Goal: Task Accomplishment & Management: Manage account settings

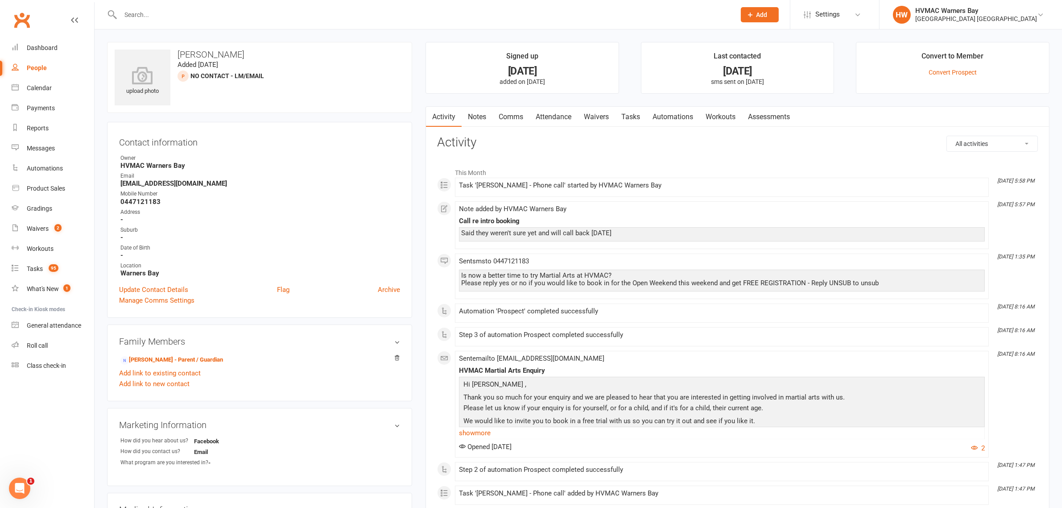
click at [482, 118] on link "Notes" at bounding box center [477, 117] width 31 height 21
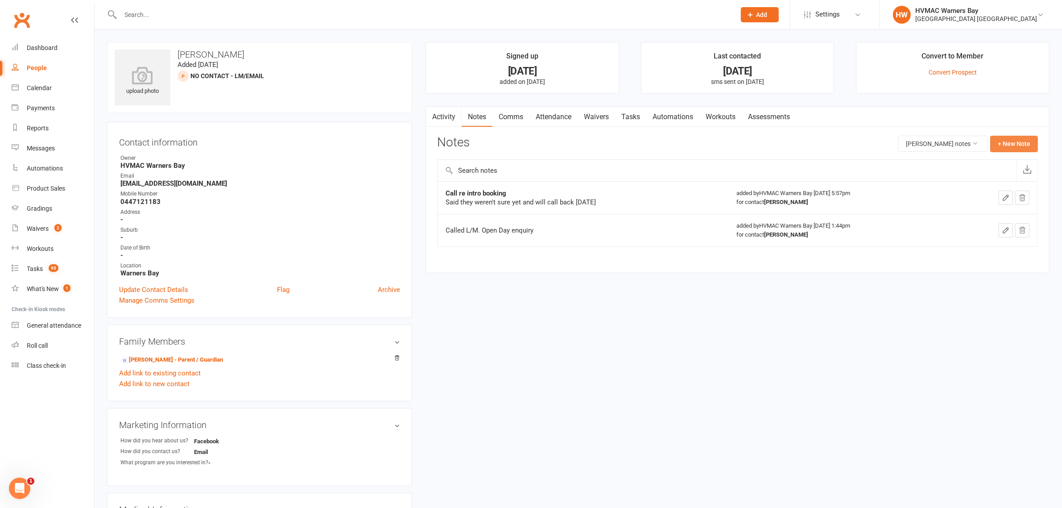
click at [1009, 138] on button "+ New Note" at bounding box center [1014, 144] width 48 height 16
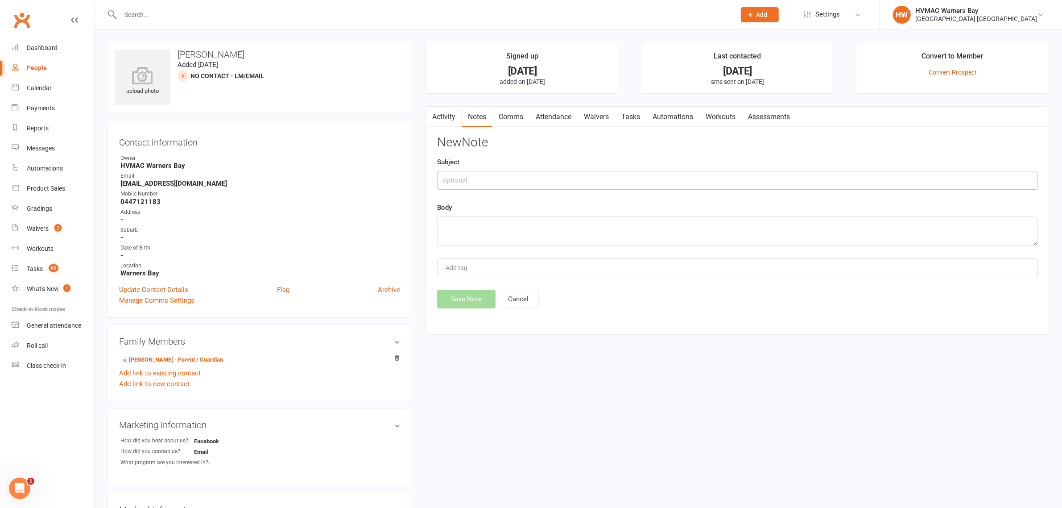
click at [563, 183] on input "text" at bounding box center [737, 180] width 601 height 19
type input "Re-called"
click at [614, 235] on textarea at bounding box center [737, 230] width 601 height 29
type textarea "LM ~Christina"
click at [451, 304] on button "Save Note" at bounding box center [466, 299] width 58 height 19
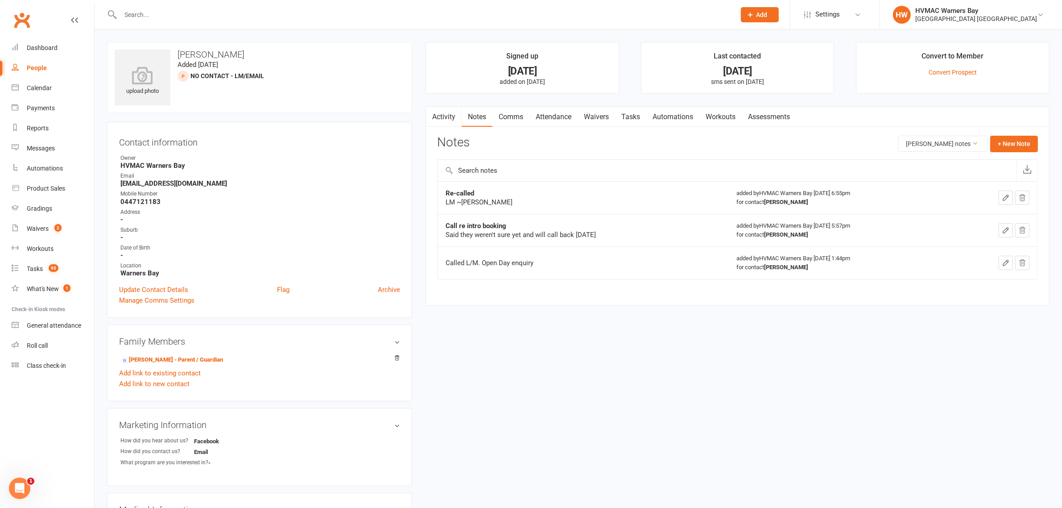
click at [268, 18] on input "text" at bounding box center [424, 14] width 612 height 12
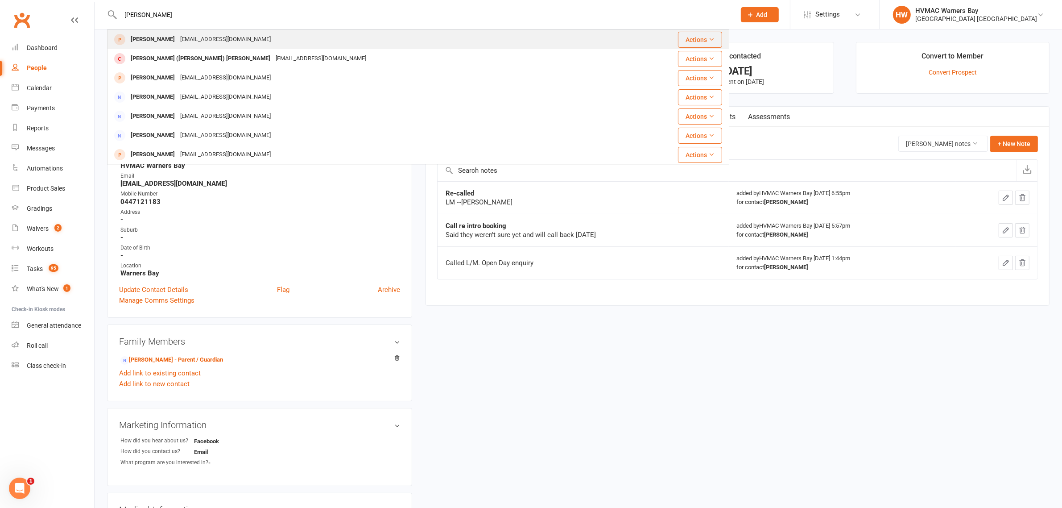
type input "william gordo"
click at [207, 39] on div "jiao.li027@gmail.com" at bounding box center [226, 39] width 96 height 13
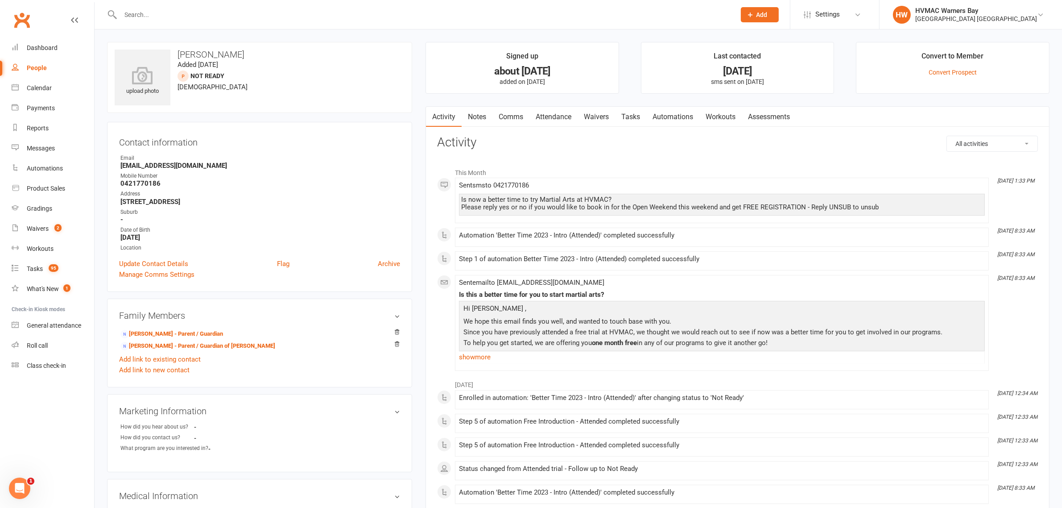
click at [488, 116] on link "Notes" at bounding box center [477, 117] width 31 height 21
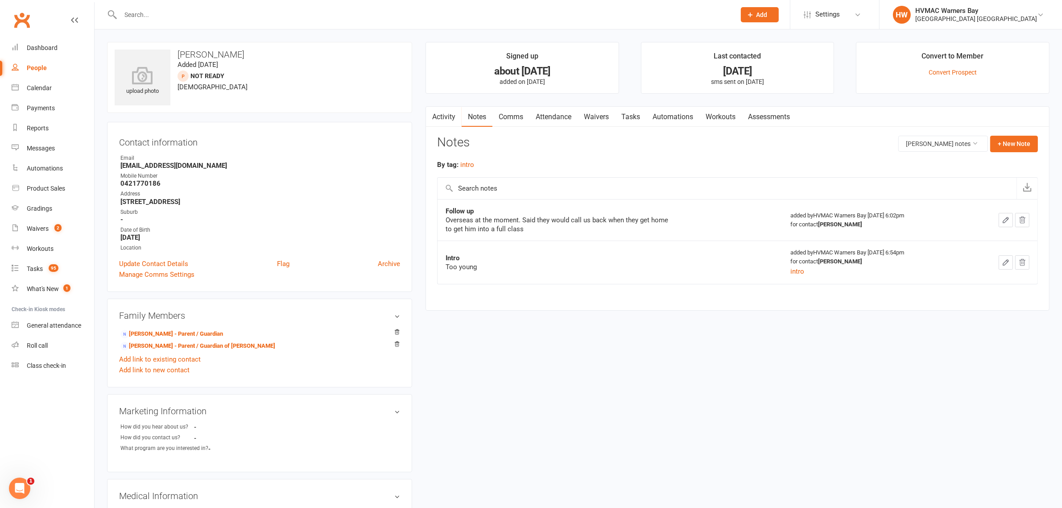
click at [606, 119] on link "Waivers" at bounding box center [596, 117] width 37 height 21
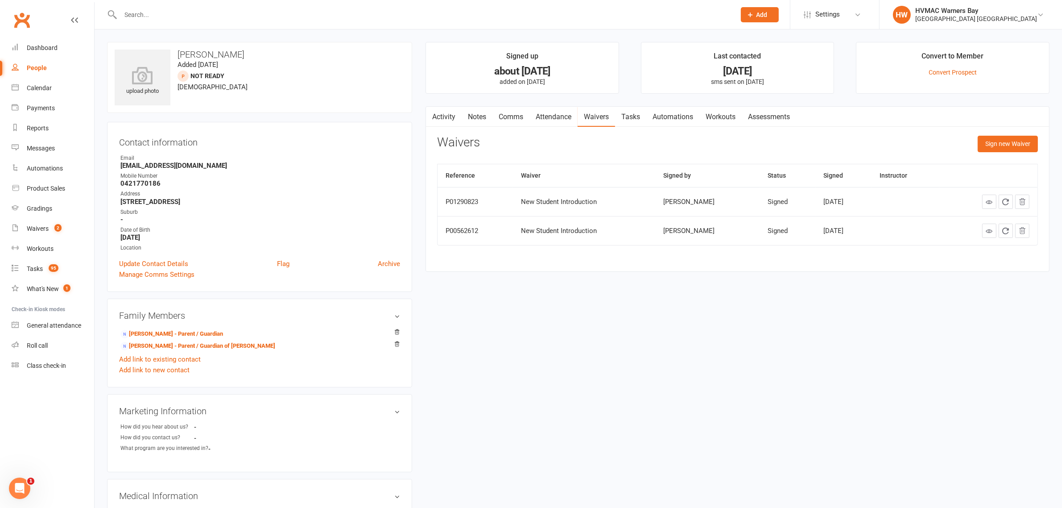
click at [451, 116] on link "Activity" at bounding box center [444, 117] width 36 height 21
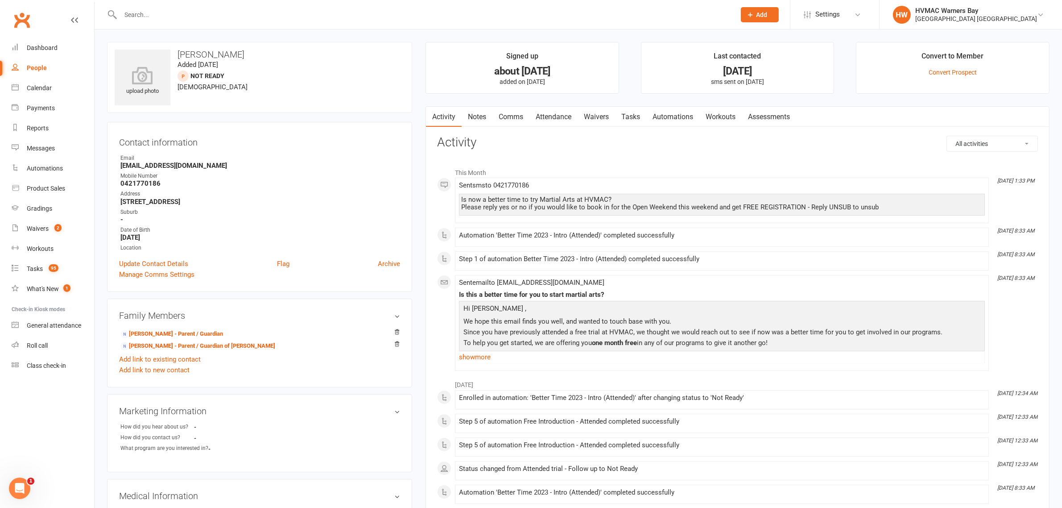
click at [486, 120] on link "Notes" at bounding box center [477, 117] width 31 height 21
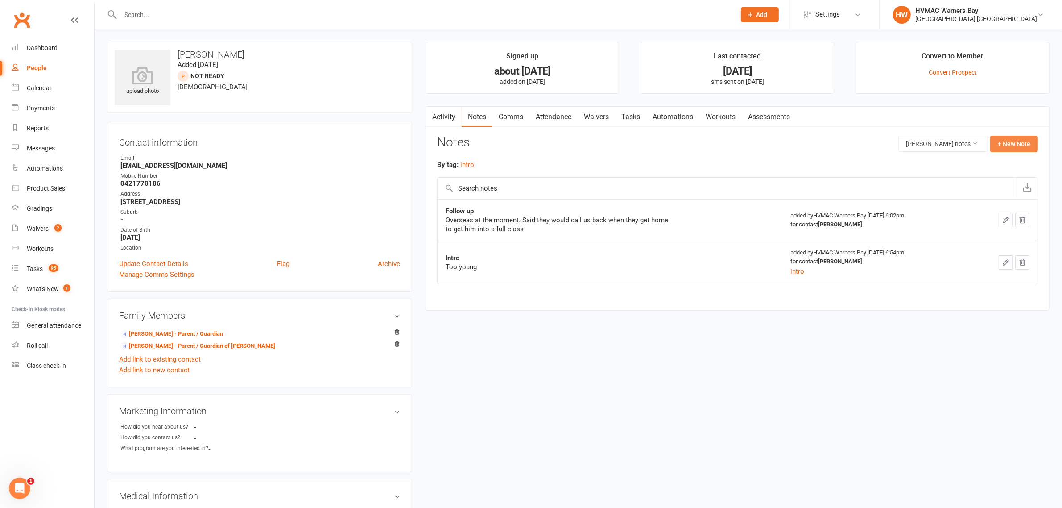
click at [1024, 139] on button "+ New Note" at bounding box center [1014, 144] width 48 height 16
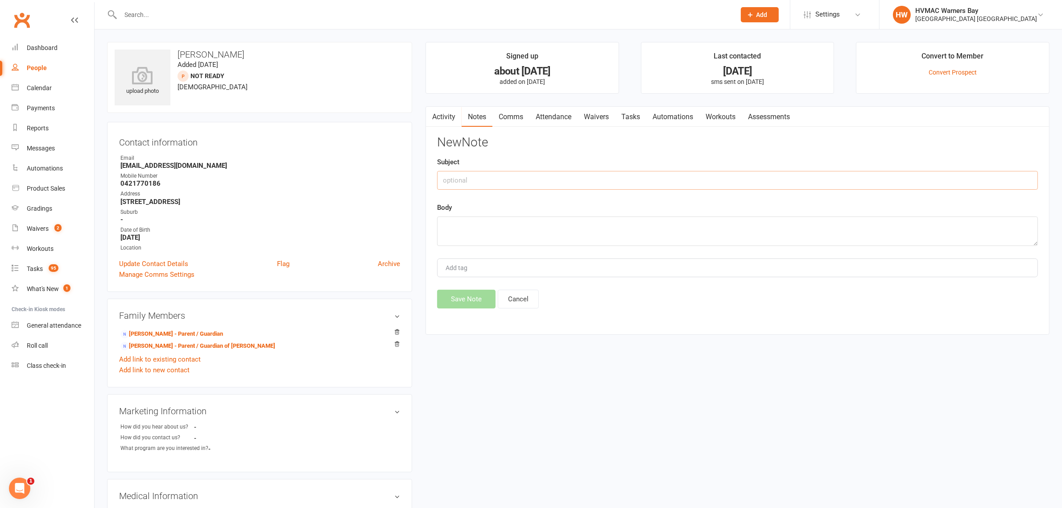
click at [485, 175] on input "text" at bounding box center [737, 180] width 601 height 19
type input "Called"
click at [550, 231] on textarea at bounding box center [737, 230] width 601 height 29
type textarea "LM ~Christina"
click at [471, 305] on button "Save Note" at bounding box center [466, 299] width 58 height 19
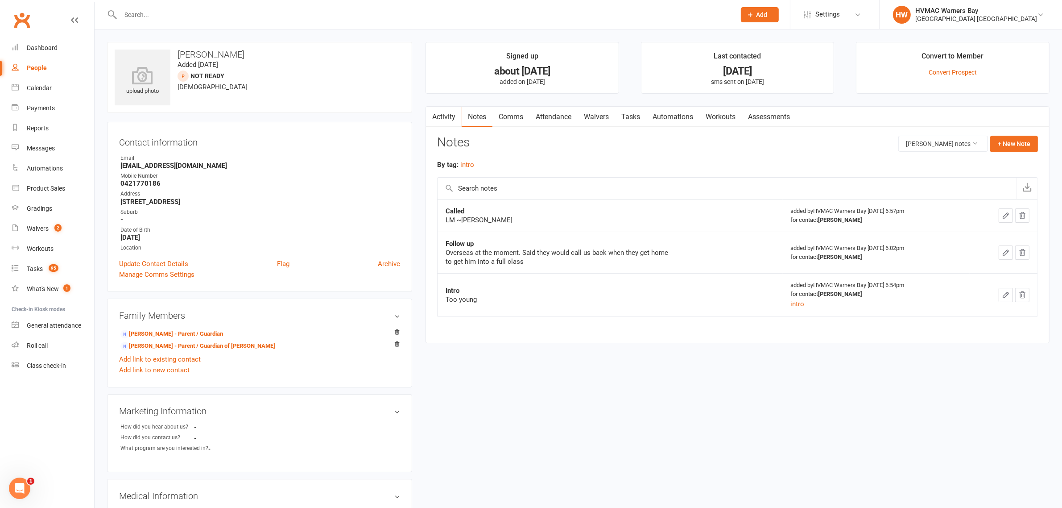
click at [240, 15] on input "text" at bounding box center [424, 14] width 612 height 12
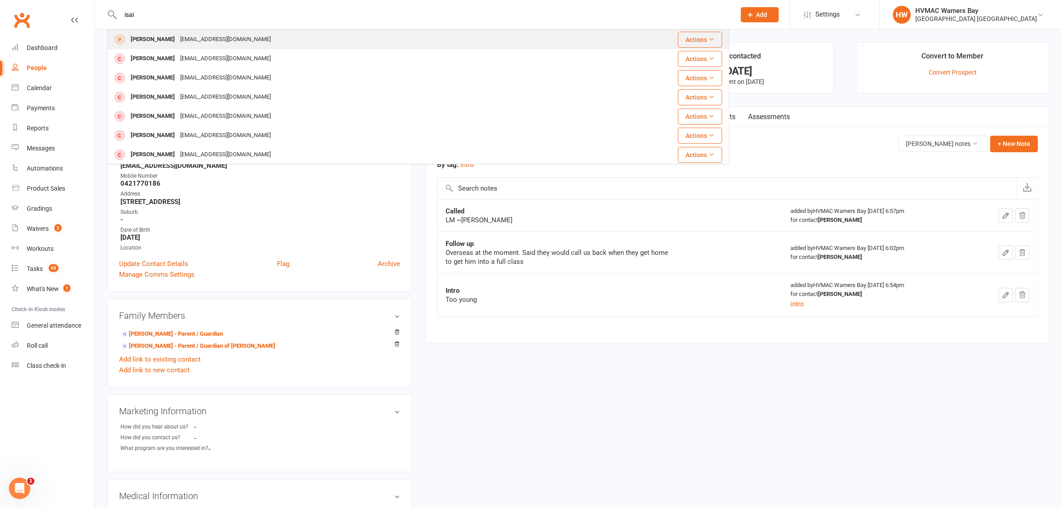
type input "isai"
click at [238, 37] on div "laurenmccurtis@icloud.com" at bounding box center [226, 39] width 96 height 13
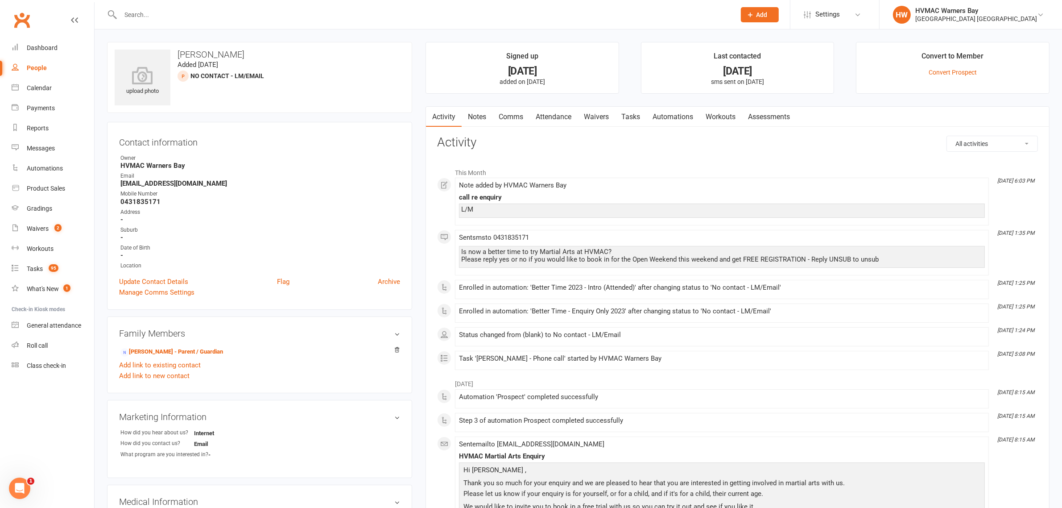
click at [481, 117] on link "Notes" at bounding box center [477, 117] width 31 height 21
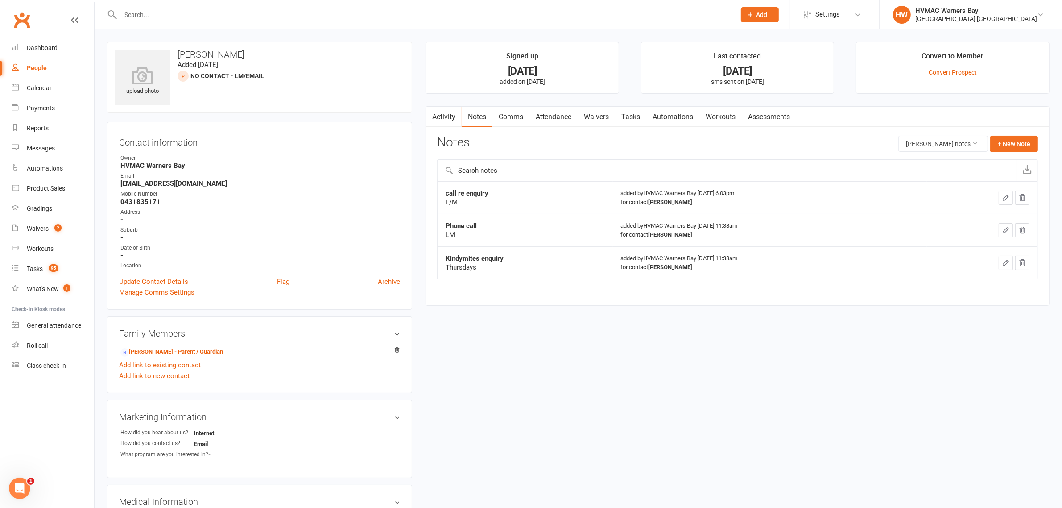
click at [513, 119] on link "Comms" at bounding box center [510, 117] width 37 height 21
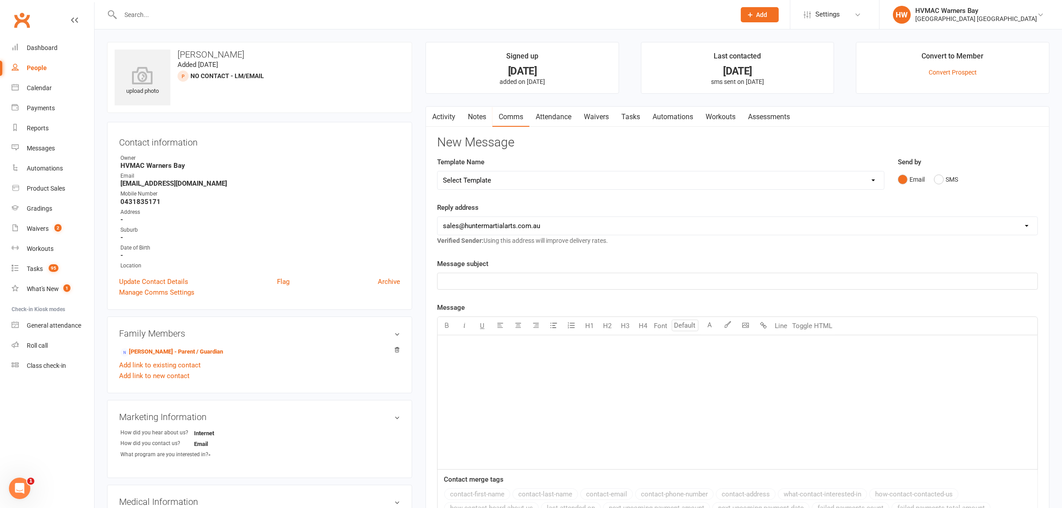
click at [510, 179] on select "Select Template [SMS] 1st Kyu Black Belt Prep Reminder [Email] Change to Class …" at bounding box center [661, 180] width 446 height 18
select select "58"
click at [438, 171] on select "Select Template [SMS] 1st Kyu Black Belt Prep Reminder [Email] Change to Class …" at bounding box center [661, 180] width 446 height 18
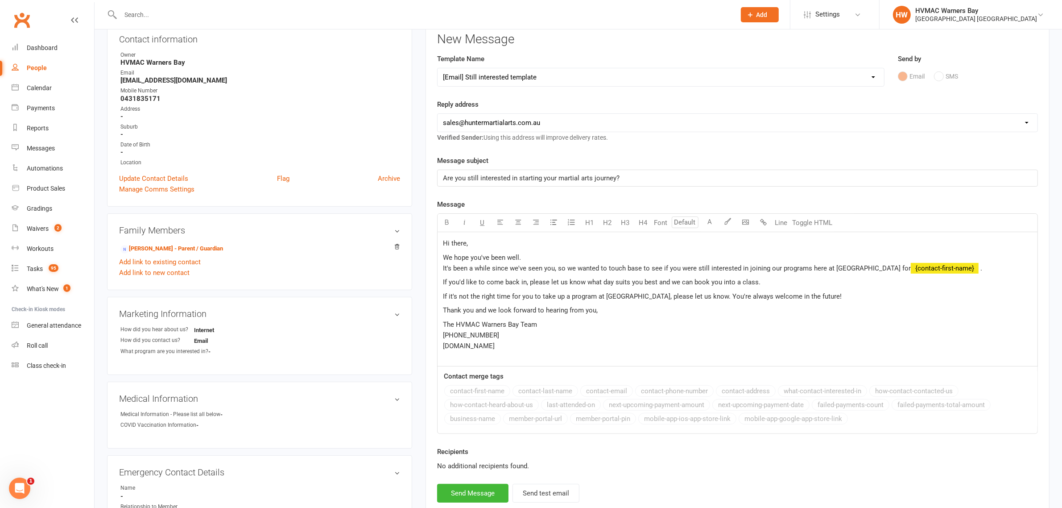
scroll to position [112, 0]
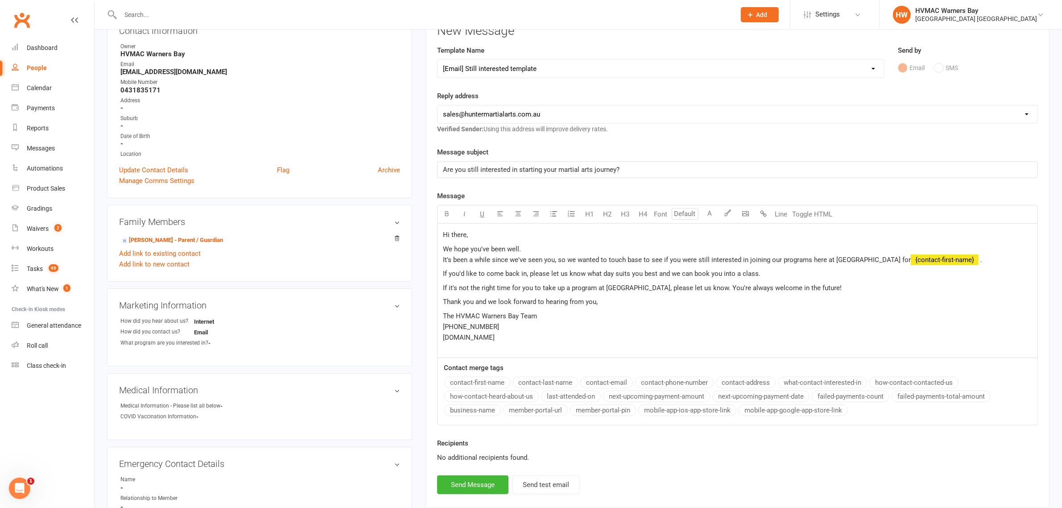
click at [541, 257] on span "It's been a while since we've seen you, so we wanted to touch base to see if yo…" at bounding box center [677, 260] width 468 height 8
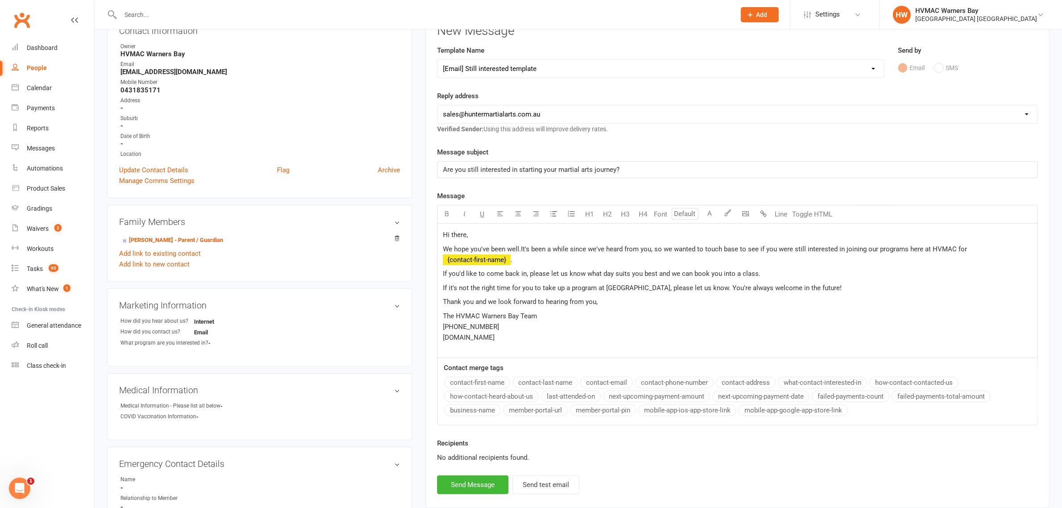
click at [783, 253] on span "It's been a while since we've heard from you, so we wanted to touch base to see…" at bounding box center [744, 249] width 446 height 8
click at [517, 273] on span "If you'd like to come back in, please let us know what day suits you best and w…" at bounding box center [602, 273] width 318 height 8
click at [737, 273] on span "If you'd like to come in, please let us know what day suits you best and we can…" at bounding box center [594, 273] width 302 height 8
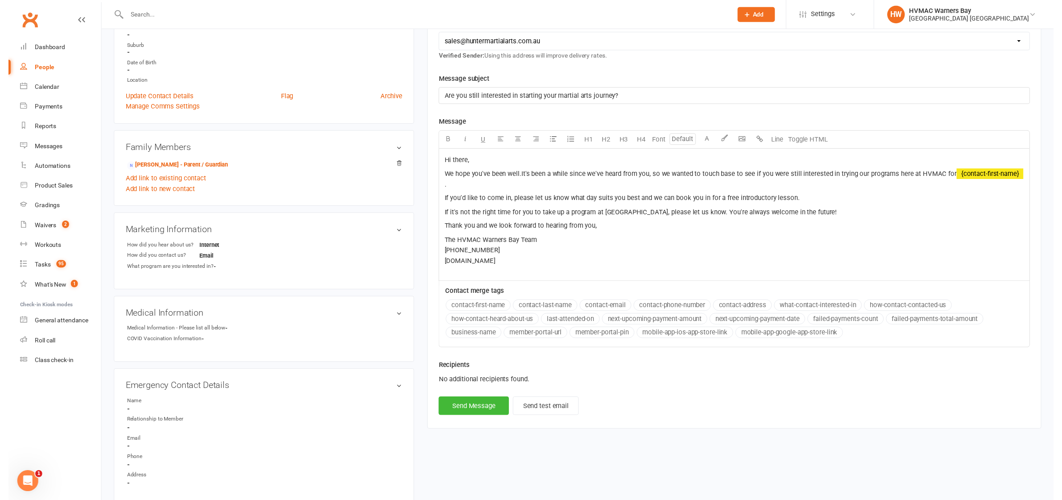
scroll to position [223, 0]
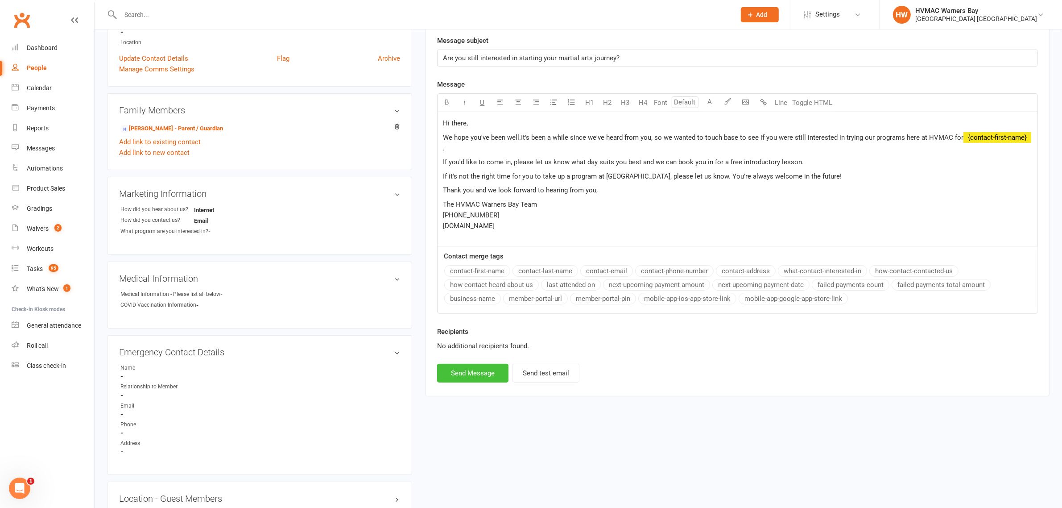
click at [483, 377] on button "Send Message" at bounding box center [472, 373] width 71 height 19
select select
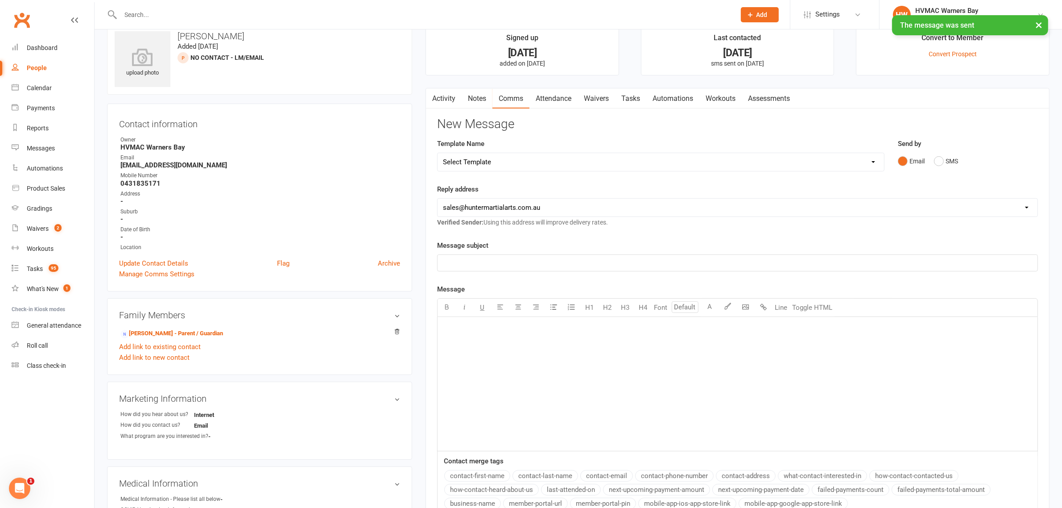
scroll to position [0, 0]
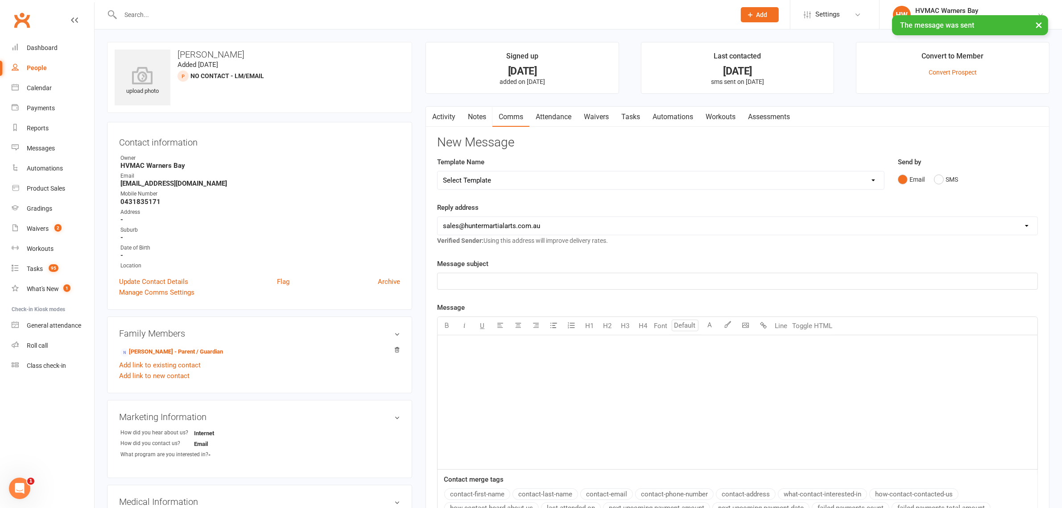
click at [481, 110] on link "Notes" at bounding box center [477, 117] width 31 height 21
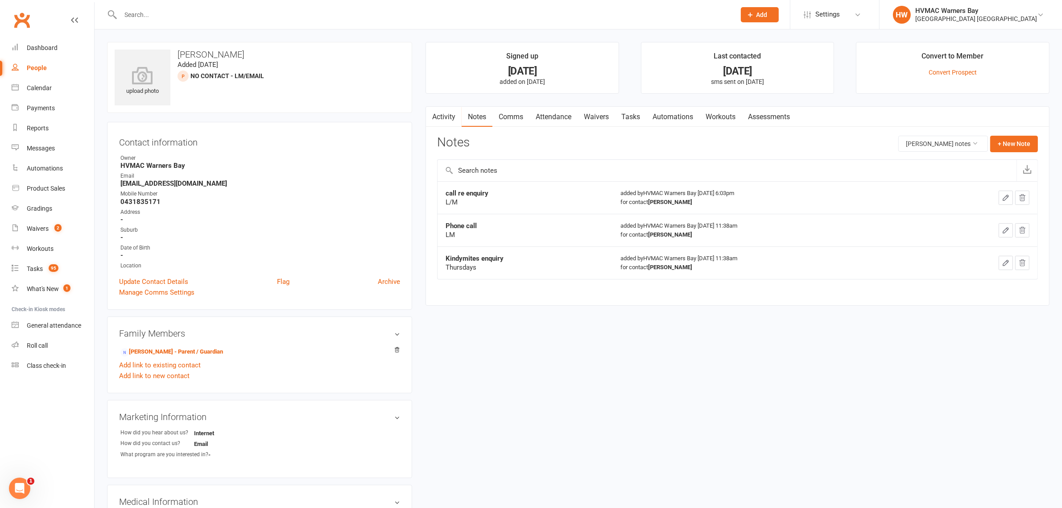
click at [447, 123] on link "Activity" at bounding box center [444, 117] width 36 height 21
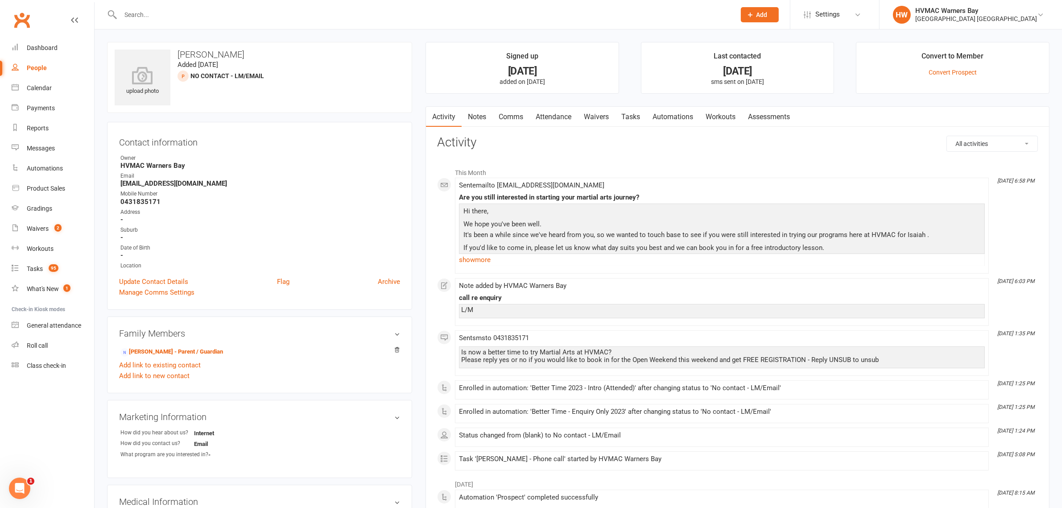
click at [201, 18] on input "text" at bounding box center [424, 14] width 612 height 12
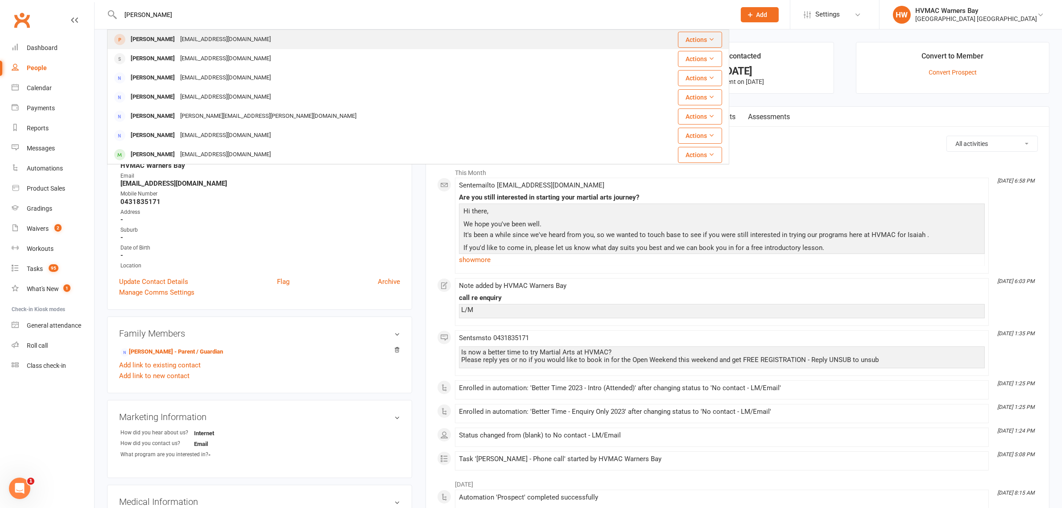
type input "adam sheran"
click at [201, 39] on div "sherinlsp@gmail.com" at bounding box center [226, 39] width 96 height 13
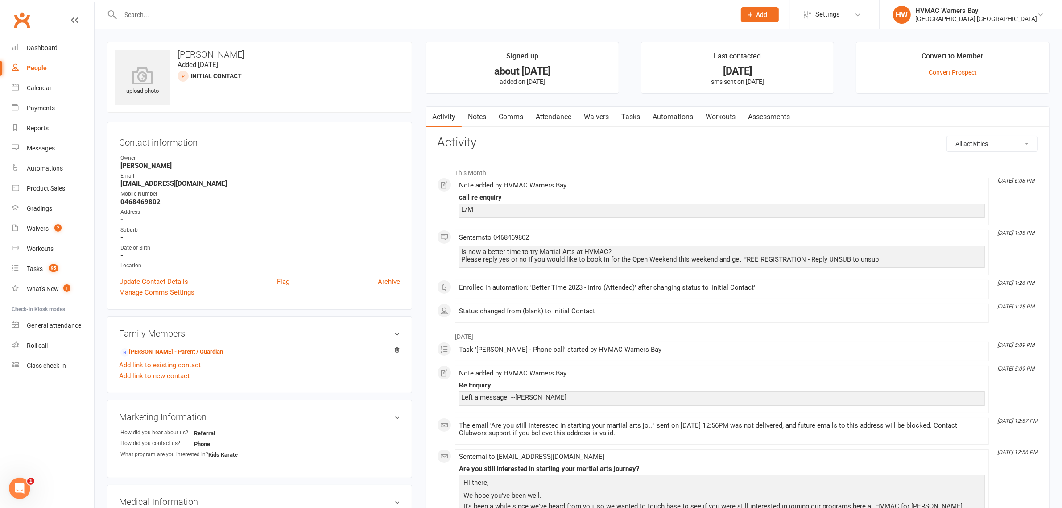
click at [480, 119] on link "Notes" at bounding box center [477, 117] width 31 height 21
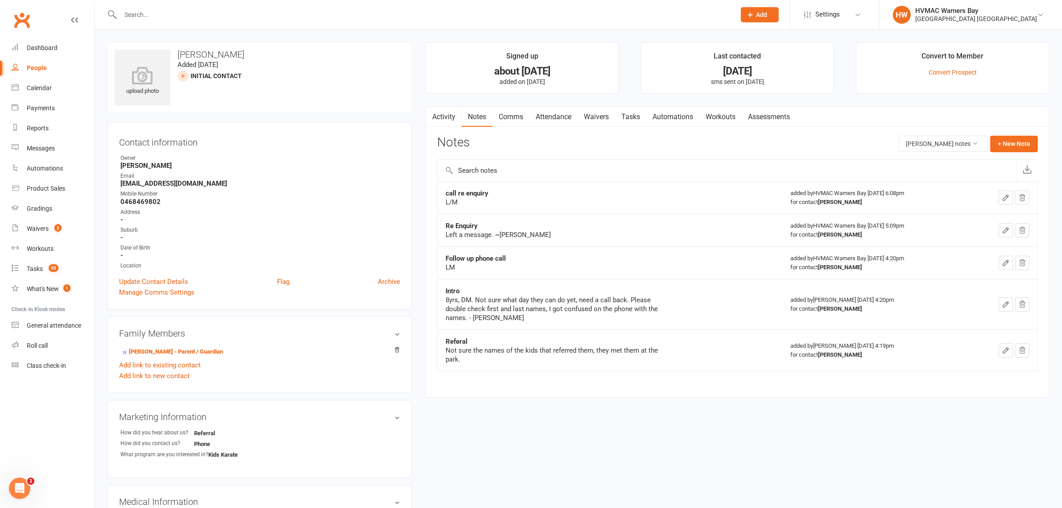
click at [509, 117] on link "Comms" at bounding box center [510, 117] width 37 height 21
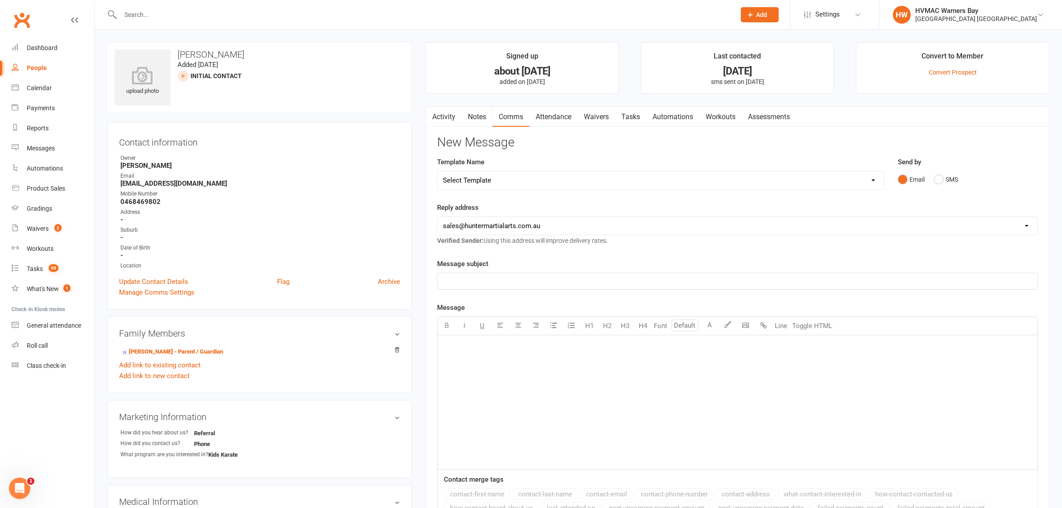
click at [549, 178] on select "Select Template [SMS] 1st Kyu Black Belt Prep Reminder [Email] Change to Class …" at bounding box center [661, 180] width 446 height 18
click at [438, 171] on select "Select Template [SMS] 1st Kyu Black Belt Prep Reminder [Email] Change to Class …" at bounding box center [661, 180] width 446 height 18
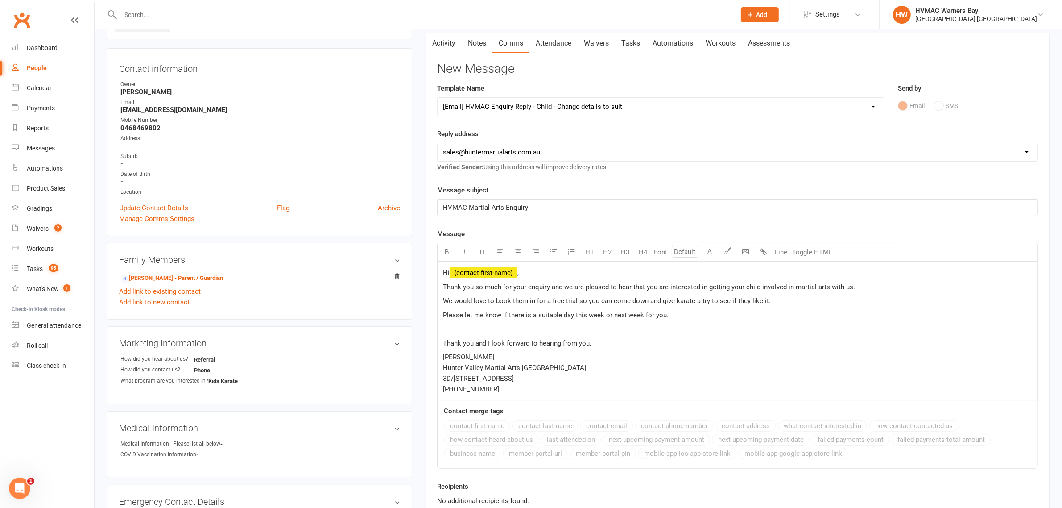
scroll to position [56, 0]
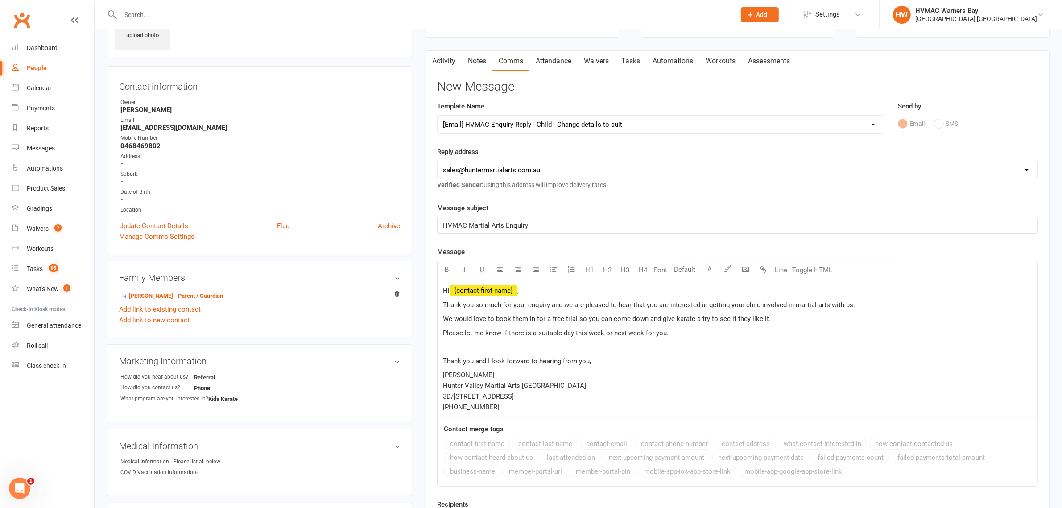
click at [525, 115] on div "Select Template [SMS] 1st Kyu Black Belt Prep Reminder [Email] Change to Class …" at bounding box center [660, 124] width 447 height 19
click at [529, 120] on select "Select Template [SMS] 1st Kyu Black Belt Prep Reminder [Email] Change to Class …" at bounding box center [661, 125] width 446 height 18
select select "58"
click at [438, 116] on select "Select Template [SMS] 1st Kyu Black Belt Prep Reminder [Email] Change to Class …" at bounding box center [661, 125] width 446 height 18
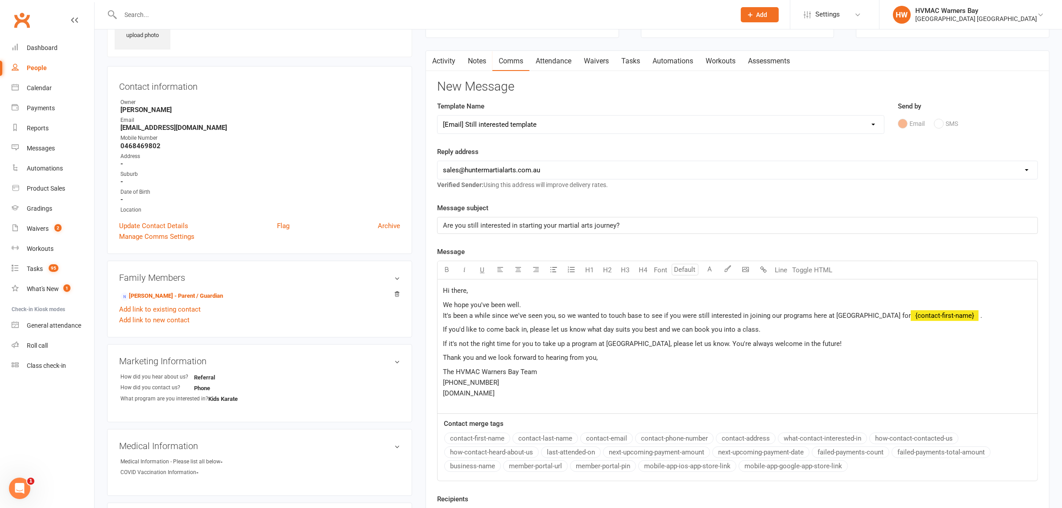
click at [542, 314] on span "It's been a while since we've seen you, so we wanted to touch base to see if yo…" at bounding box center [677, 315] width 468 height 8
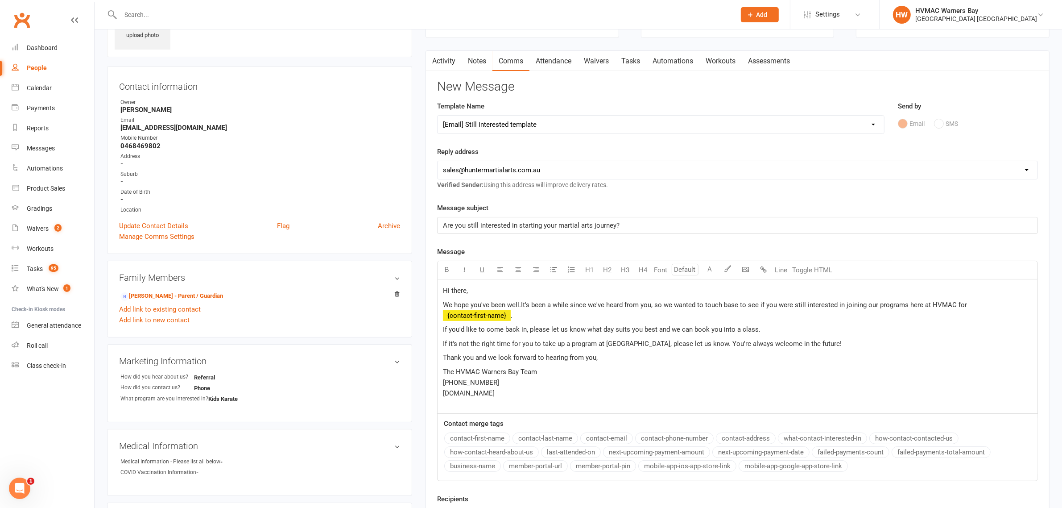
click at [784, 309] on span "It's been a while since we've heard from you, so we wanted to touch base to see…" at bounding box center [744, 305] width 446 height 8
click at [518, 327] on span "If you'd like to come back in, please let us know what day suits you best and w…" at bounding box center [602, 329] width 318 height 8
click at [738, 329] on span "If you'd like to come in, please let us know what day suits you best and we can…" at bounding box center [594, 329] width 302 height 8
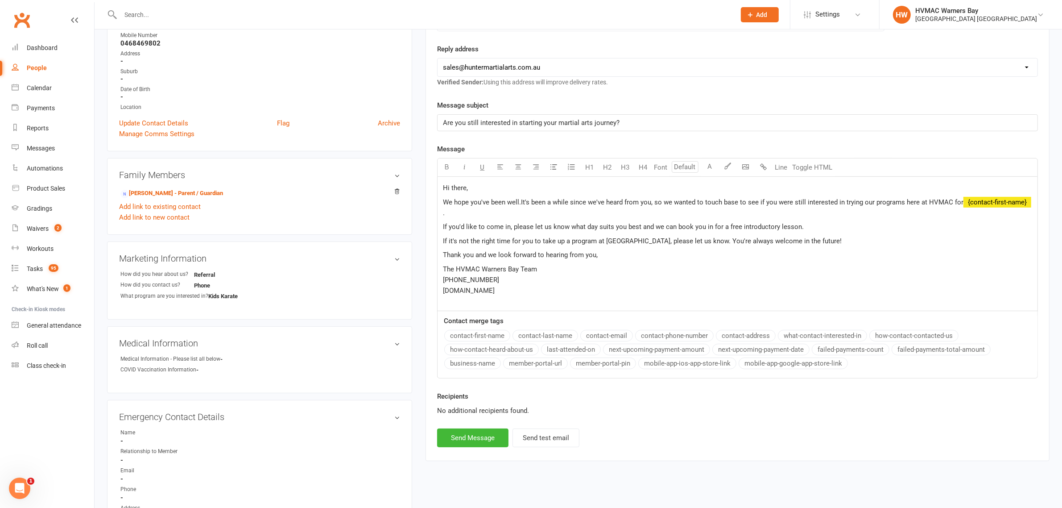
scroll to position [167, 0]
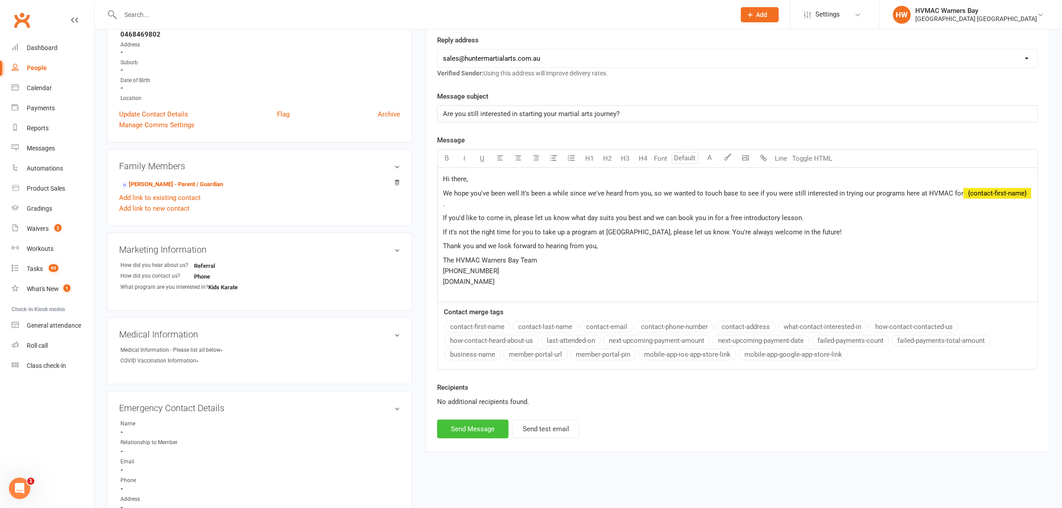
click at [469, 430] on button "Send Message" at bounding box center [472, 428] width 71 height 19
select select
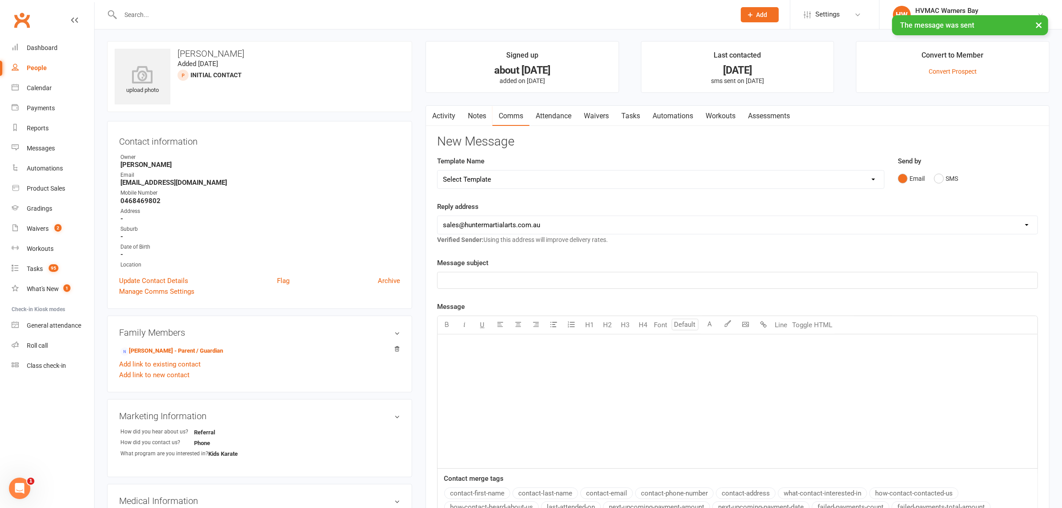
scroll to position [0, 0]
click at [484, 122] on link "Notes" at bounding box center [477, 117] width 31 height 21
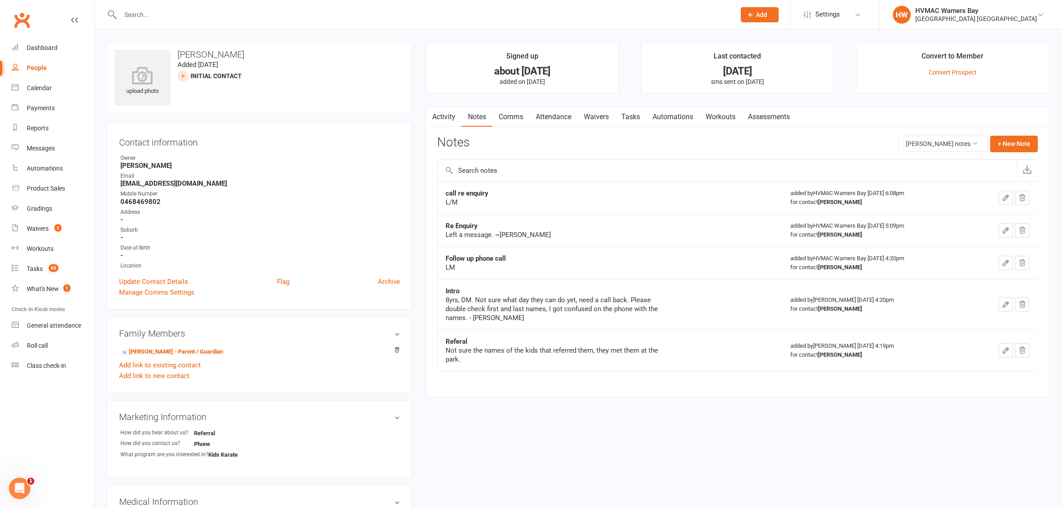
click at [347, 18] on input "text" at bounding box center [424, 14] width 612 height 12
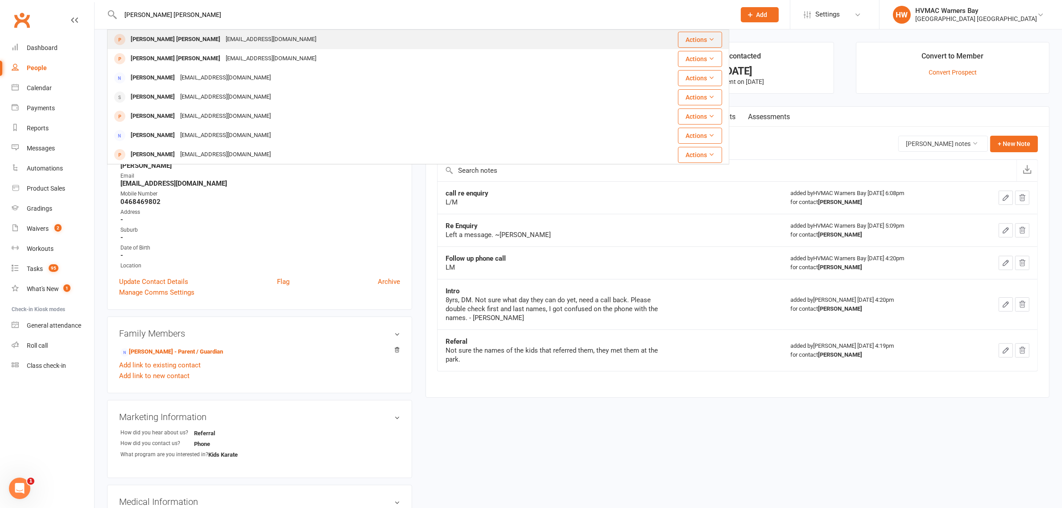
type input "beck fraser"
click at [223, 39] on div "frazza98@gmail.com" at bounding box center [271, 39] width 96 height 13
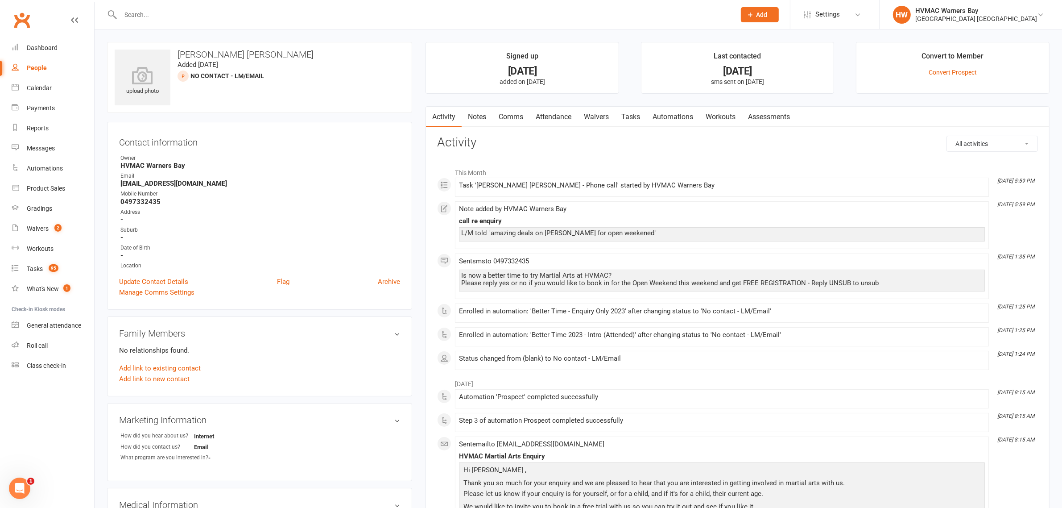
click at [474, 117] on link "Notes" at bounding box center [477, 117] width 31 height 21
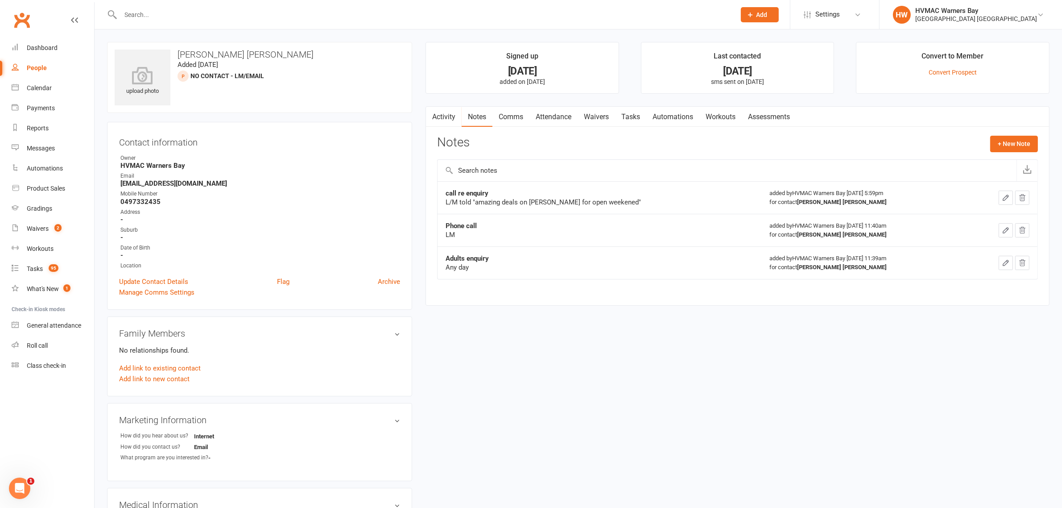
click at [257, 27] on div at bounding box center [418, 14] width 622 height 29
click at [257, 19] on input "text" at bounding box center [424, 14] width 612 height 12
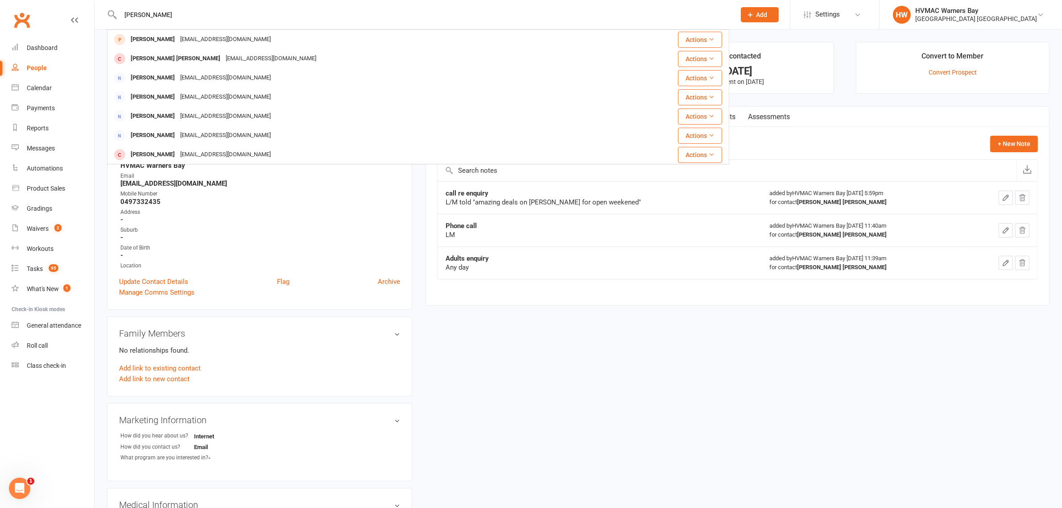
type input "kruz johnson"
click at [248, 25] on div "kruz johnson Kruz Johnson Taaytaay96@hotmail.com Actions Bliss Johnson Blissjoh…" at bounding box center [418, 14] width 622 height 29
click at [239, 34] on div "Taaytaay96@hotmail.com" at bounding box center [226, 39] width 96 height 13
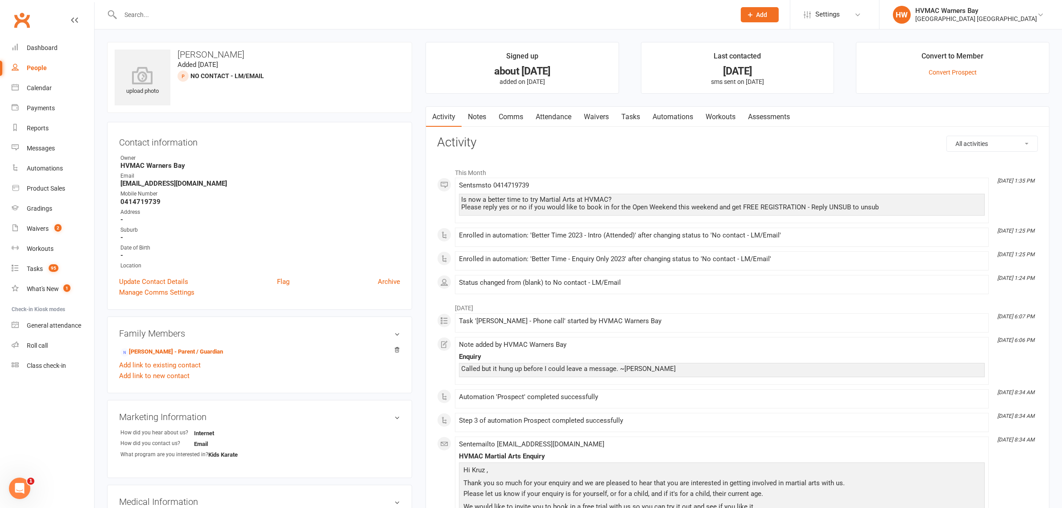
click at [478, 116] on link "Notes" at bounding box center [477, 117] width 31 height 21
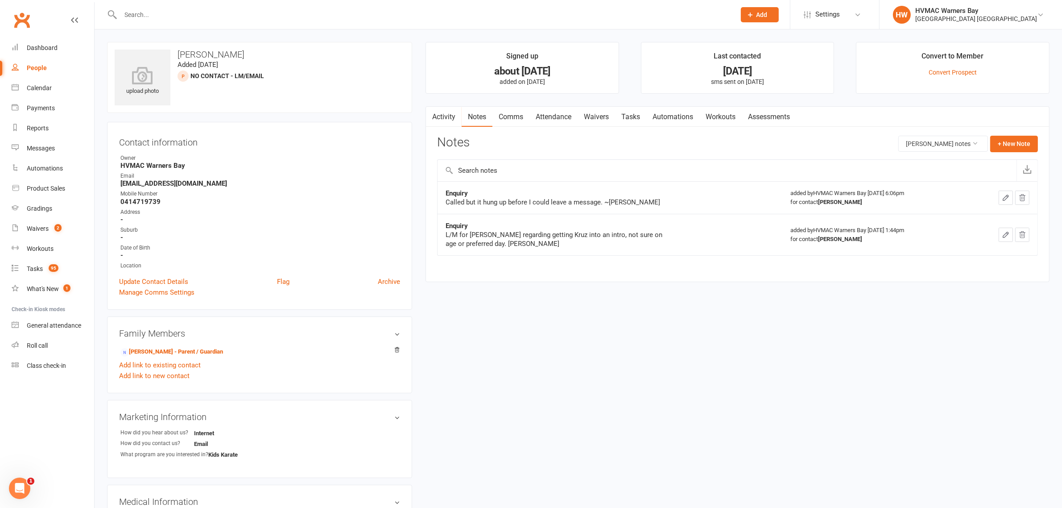
click at [516, 117] on link "Comms" at bounding box center [510, 117] width 37 height 21
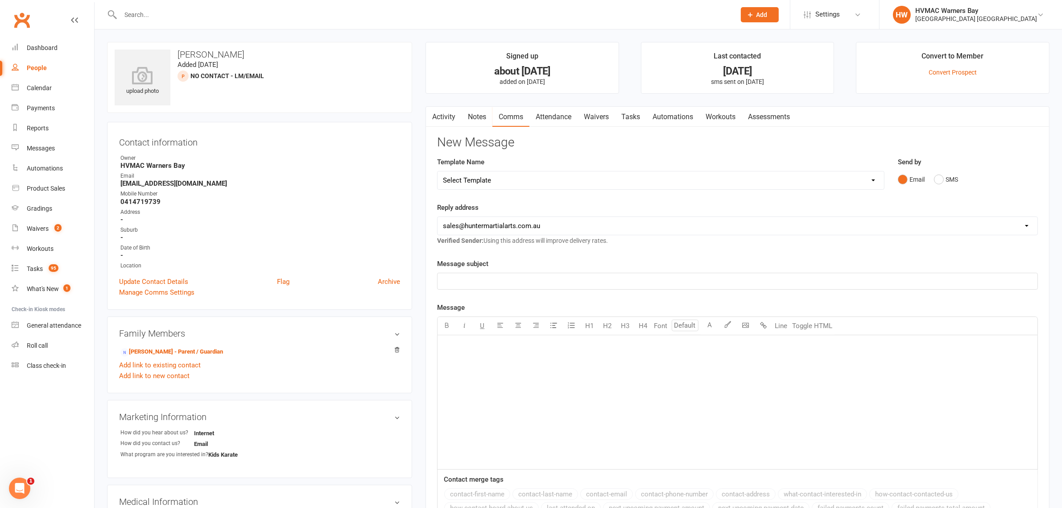
click at [494, 181] on select "Select Template [SMS] 1st Kyu Black Belt Prep Reminder [Email] Change to Class …" at bounding box center [661, 180] width 446 height 18
select select "58"
click at [438, 171] on select "Select Template [SMS] 1st Kyu Black Belt Prep Reminder [Email] Change to Class …" at bounding box center [661, 180] width 446 height 18
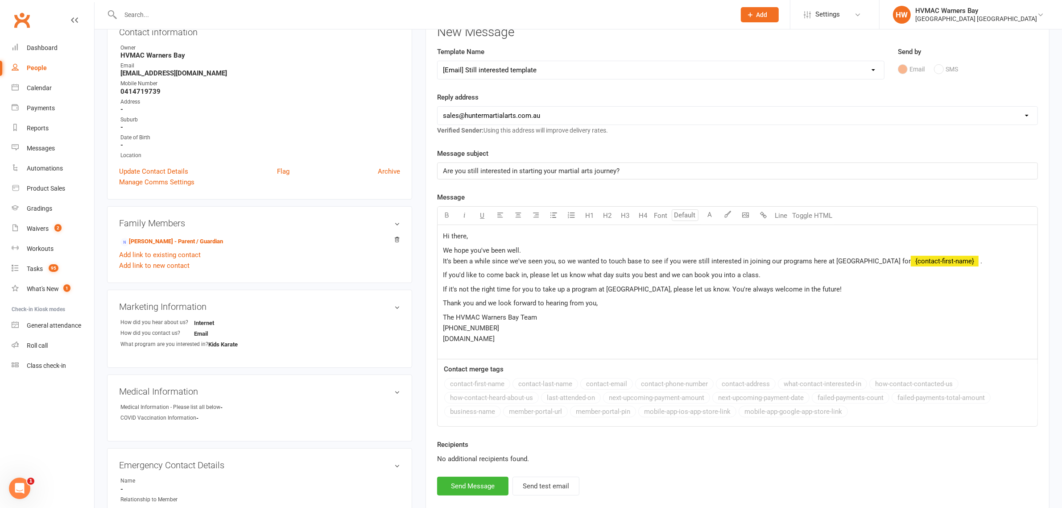
scroll to position [112, 0]
click at [540, 257] on span "It's been a while since we've seen you, so we wanted to touch base to see if yo…" at bounding box center [677, 260] width 468 height 8
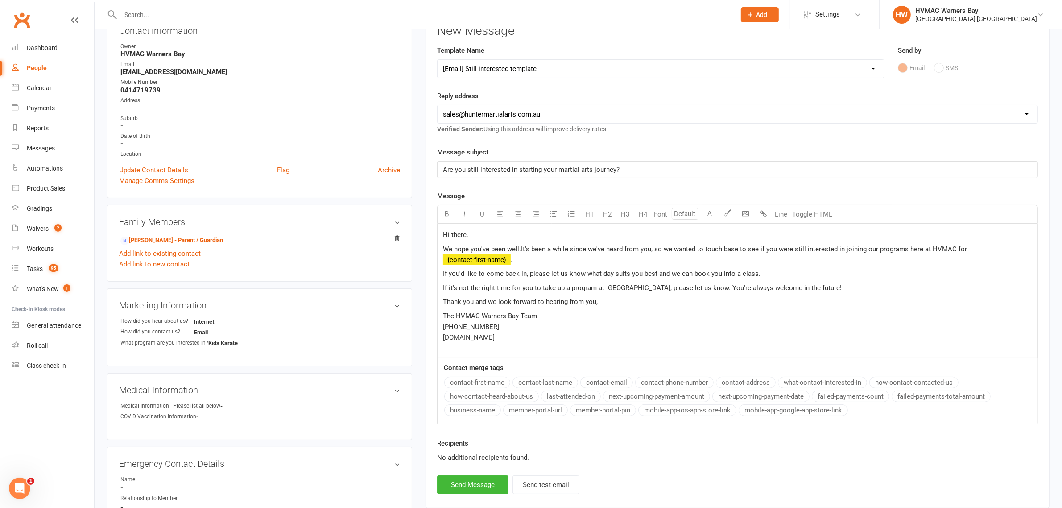
click at [784, 253] on span "It's been a while since we've heard from you, so we wanted to touch base to see…" at bounding box center [744, 249] width 446 height 8
click at [518, 273] on span "If you'd like to come back in, please let us know what day suits you best and w…" at bounding box center [602, 273] width 318 height 8
click at [737, 273] on span "If you'd like to come in, please let us know what day suits you best and we can…" at bounding box center [594, 273] width 302 height 8
drag, startPoint x: 521, startPoint y: 338, endPoint x: 445, endPoint y: 225, distance: 135.9
click at [445, 225] on div "Hi there, We hope you've been well. It's been a while since we've heard from yo…" at bounding box center [738, 290] width 600 height 134
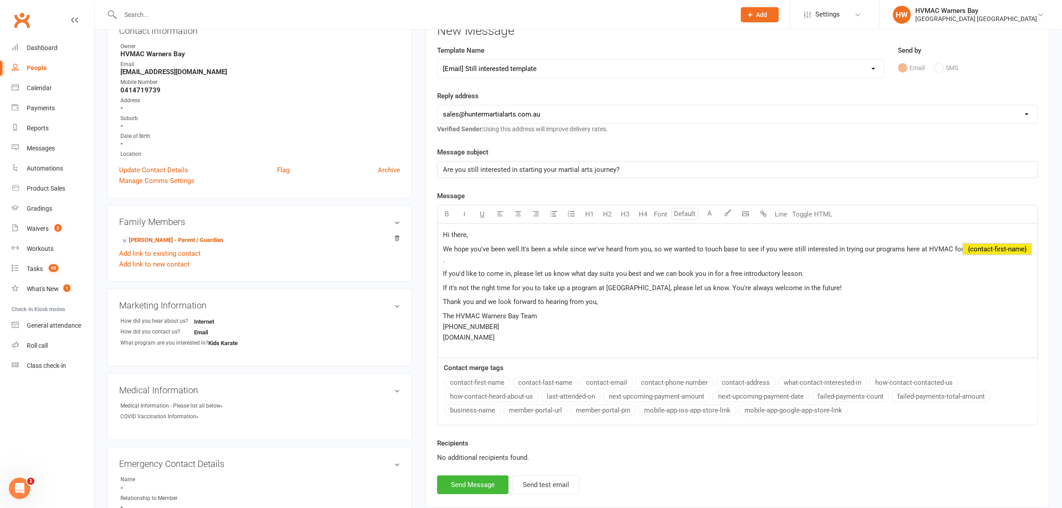
copy div "Hi there, We hope you've been well. It's been a while since we've heard from yo…"
click at [489, 486] on button "Send Message" at bounding box center [472, 484] width 71 height 19
select select
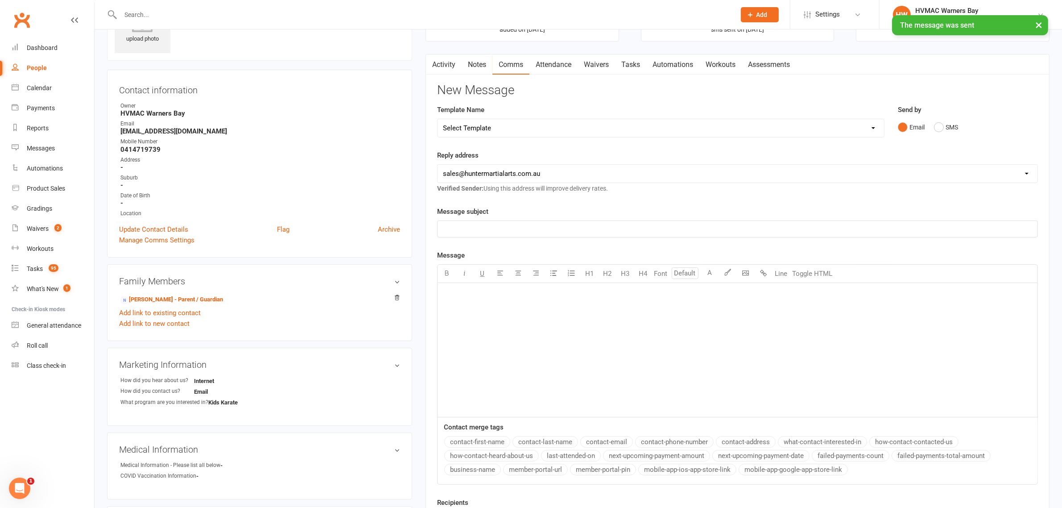
scroll to position [0, 0]
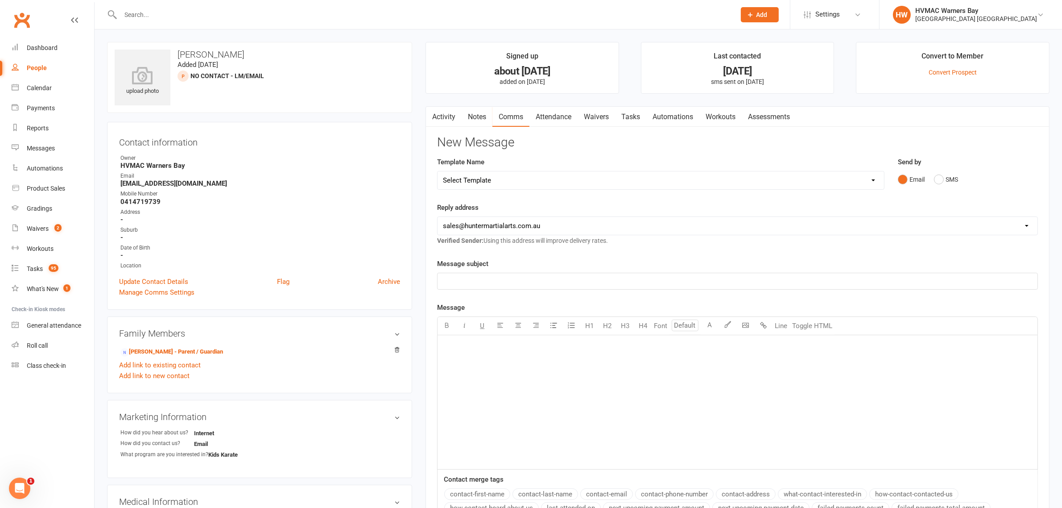
click at [501, 176] on select "Select Template [SMS] 1st Kyu Black Belt Prep Reminder [Email] Change to Class …" at bounding box center [661, 180] width 446 height 18
click at [498, 173] on select "Select Template [SMS] 1st Kyu Black Belt Prep Reminder [Email] Change to Class …" at bounding box center [661, 180] width 446 height 18
click at [484, 113] on link "Notes" at bounding box center [477, 117] width 31 height 21
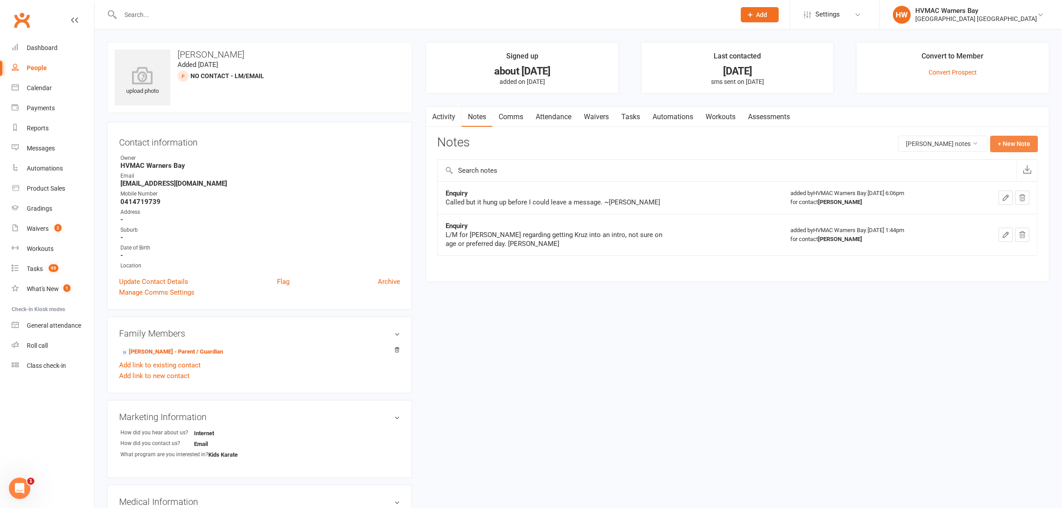
click at [1006, 142] on button "+ New Note" at bounding box center [1014, 144] width 48 height 16
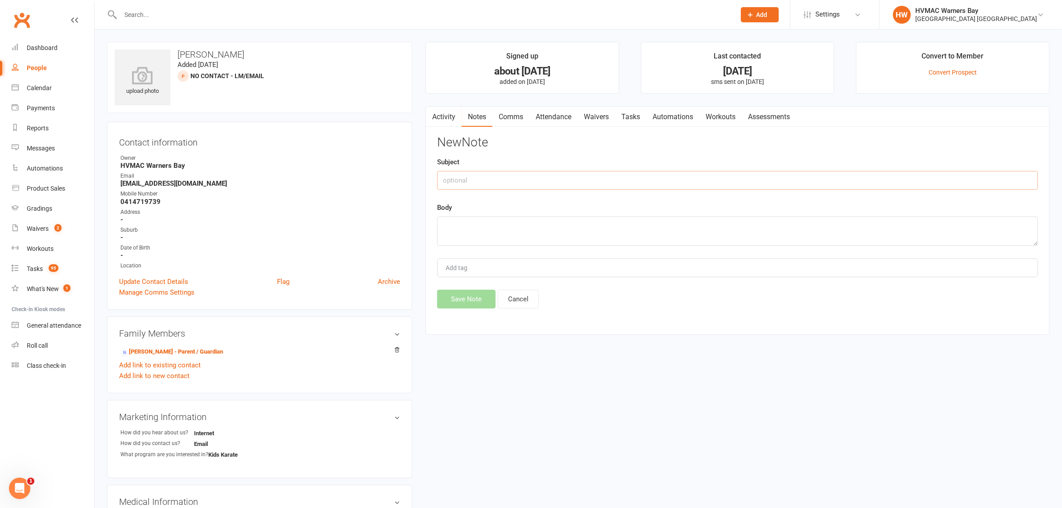
click at [518, 176] on input "text" at bounding box center [737, 180] width 601 height 19
type input "Emailed"
click at [522, 224] on textarea at bounding box center [737, 230] width 601 height 29
type textarea "Emailed 10/9. ~Christina"
click at [480, 293] on button "Save Note" at bounding box center [466, 299] width 58 height 19
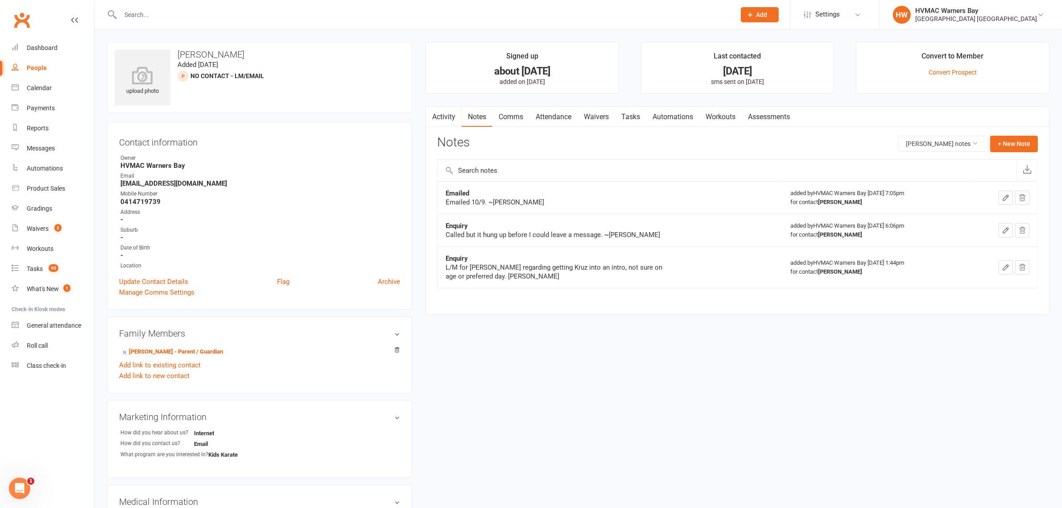
click at [228, 12] on input "text" at bounding box center [424, 14] width 612 height 12
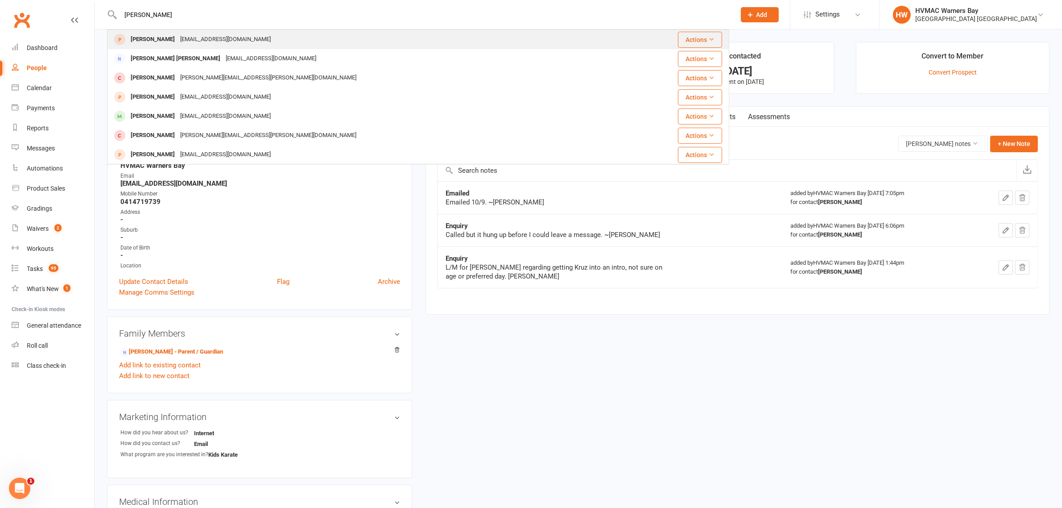
type input "hugo fantin"
click at [194, 46] on div "j.seegerfantin@gmail.com" at bounding box center [226, 39] width 96 height 13
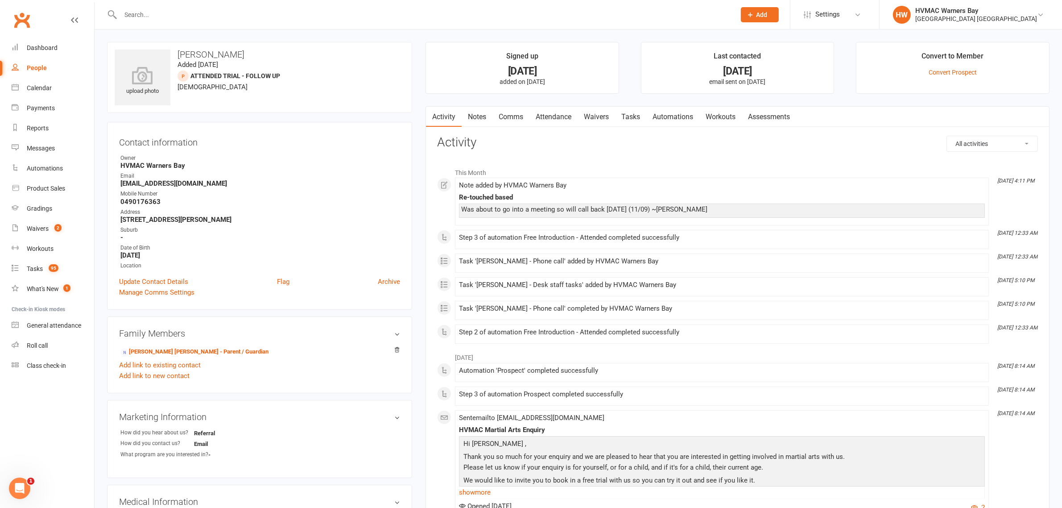
click at [485, 120] on link "Notes" at bounding box center [477, 117] width 31 height 21
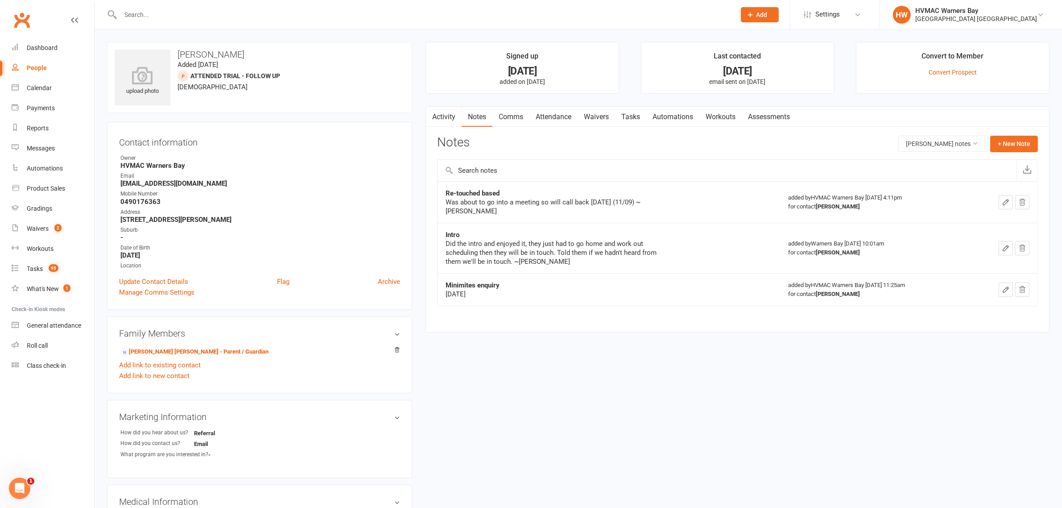
click at [252, 10] on input "text" at bounding box center [424, 14] width 612 height 12
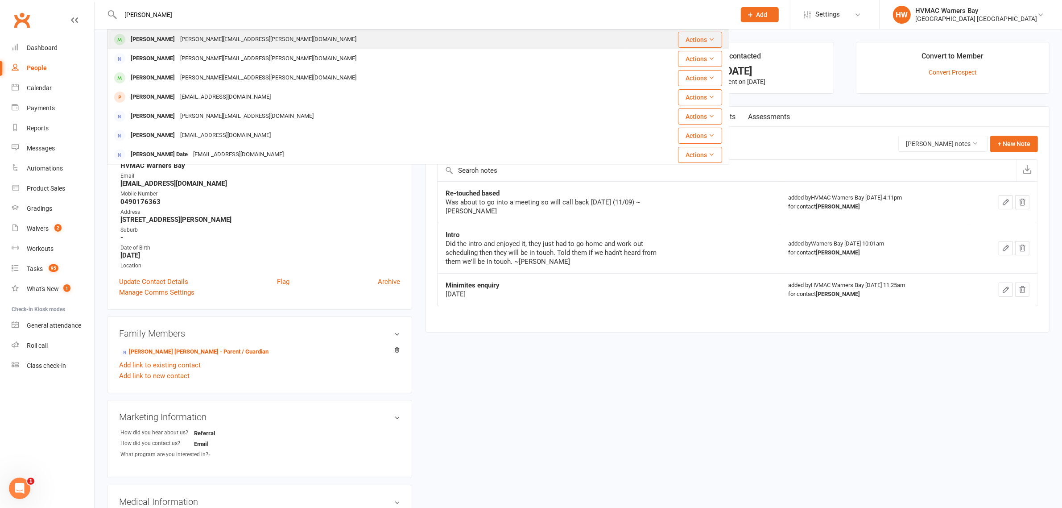
type input "katie gabriel"
click at [233, 31] on div "Katie Gabriel Katie.a.gabriel@gmail.com" at bounding box center [366, 39] width 517 height 18
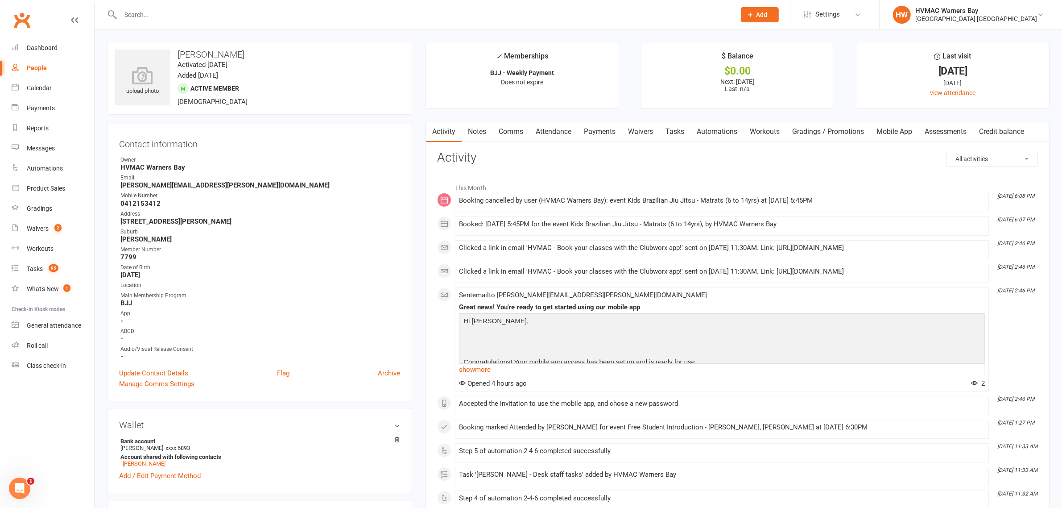
click at [559, 131] on link "Attendance" at bounding box center [554, 131] width 48 height 21
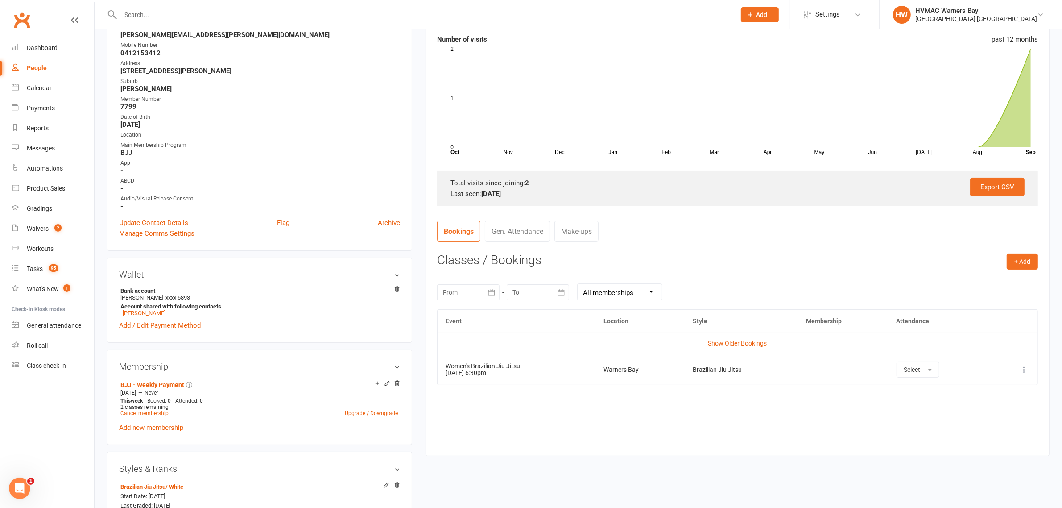
scroll to position [56, 0]
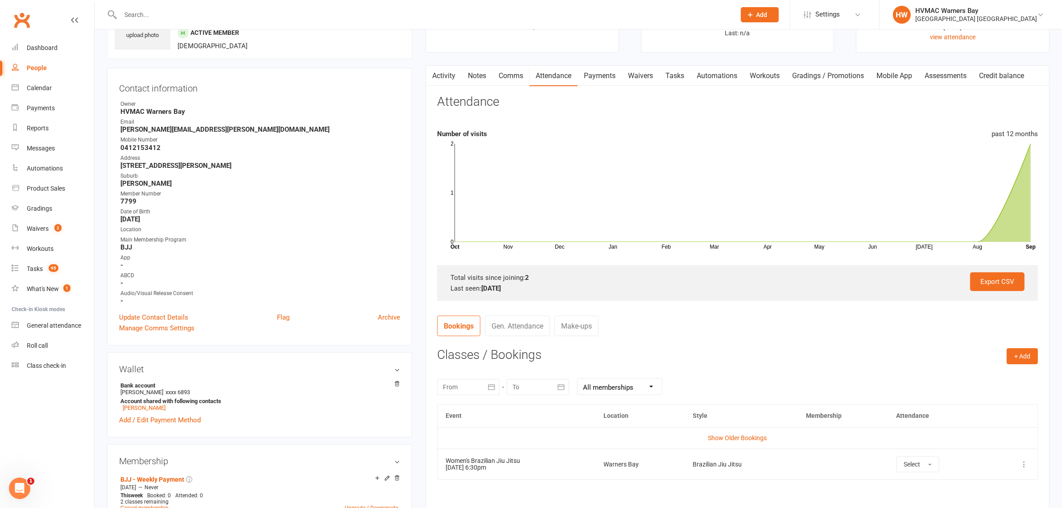
click at [447, 73] on link "Activity" at bounding box center [444, 76] width 36 height 21
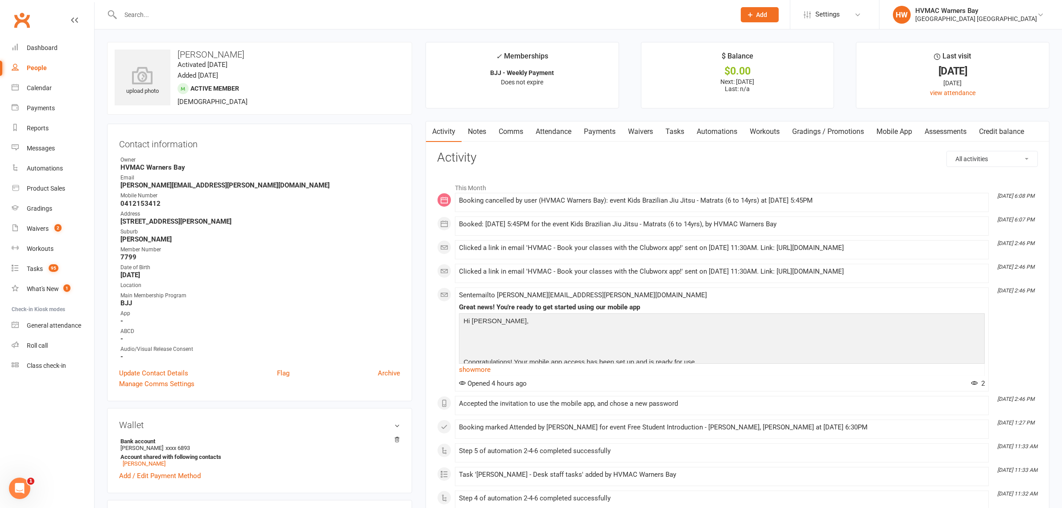
click at [631, 134] on link "Waivers" at bounding box center [640, 131] width 37 height 21
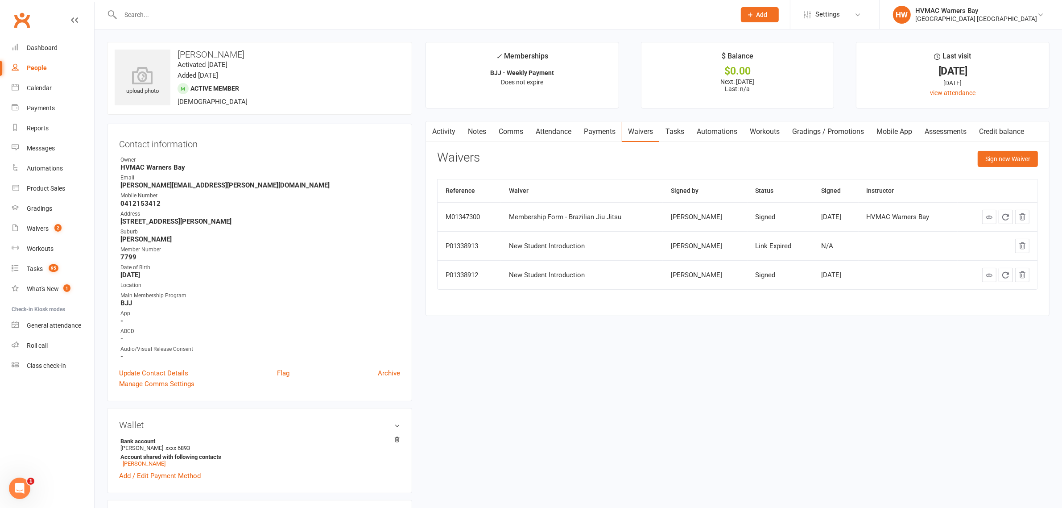
click at [982, 274] on link at bounding box center [989, 275] width 14 height 14
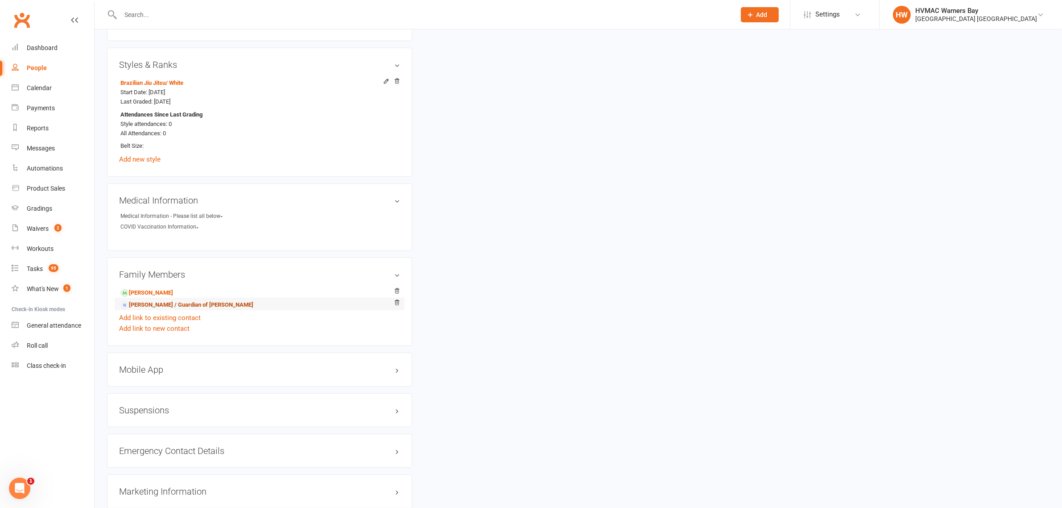
scroll to position [669, 0]
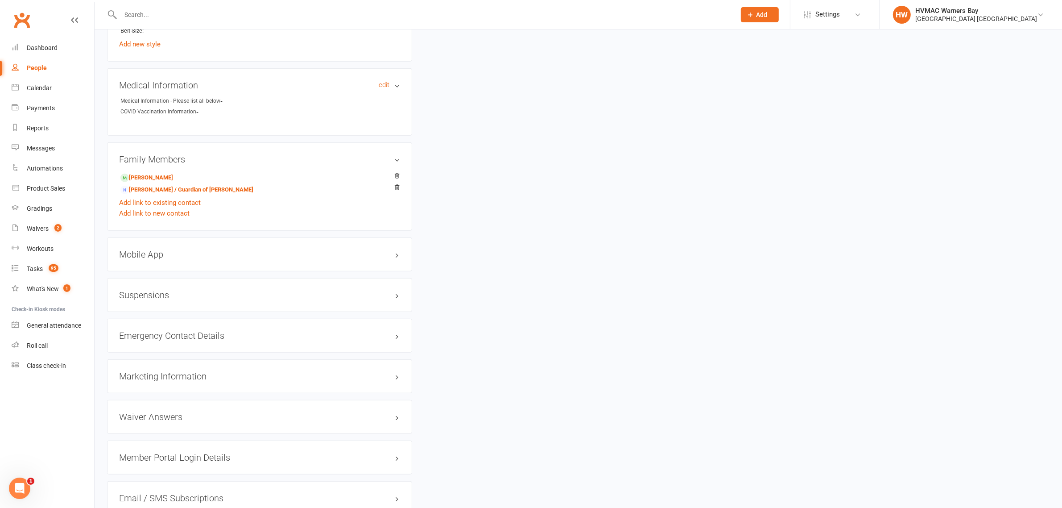
click at [394, 86] on h3 "Medical Information edit" at bounding box center [259, 85] width 281 height 10
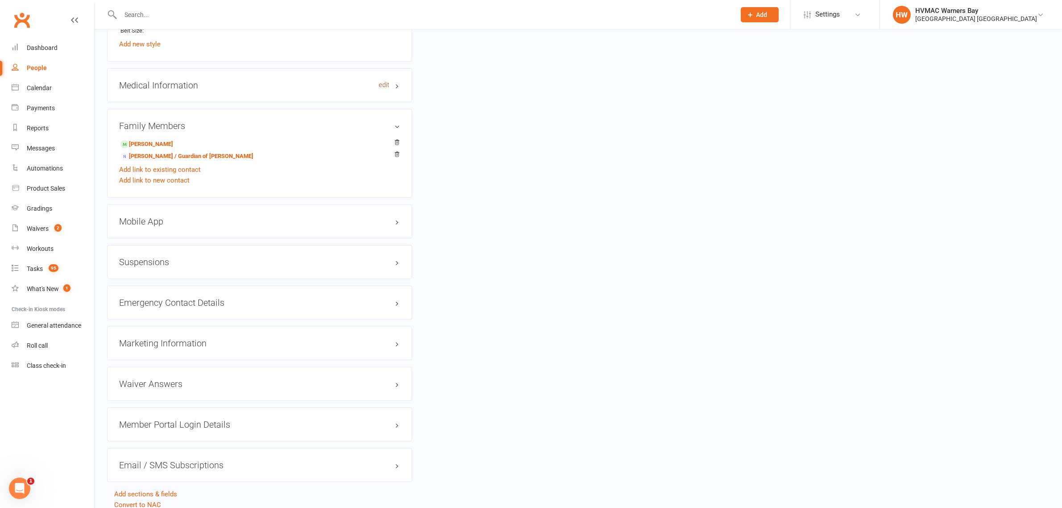
click at [382, 85] on link "edit" at bounding box center [384, 85] width 11 height 8
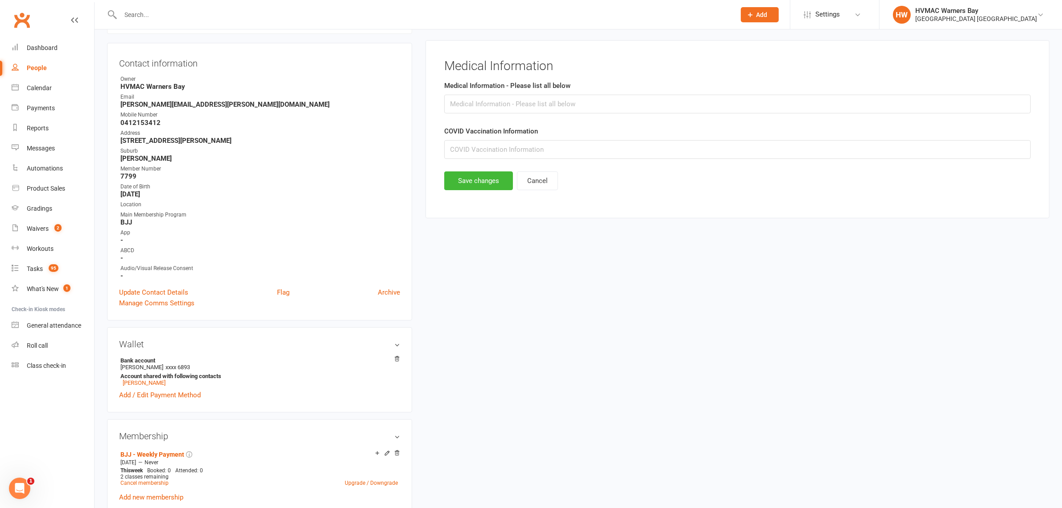
scroll to position [76, 0]
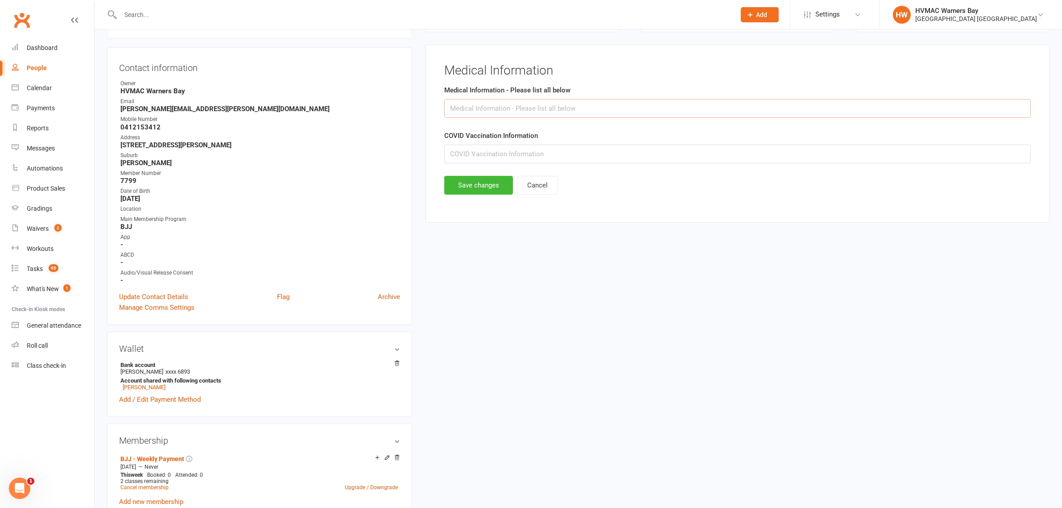
click at [554, 114] on input "text" at bounding box center [737, 108] width 587 height 19
type input "ASD"
click at [465, 193] on button "Save changes" at bounding box center [478, 185] width 69 height 19
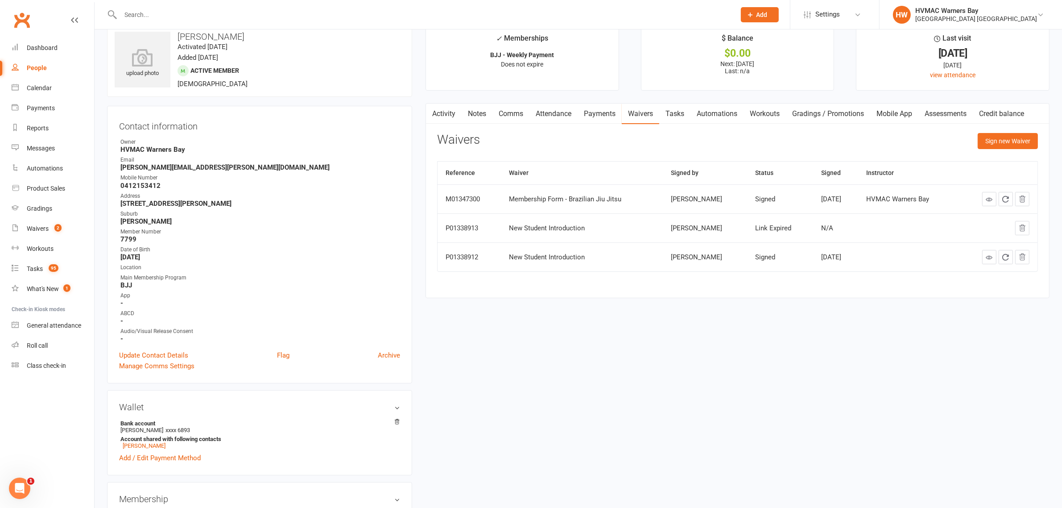
scroll to position [0, 0]
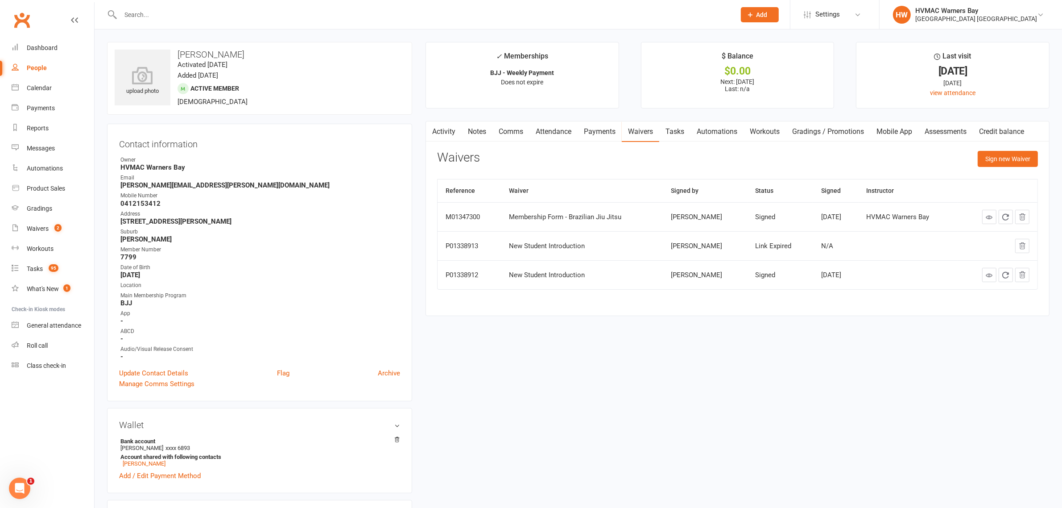
click at [335, 7] on div at bounding box center [418, 14] width 622 height 29
click at [336, 16] on input "text" at bounding box center [424, 14] width 612 height 12
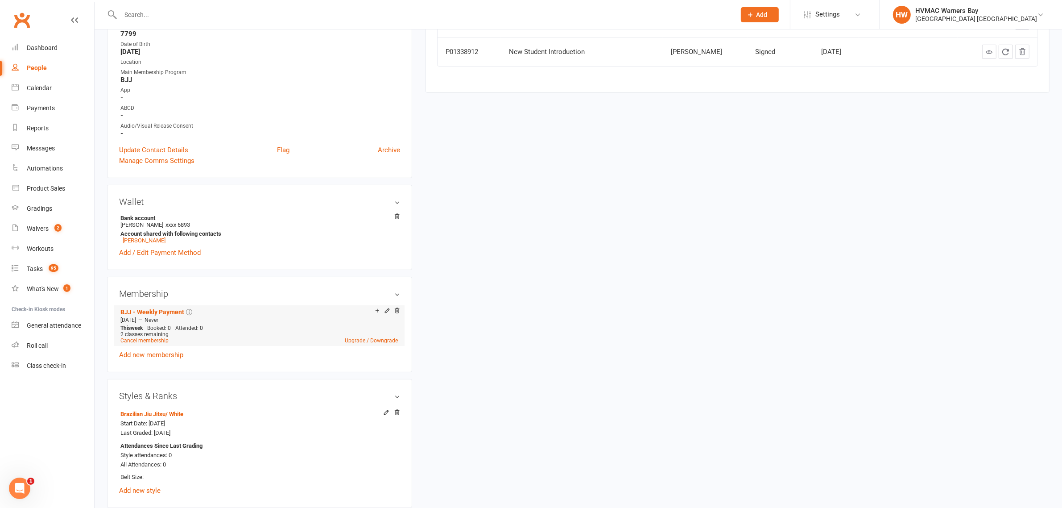
scroll to position [446, 0]
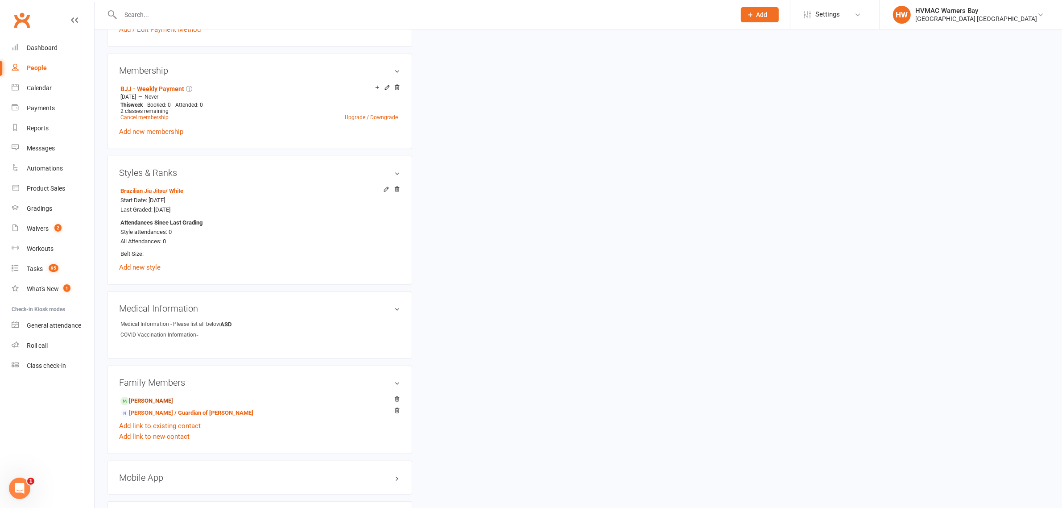
click at [148, 400] on link "Eleanor Gabriel - Child" at bounding box center [146, 400] width 53 height 9
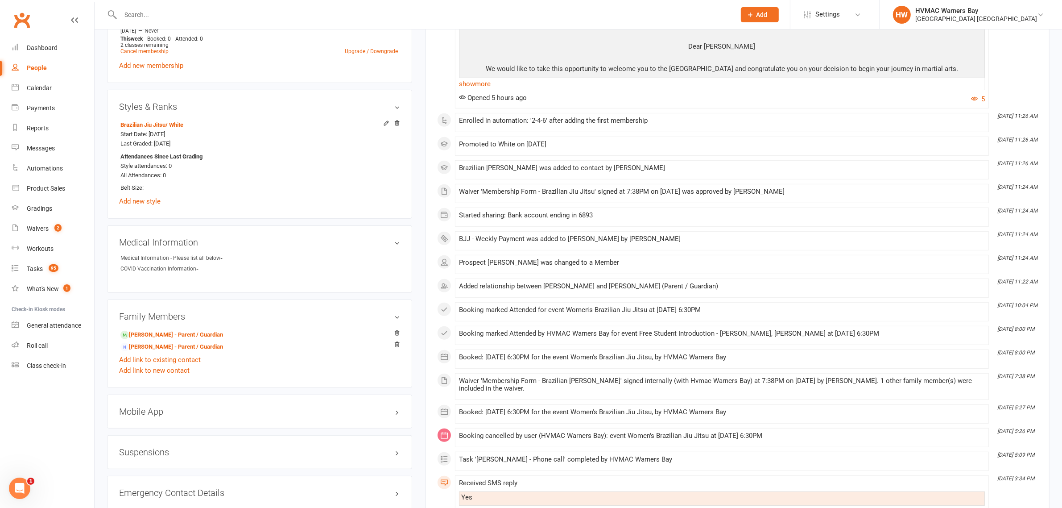
scroll to position [502, 0]
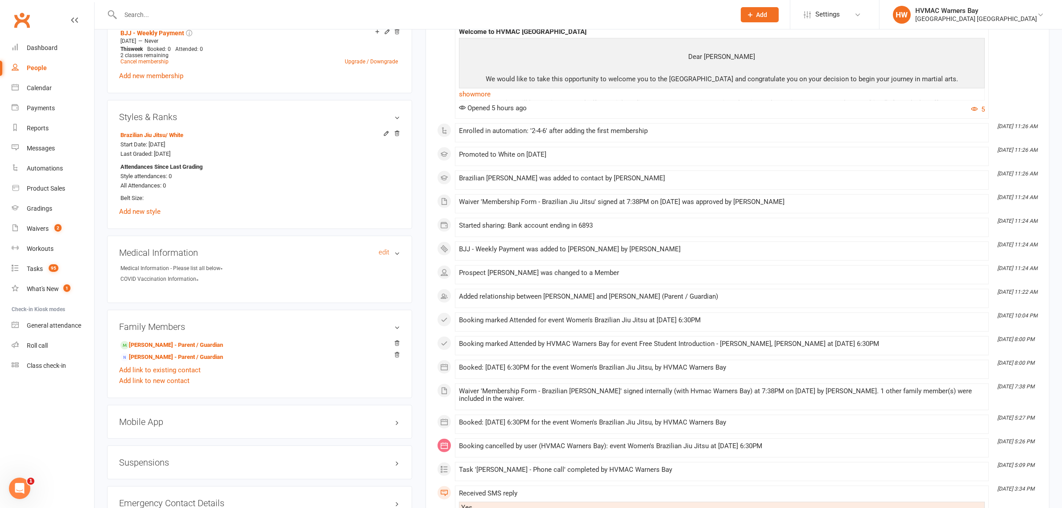
click at [378, 253] on h3 "Medical Information edit" at bounding box center [259, 253] width 281 height 10
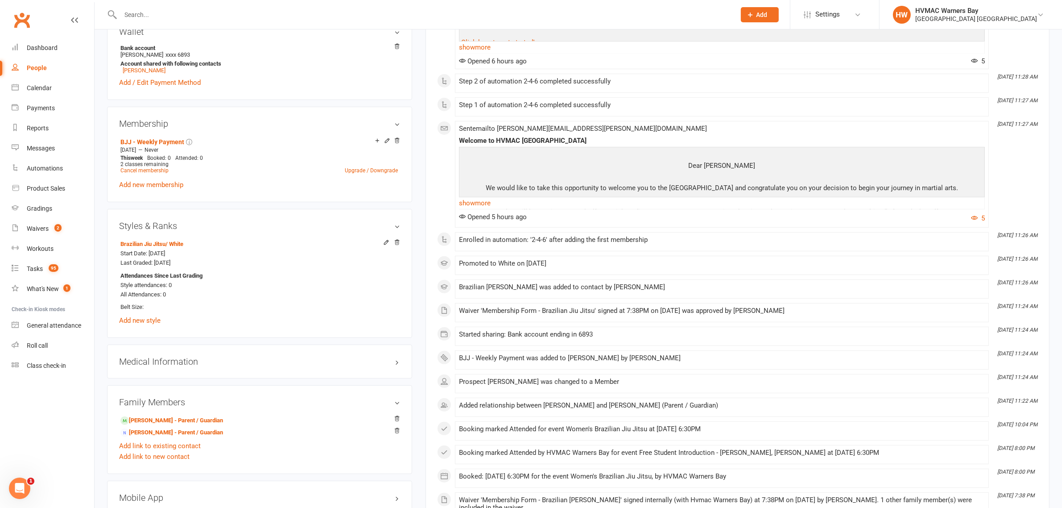
scroll to position [390, 0]
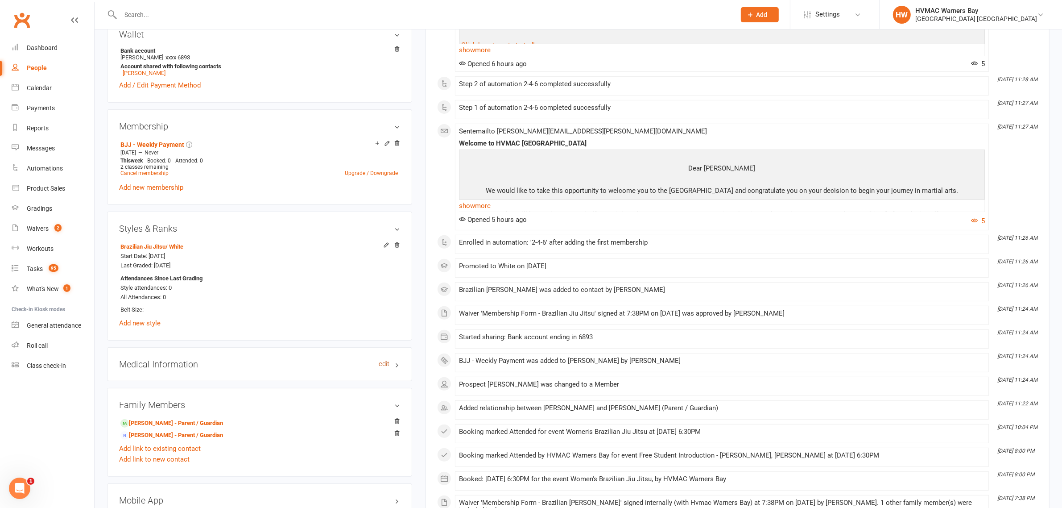
click at [379, 362] on link "edit" at bounding box center [384, 364] width 11 height 8
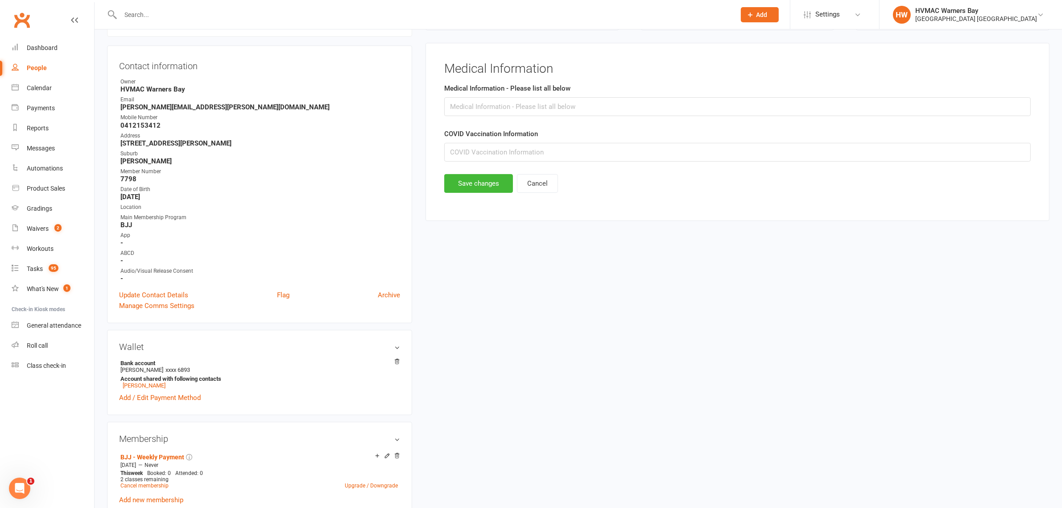
scroll to position [76, 0]
click at [549, 108] on input "text" at bounding box center [737, 108] width 587 height 19
type input "ADHD"
click at [485, 183] on button "Save changes" at bounding box center [478, 185] width 69 height 19
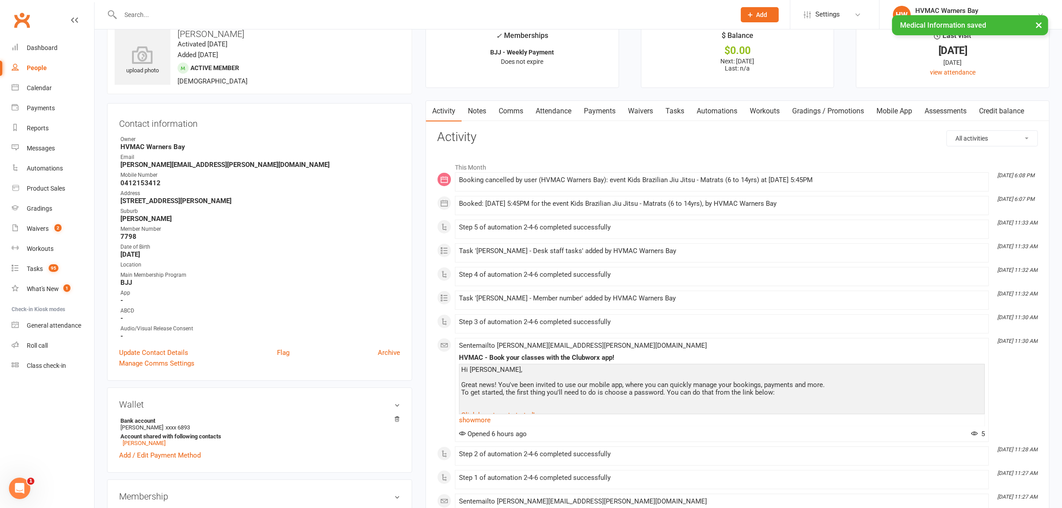
scroll to position [0, 0]
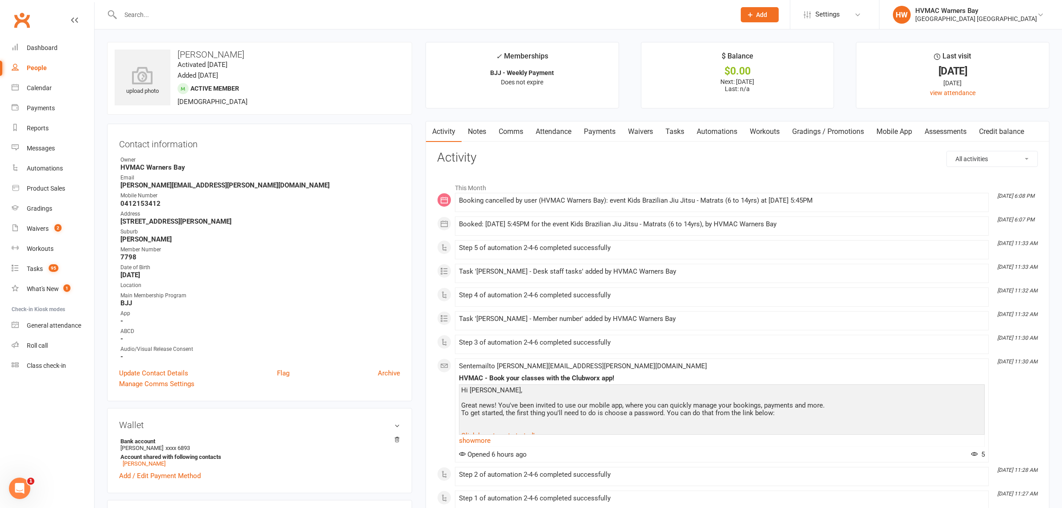
click at [233, 20] on input "text" at bounding box center [424, 14] width 612 height 12
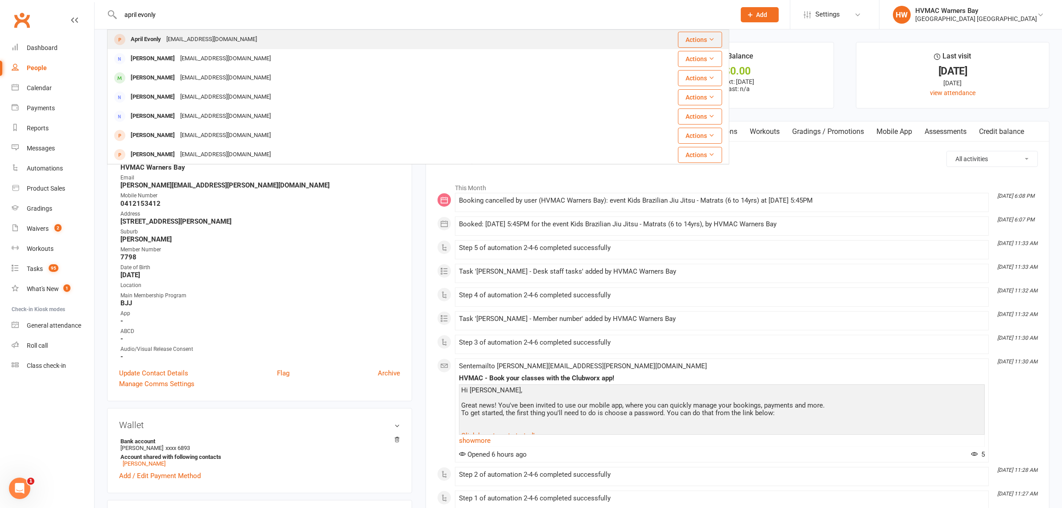
type input "april evonly"
click at [202, 37] on div "alanaparrottjolly@gmail.com" at bounding box center [212, 39] width 96 height 13
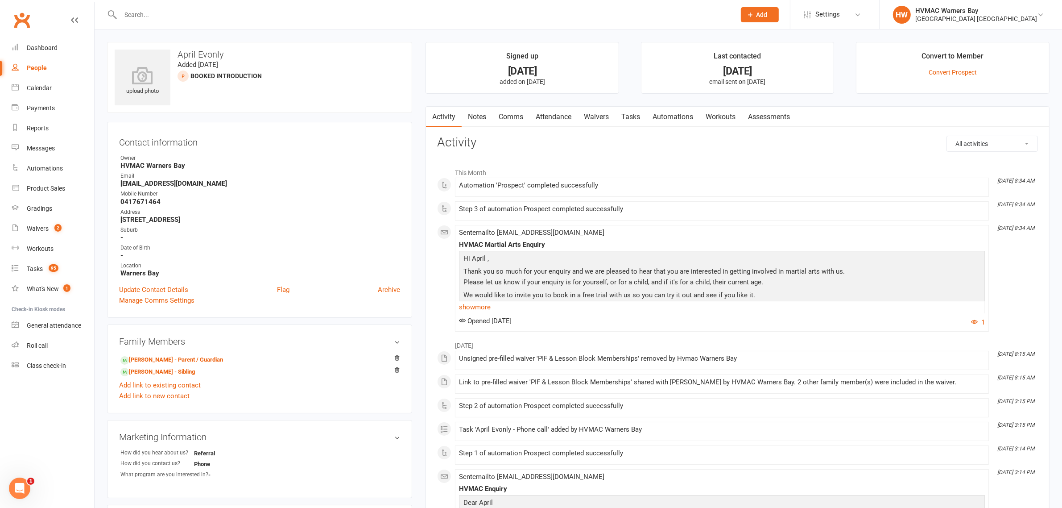
click at [474, 110] on link "Notes" at bounding box center [477, 117] width 31 height 21
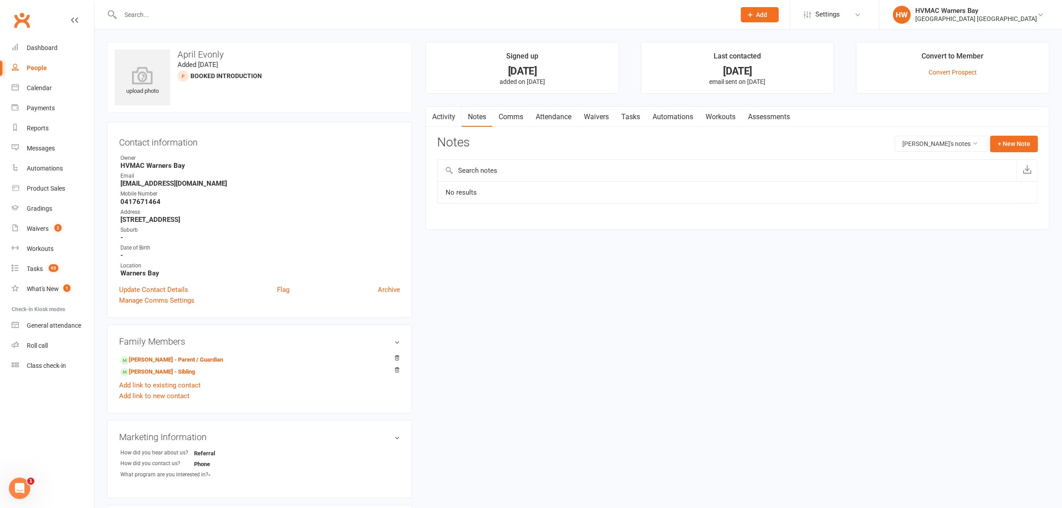
click at [559, 117] on link "Attendance" at bounding box center [554, 117] width 48 height 21
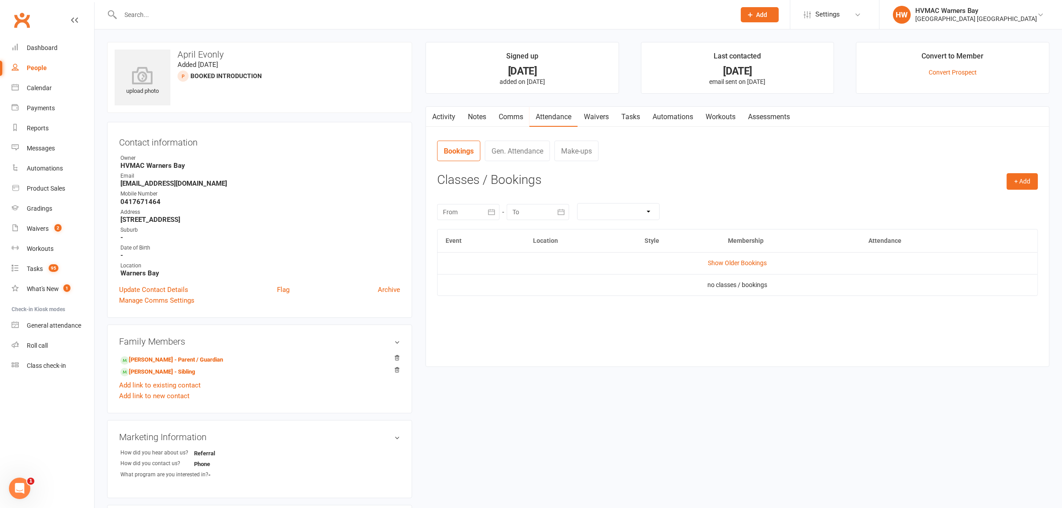
click at [427, 113] on button "button" at bounding box center [431, 117] width 11 height 20
click at [440, 119] on link "Activity" at bounding box center [444, 117] width 36 height 21
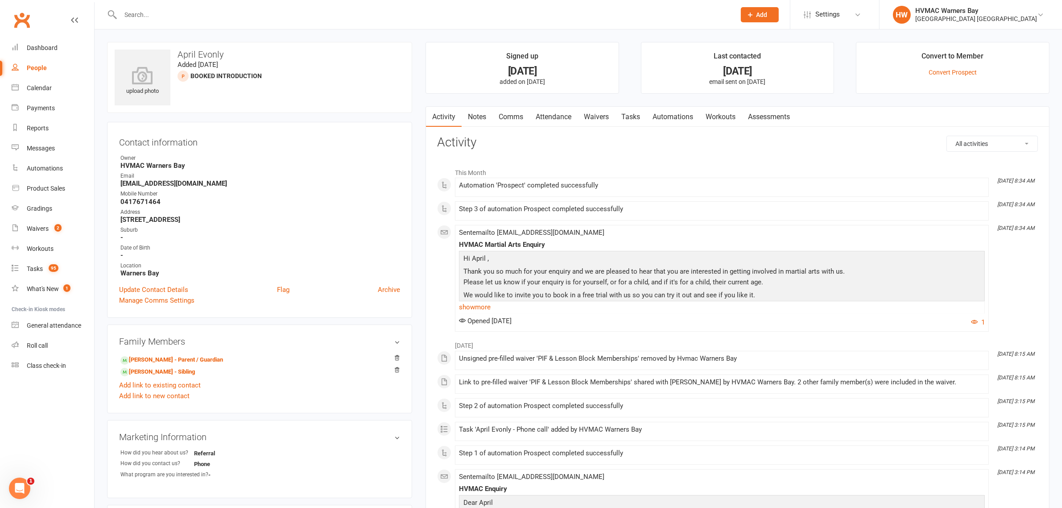
click at [589, 112] on link "Waivers" at bounding box center [596, 117] width 37 height 21
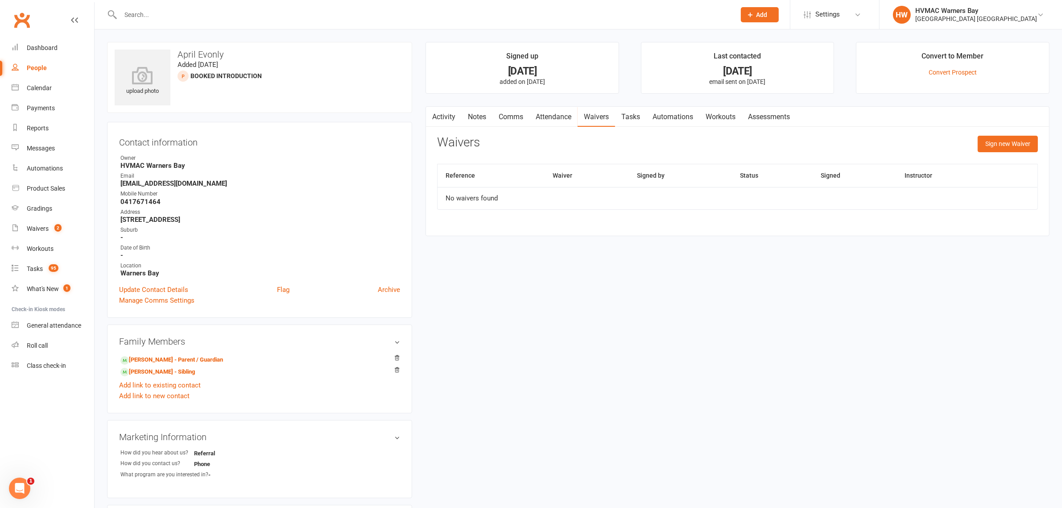
click at [544, 117] on link "Attendance" at bounding box center [554, 117] width 48 height 21
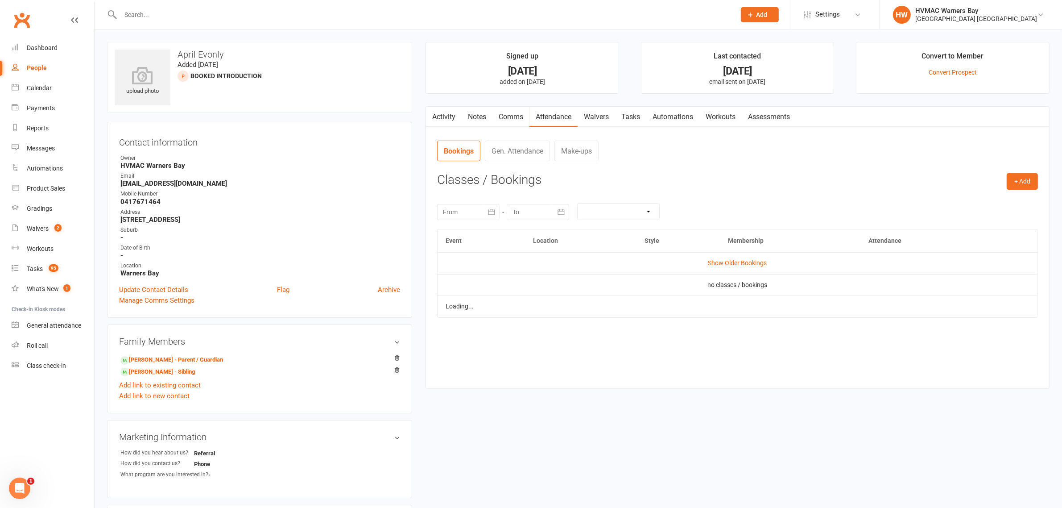
click at [500, 118] on link "Comms" at bounding box center [510, 117] width 37 height 21
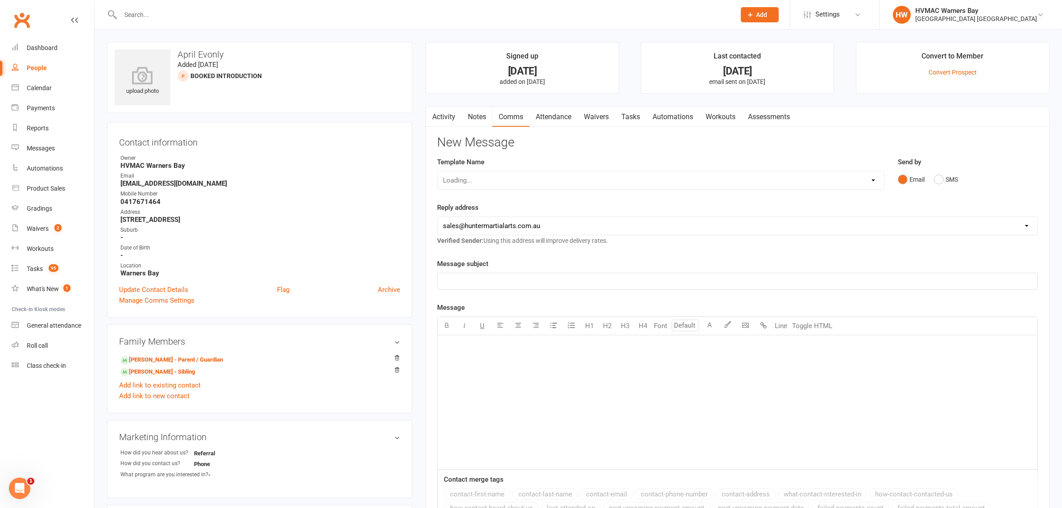
click at [472, 118] on link "Notes" at bounding box center [477, 117] width 31 height 21
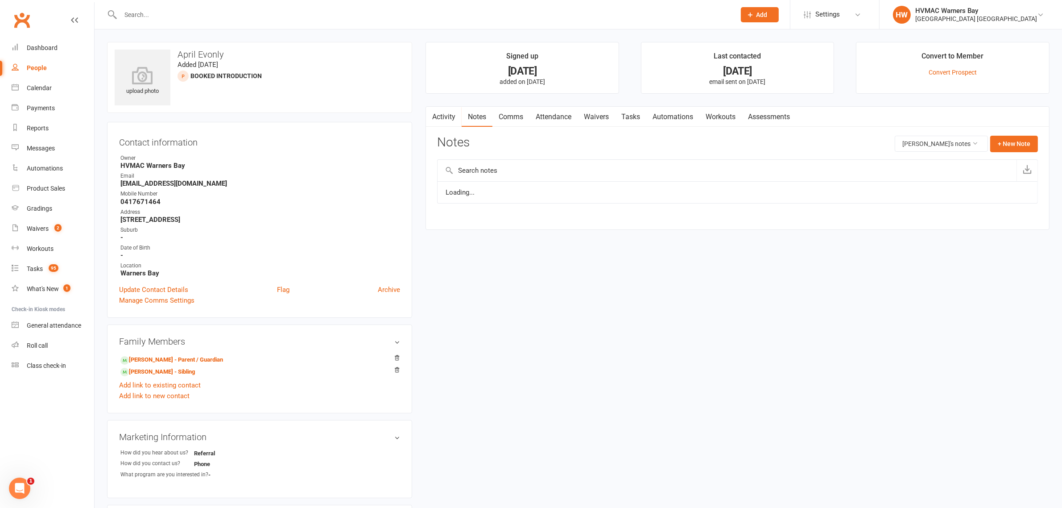
click at [433, 116] on icon "button" at bounding box center [431, 114] width 5 height 9
click at [170, 358] on link "Alana Parrott-Jolly - Parent / Guardian" at bounding box center [171, 359] width 103 height 9
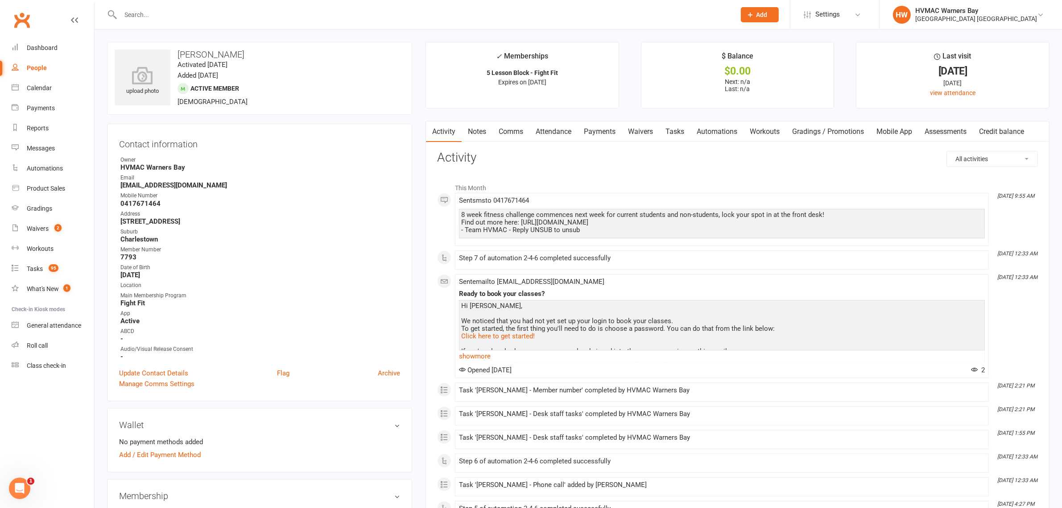
click at [480, 130] on link "Notes" at bounding box center [477, 131] width 31 height 21
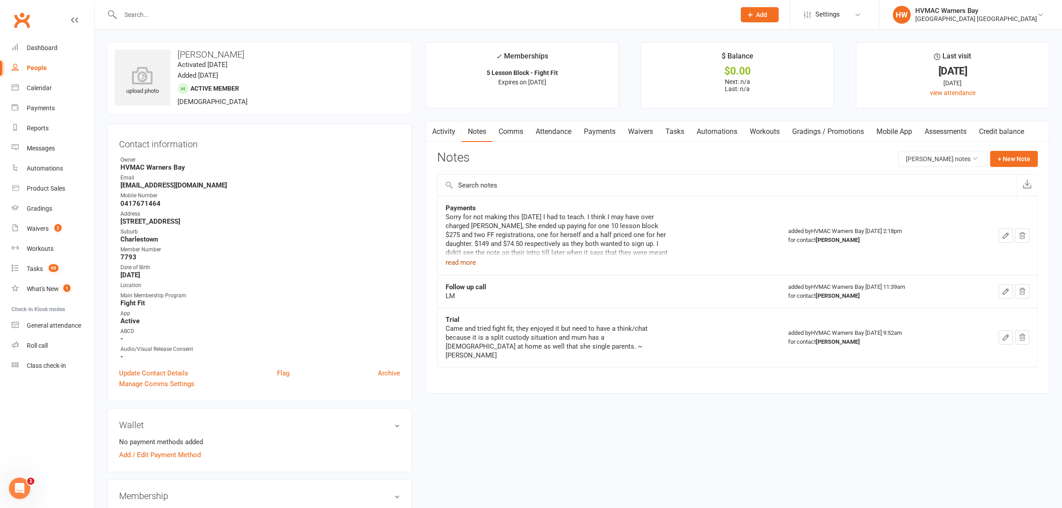
click at [464, 263] on button "read more" at bounding box center [461, 262] width 30 height 11
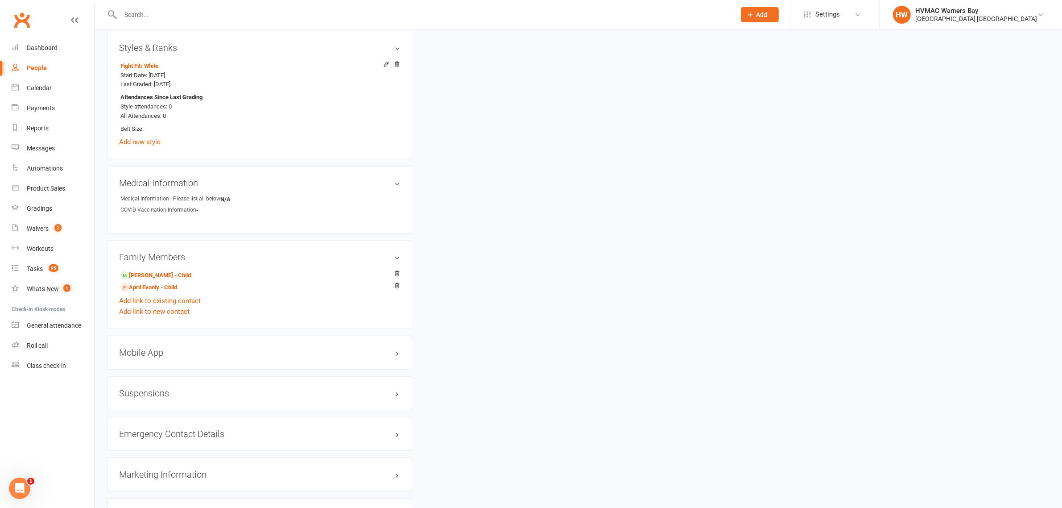
scroll to position [558, 0]
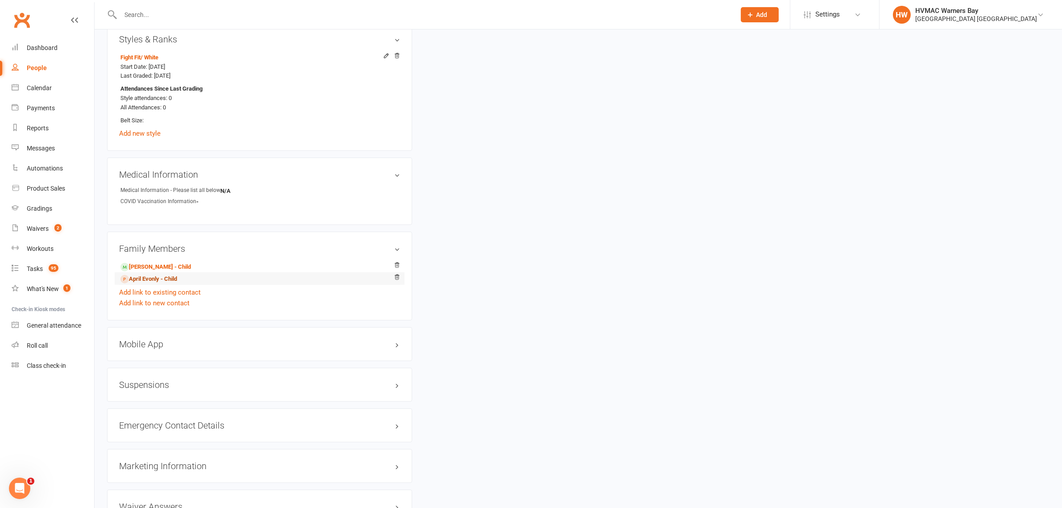
click at [153, 278] on link "April Evonly - Child" at bounding box center [148, 278] width 57 height 9
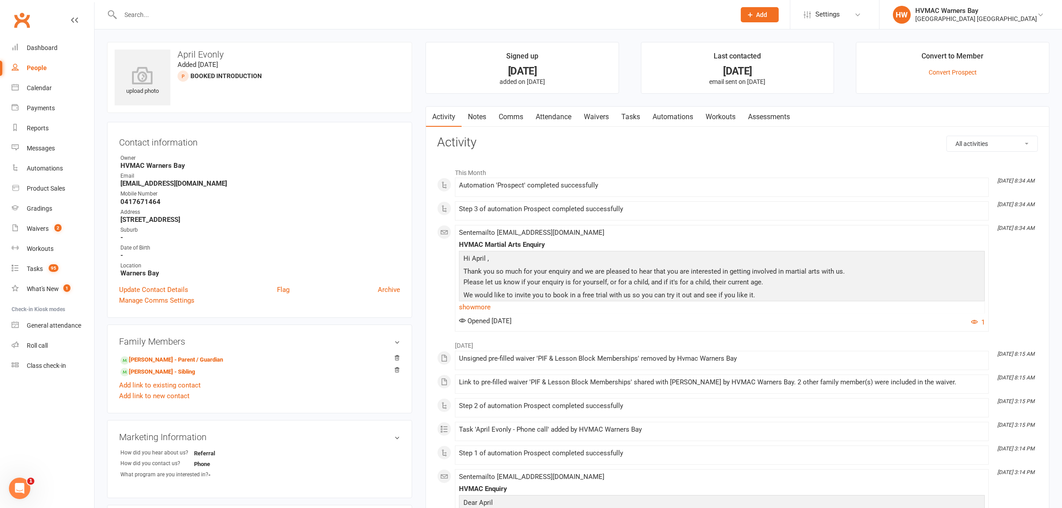
click at [572, 120] on link "Attendance" at bounding box center [554, 117] width 48 height 21
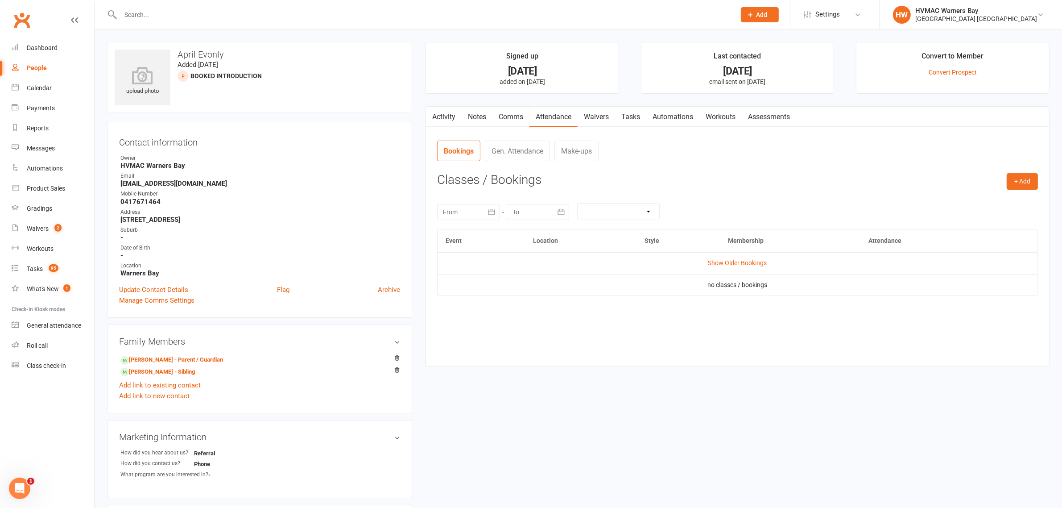
click at [728, 259] on td "Show Older Bookings" at bounding box center [738, 262] width 600 height 21
click at [730, 262] on link "Show Older Bookings" at bounding box center [737, 262] width 59 height 7
click at [743, 262] on link "Hide Older Bookings" at bounding box center [738, 262] width 56 height 7
click at [471, 121] on link "Notes" at bounding box center [477, 117] width 31 height 21
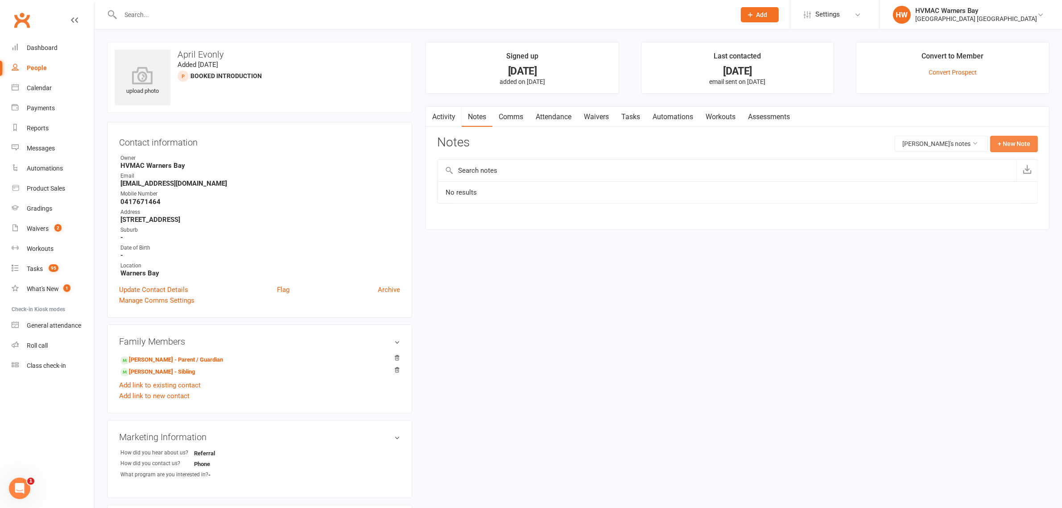
click at [1033, 148] on button "+ New Note" at bounding box center [1014, 144] width 48 height 16
click at [603, 186] on input "text" at bounding box center [737, 180] width 601 height 19
type input "Called"
click at [588, 228] on textarea at bounding box center [737, 230] width 601 height 29
type textarea "l"
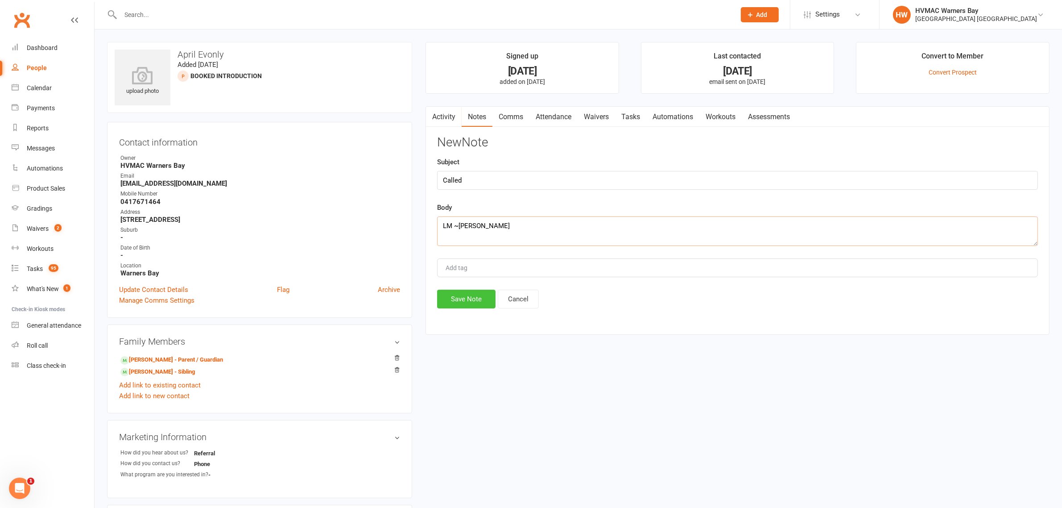
type textarea "LM ~Christina"
click at [458, 294] on button "Save Note" at bounding box center [466, 299] width 58 height 19
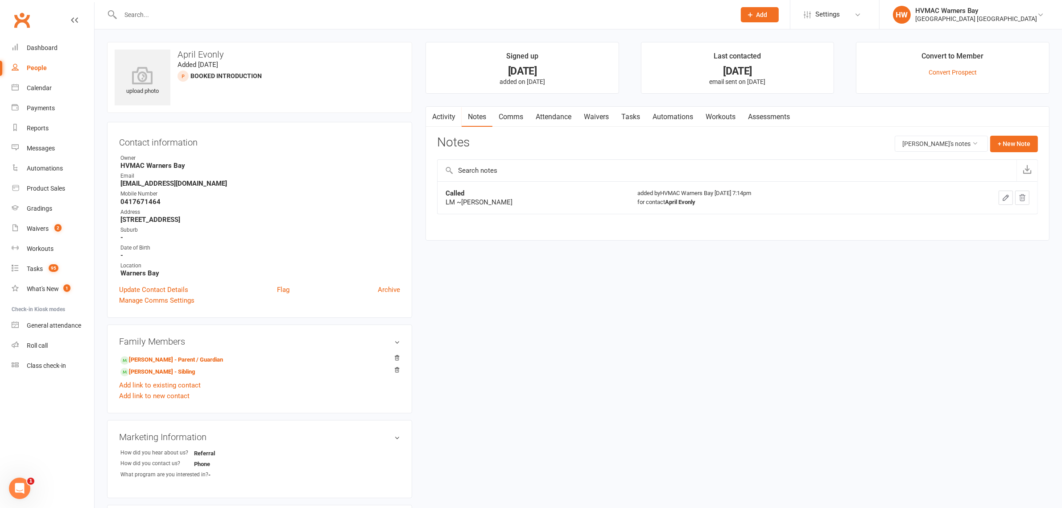
click at [248, 12] on input "text" at bounding box center [424, 14] width 612 height 12
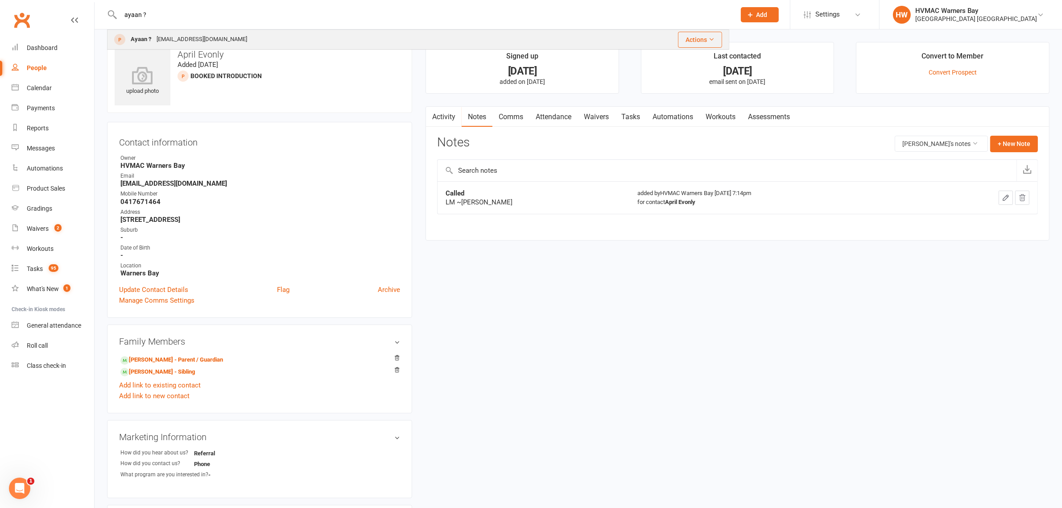
type input "ayaan ?"
click at [240, 41] on div "Ayaan ? Nikinaren@gmail.com" at bounding box center [337, 39] width 459 height 18
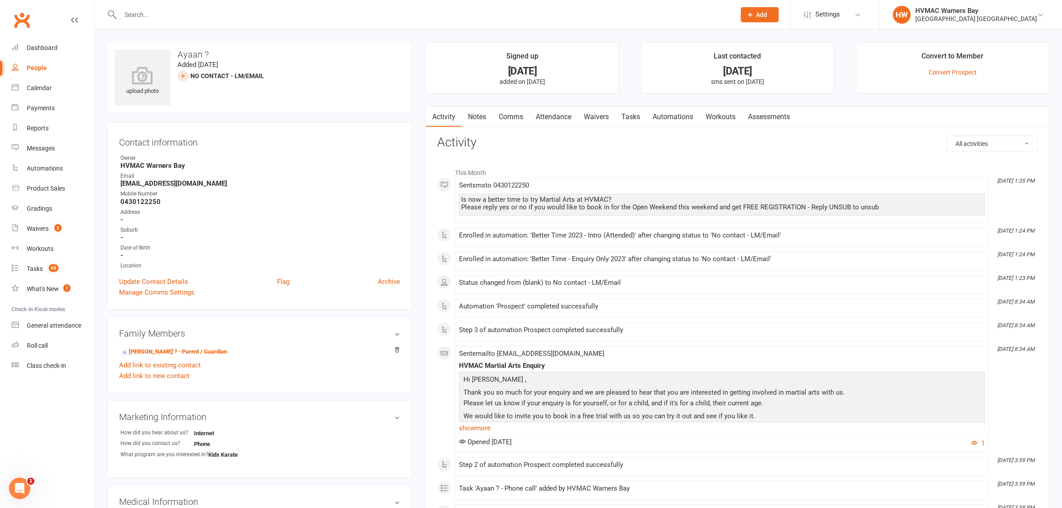
click at [478, 117] on link "Notes" at bounding box center [477, 117] width 31 height 21
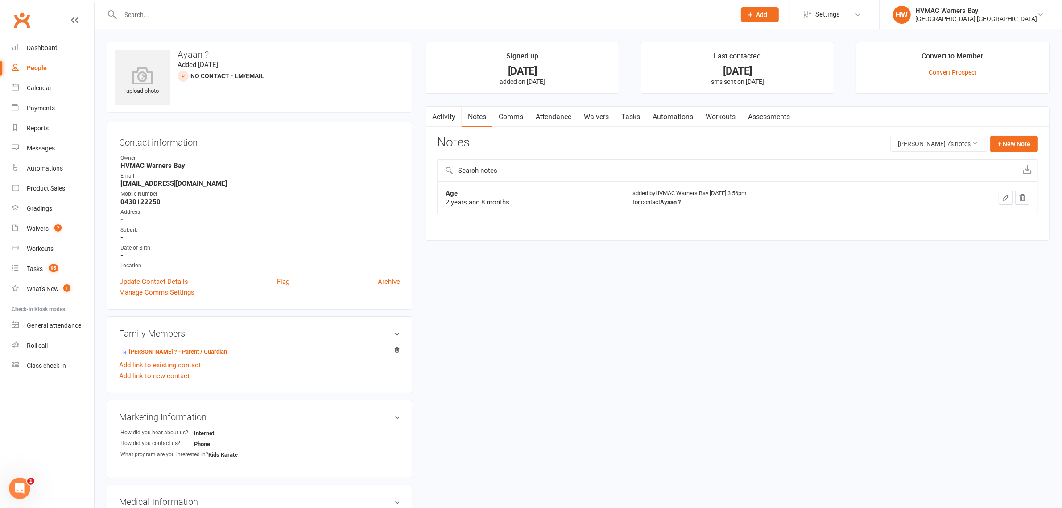
click at [518, 122] on link "Comms" at bounding box center [510, 117] width 37 height 21
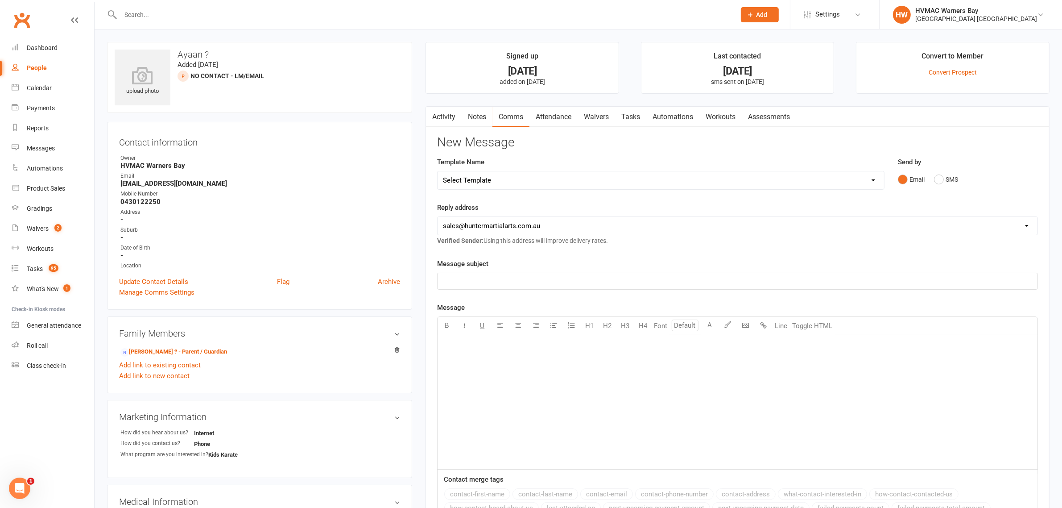
click at [572, 121] on link "Attendance" at bounding box center [554, 117] width 48 height 21
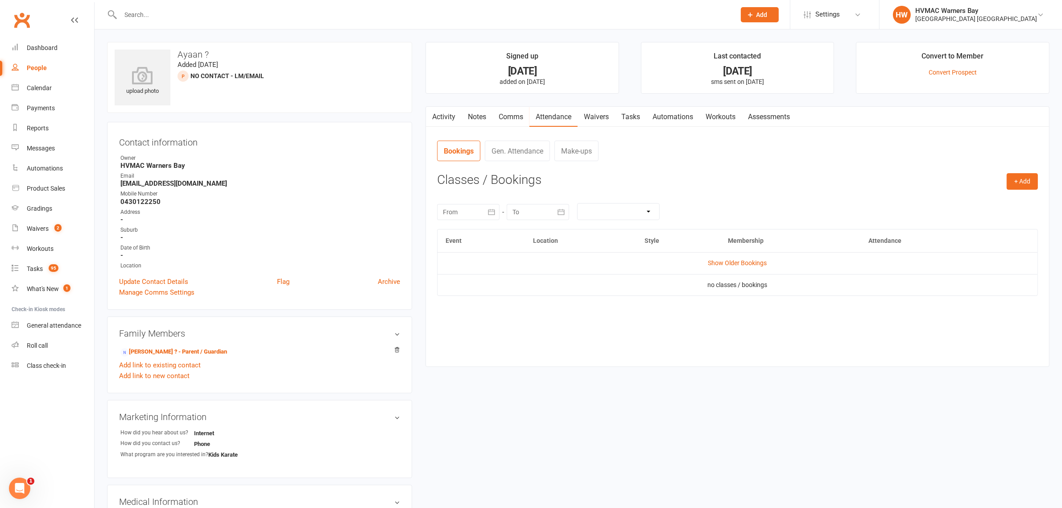
click at [451, 112] on link "Activity" at bounding box center [444, 117] width 36 height 21
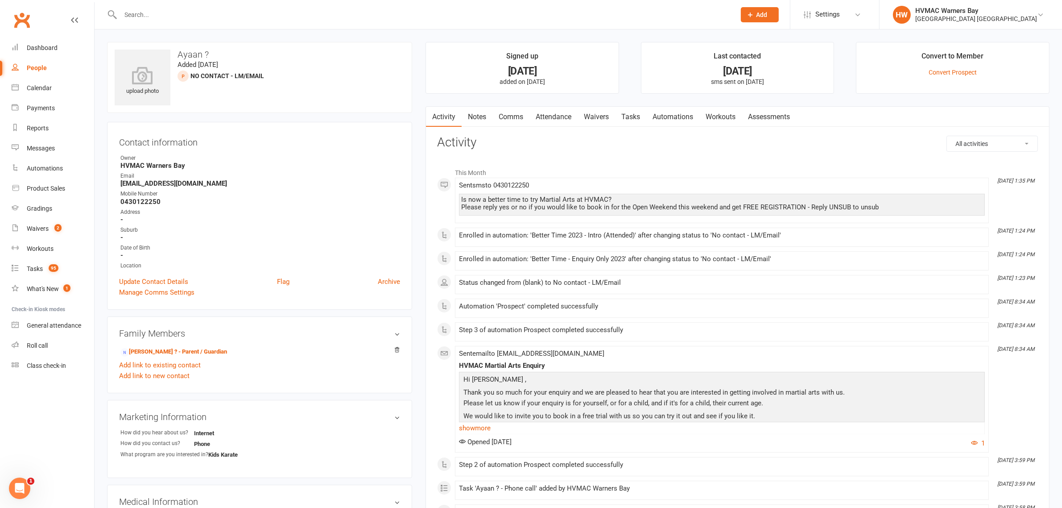
click at [484, 115] on link "Notes" at bounding box center [477, 117] width 31 height 21
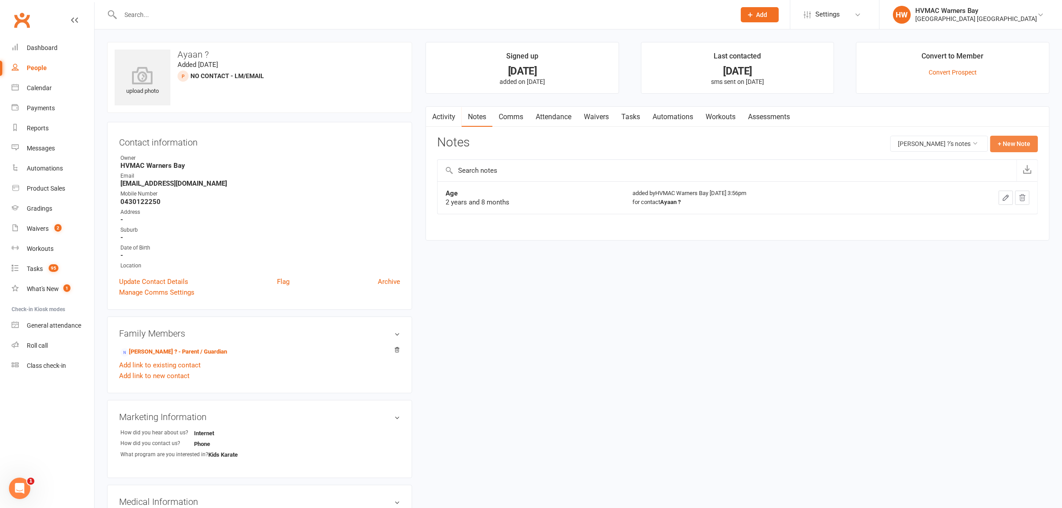
click at [1031, 144] on button "+ New Note" at bounding box center [1014, 144] width 48 height 16
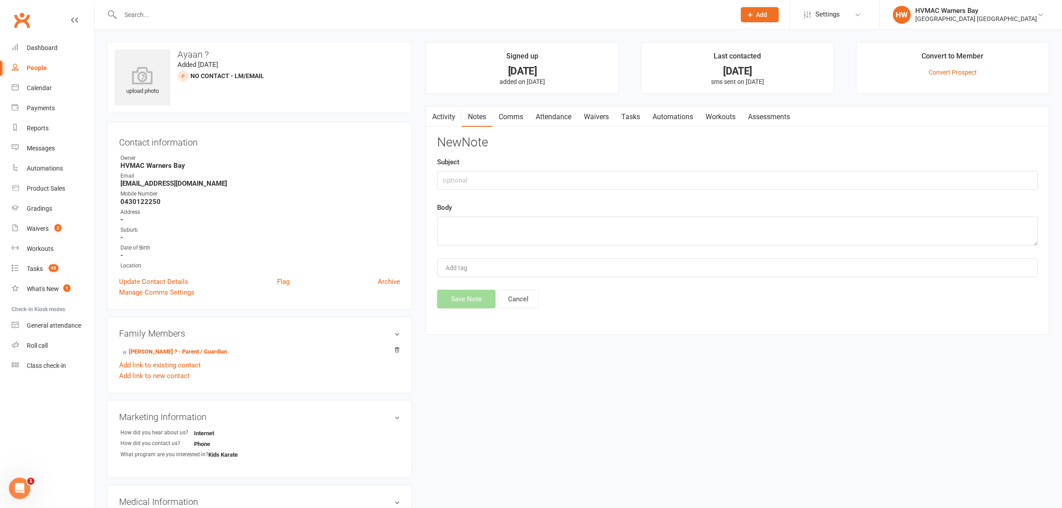
click at [451, 119] on link "Activity" at bounding box center [444, 117] width 36 height 21
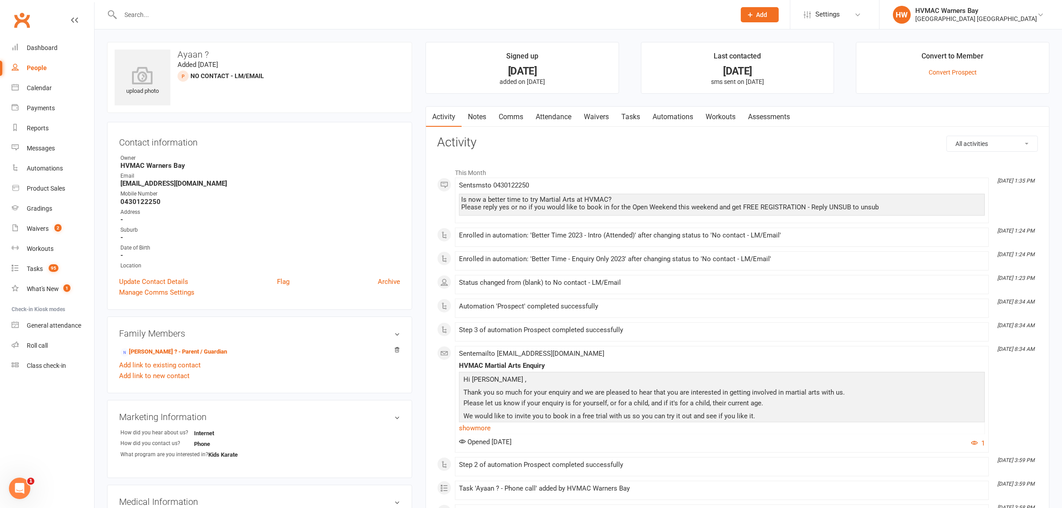
click at [464, 121] on link "Notes" at bounding box center [477, 117] width 31 height 21
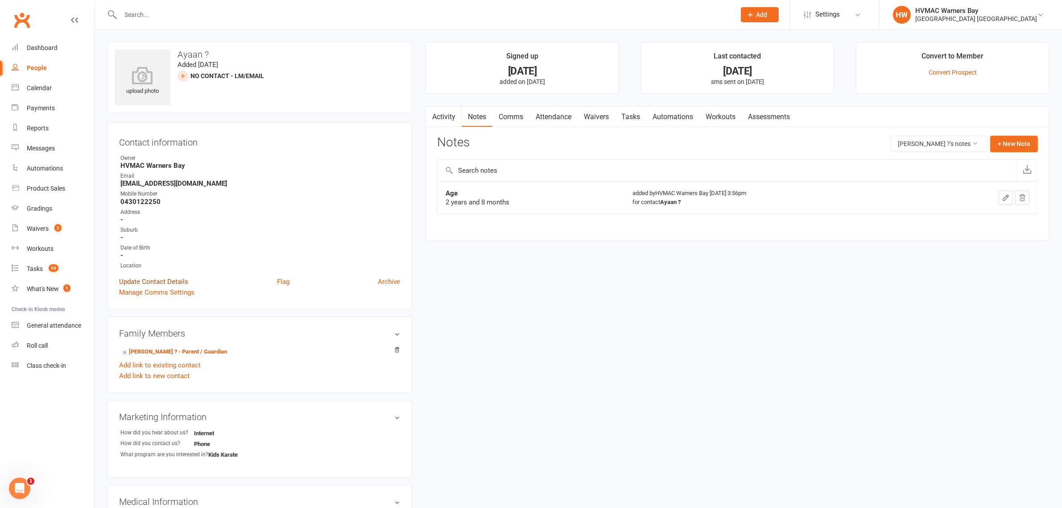
click at [178, 277] on link "Update Contact Details" at bounding box center [153, 281] width 69 height 11
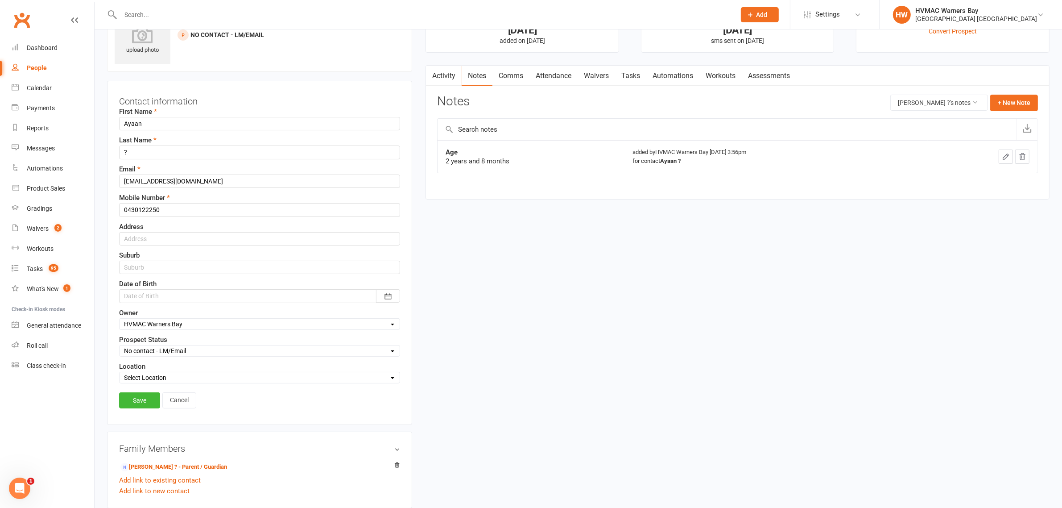
scroll to position [41, 0]
click at [196, 149] on input "?" at bounding box center [259, 151] width 281 height 13
type input "Kumar"
click at [135, 403] on link "Save" at bounding box center [139, 400] width 41 height 16
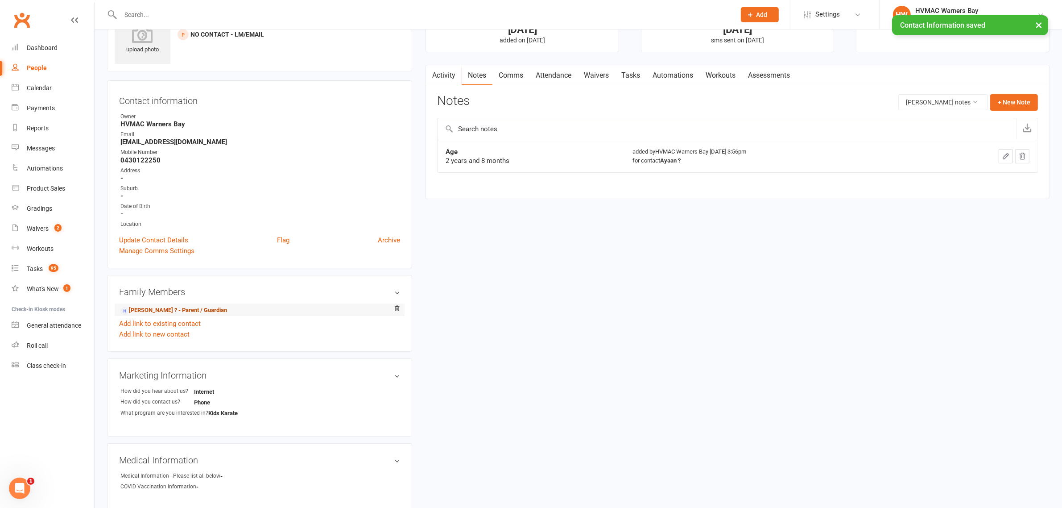
click at [146, 306] on link "Nikki ? - Parent / Guardian" at bounding box center [173, 310] width 107 height 9
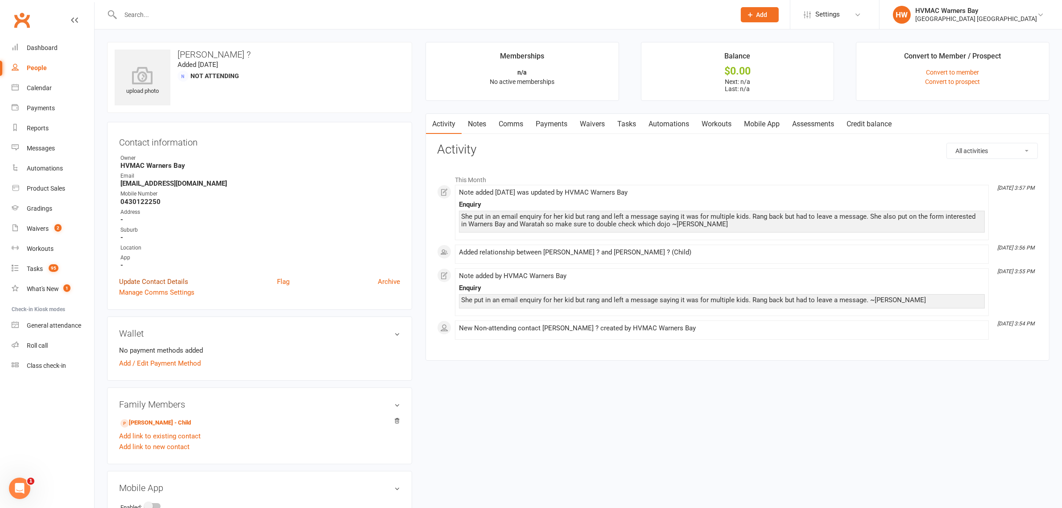
click at [153, 281] on link "Update Contact Details" at bounding box center [153, 281] width 69 height 11
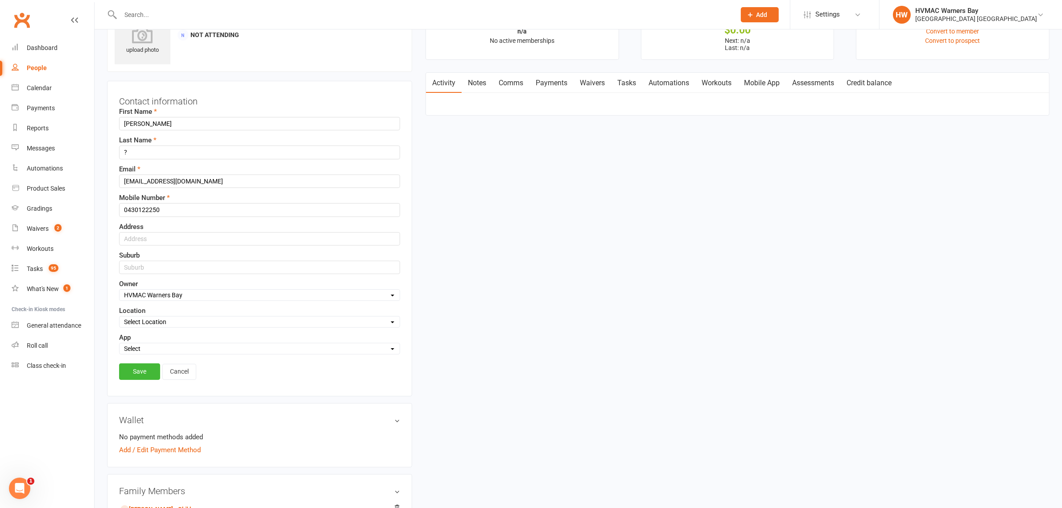
scroll to position [41, 0]
click at [161, 150] on input "?" at bounding box center [259, 151] width 281 height 13
type input "Naren"
click at [145, 376] on link "Save" at bounding box center [139, 371] width 41 height 16
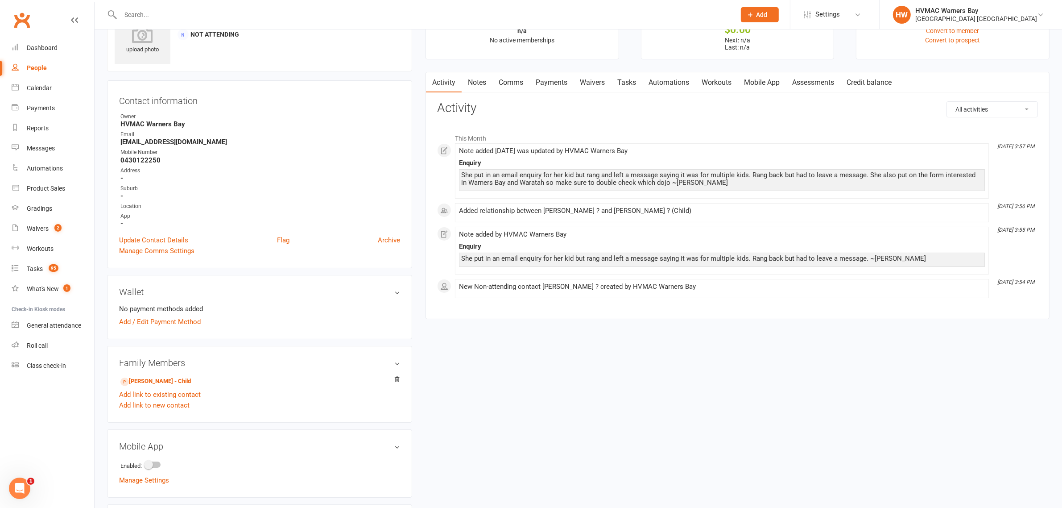
click at [247, 21] on input "text" at bounding box center [424, 14] width 612 height 12
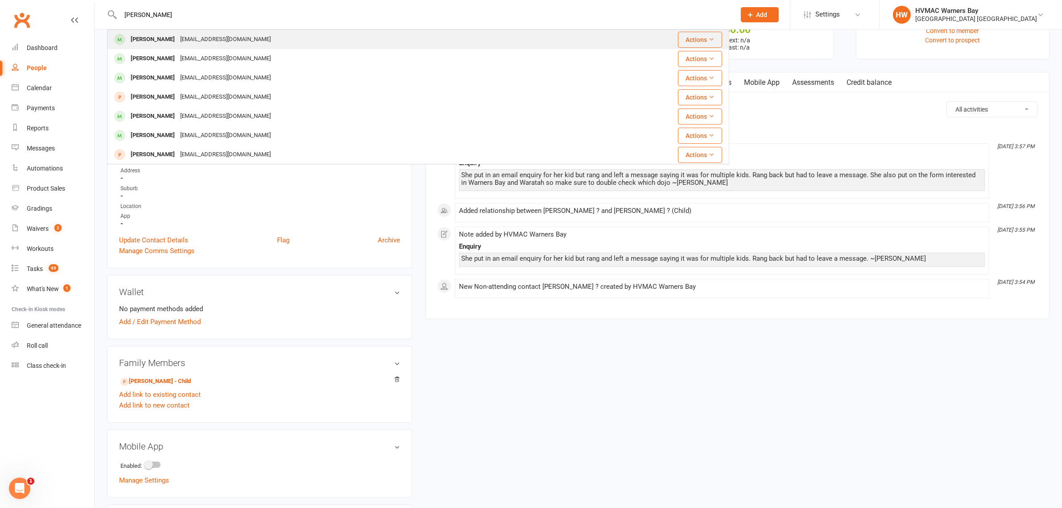
type input "micah barlow"
click at [219, 32] on div "Micah Barlow mattybarlow@me.com" at bounding box center [366, 39] width 517 height 18
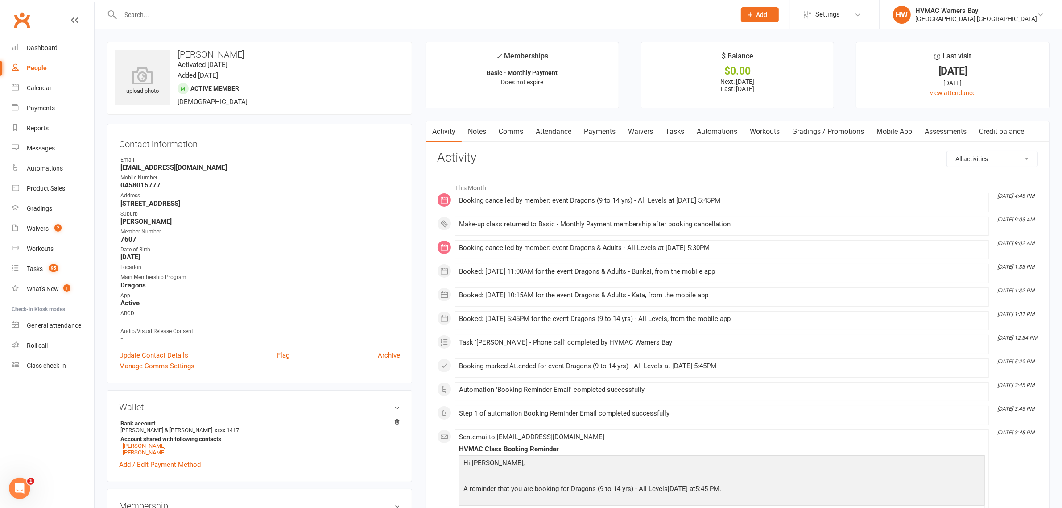
click at [478, 134] on link "Notes" at bounding box center [477, 131] width 31 height 21
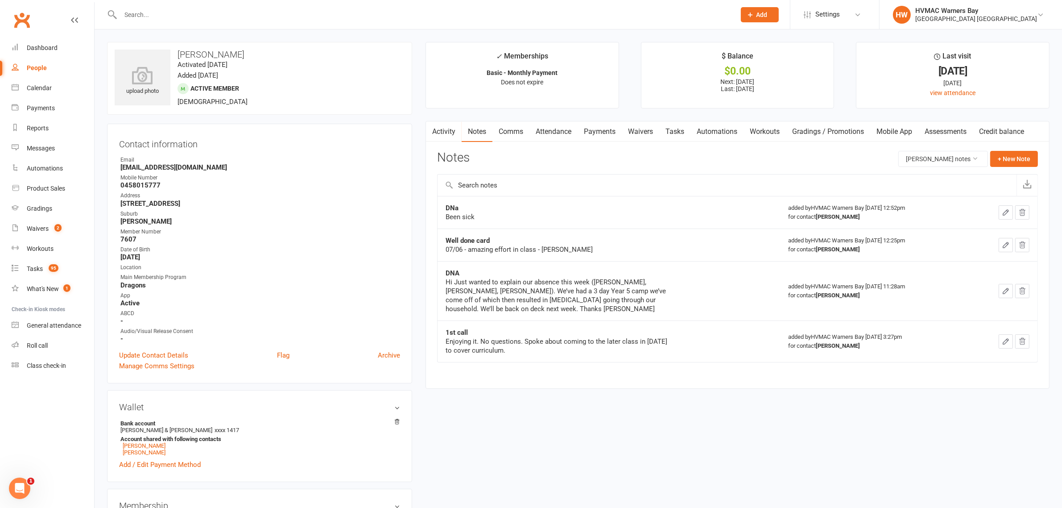
click at [458, 134] on link "Activity" at bounding box center [444, 131] width 36 height 21
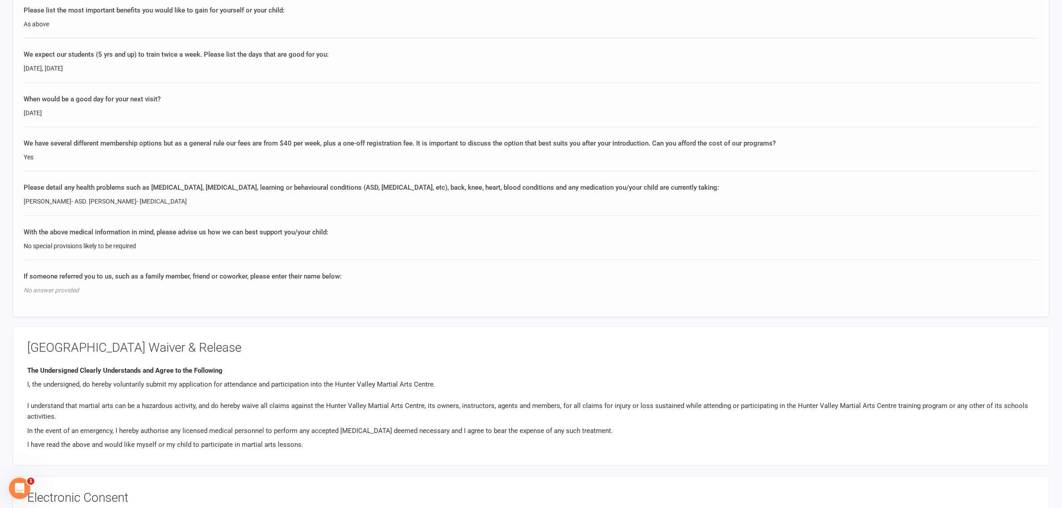
scroll to position [1171, 0]
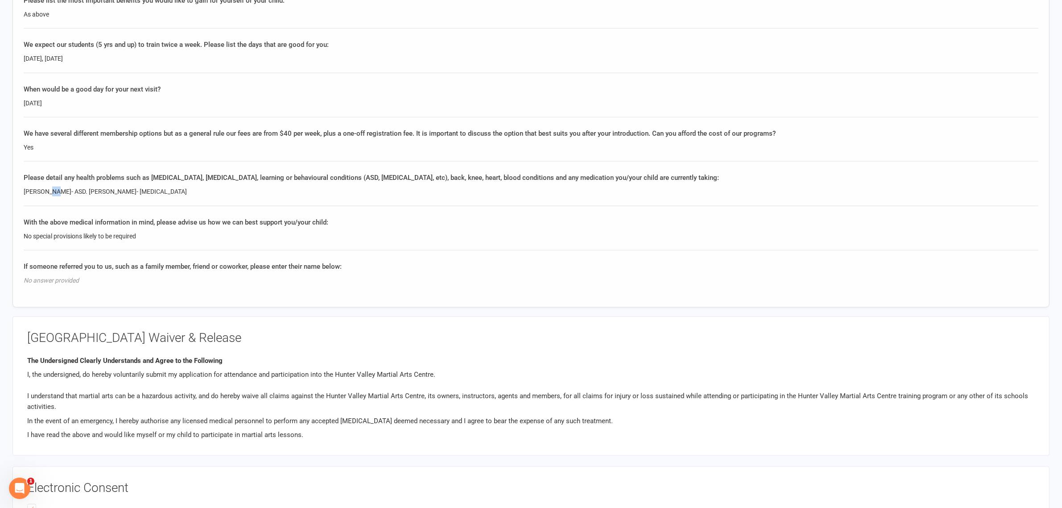
drag, startPoint x: 52, startPoint y: 188, endPoint x: 43, endPoint y: 187, distance: 8.9
click at [43, 187] on div "Katie- ASD. Eleanor- ADHD" at bounding box center [531, 191] width 1015 height 10
click at [100, 190] on div "Katie- ASD. Eleanor- ADHD" at bounding box center [531, 191] width 1015 height 10
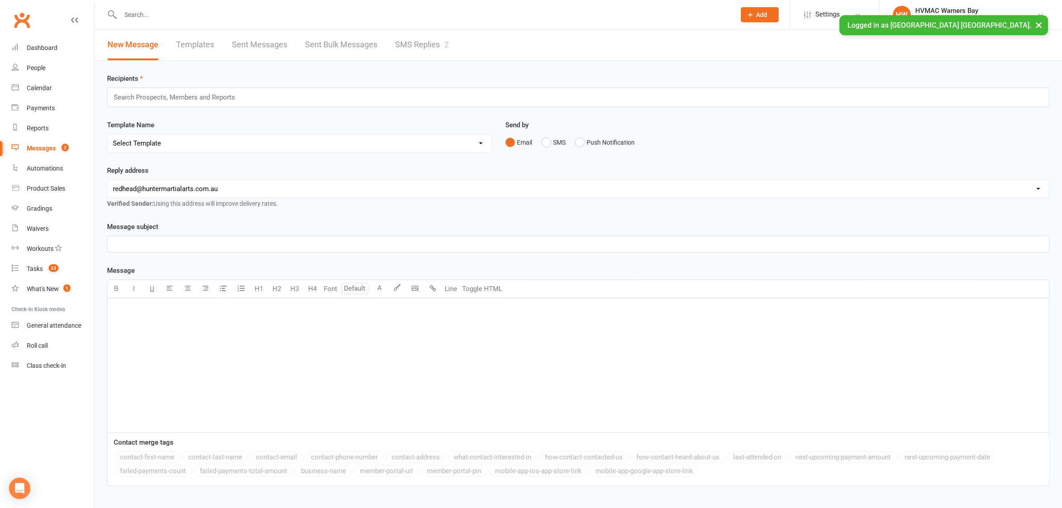
click at [436, 41] on link "SMS Replies 2" at bounding box center [422, 44] width 54 height 31
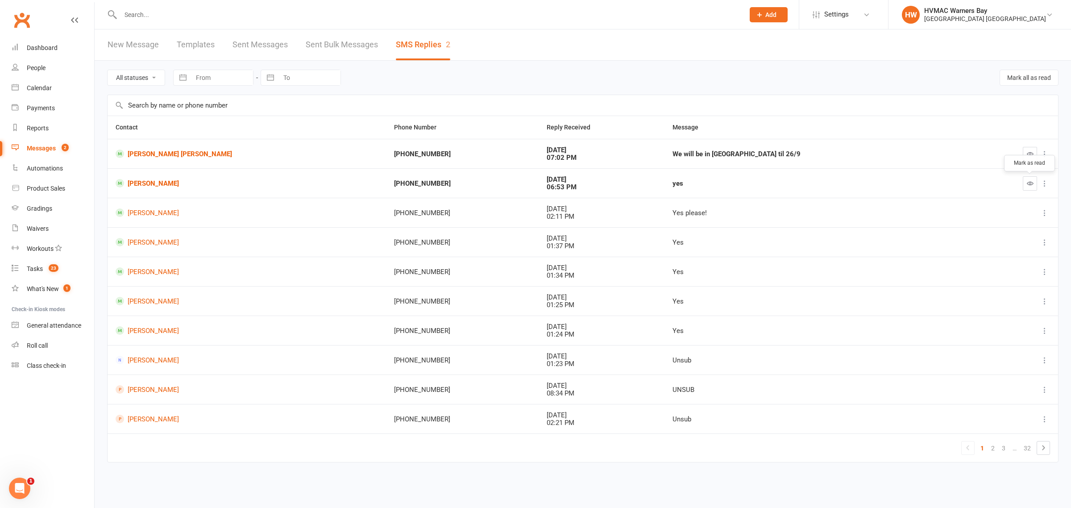
click at [1031, 184] on icon "button" at bounding box center [1029, 183] width 7 height 7
click at [1028, 158] on button "button" at bounding box center [1029, 154] width 14 height 14
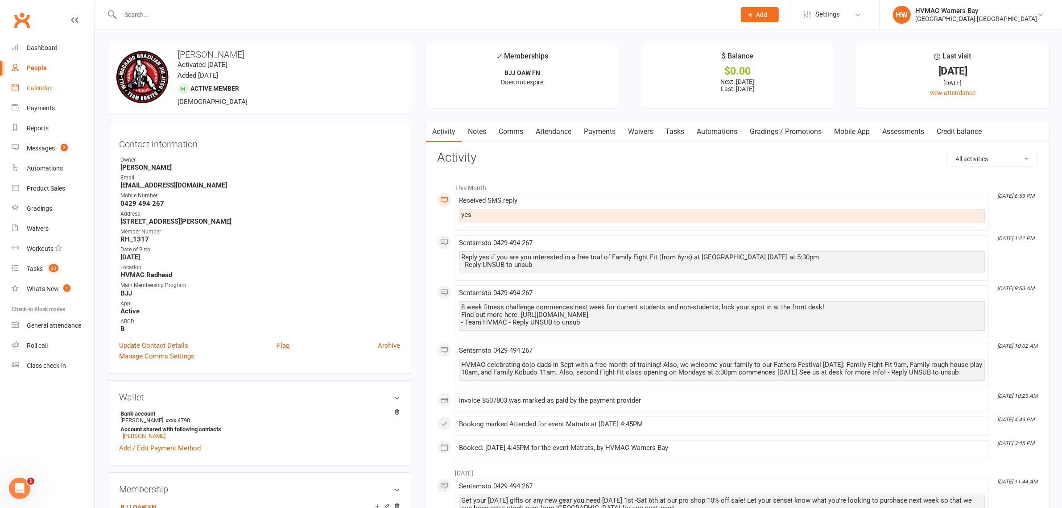
click at [38, 90] on div "Calendar" at bounding box center [39, 87] width 25 height 7
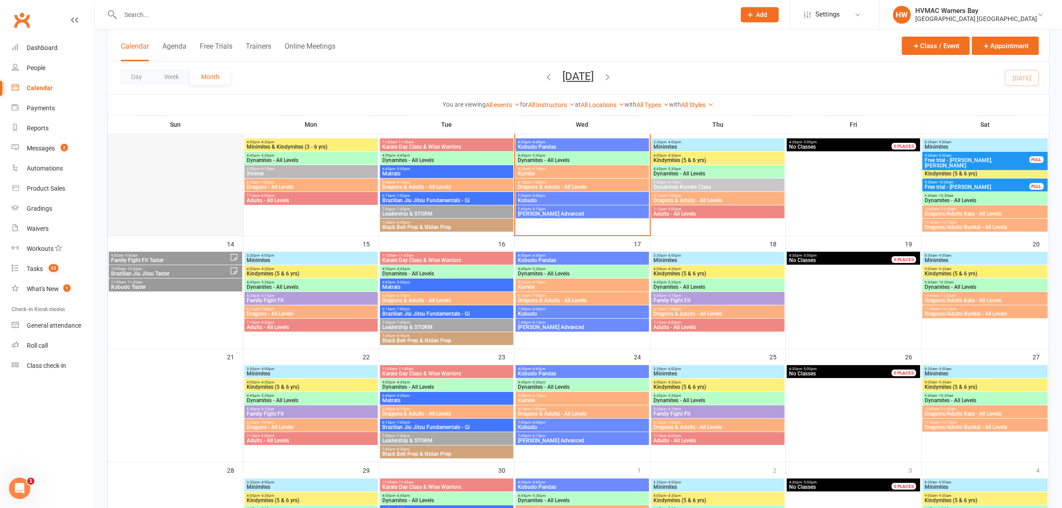
scroll to position [112, 0]
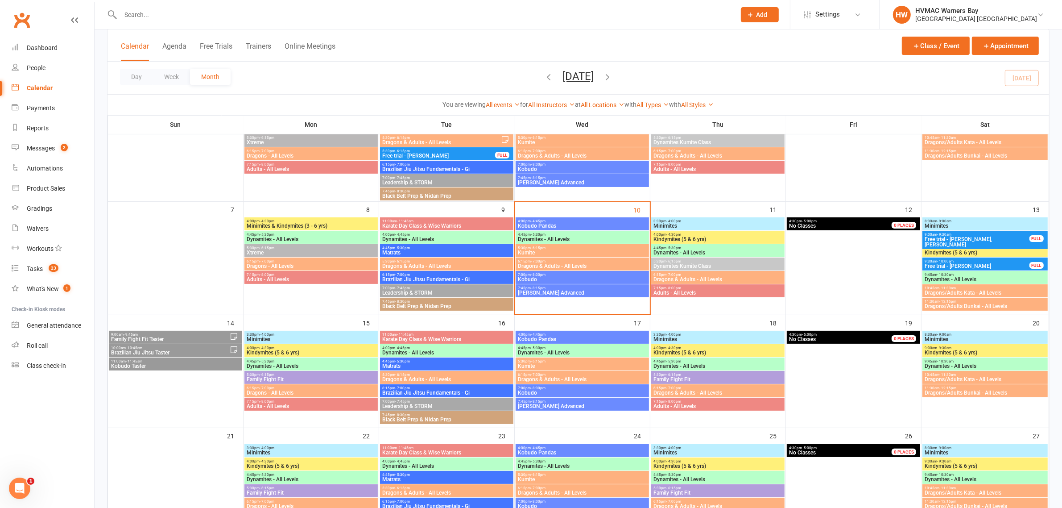
click at [279, 377] on span "Family Fight Fit" at bounding box center [311, 379] width 130 height 5
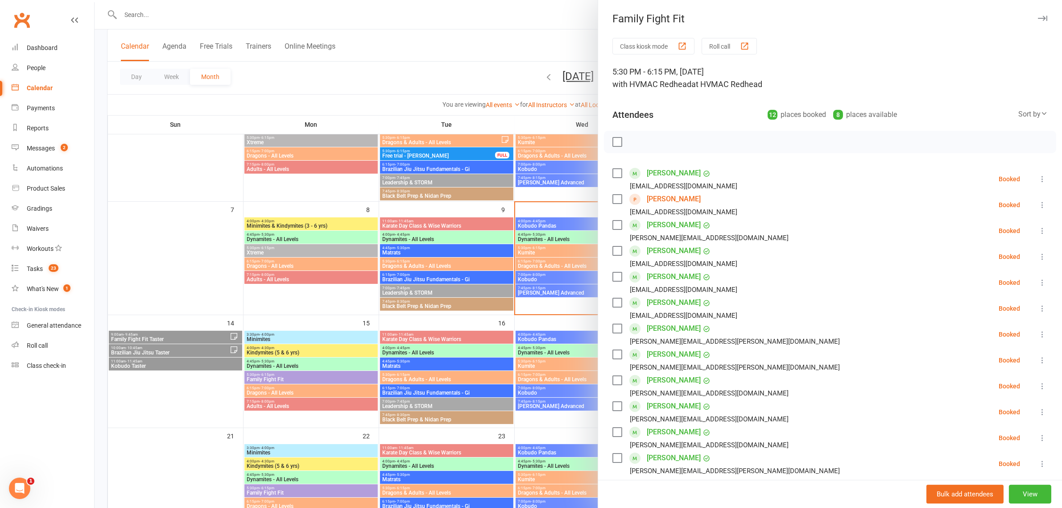
scroll to position [157, 0]
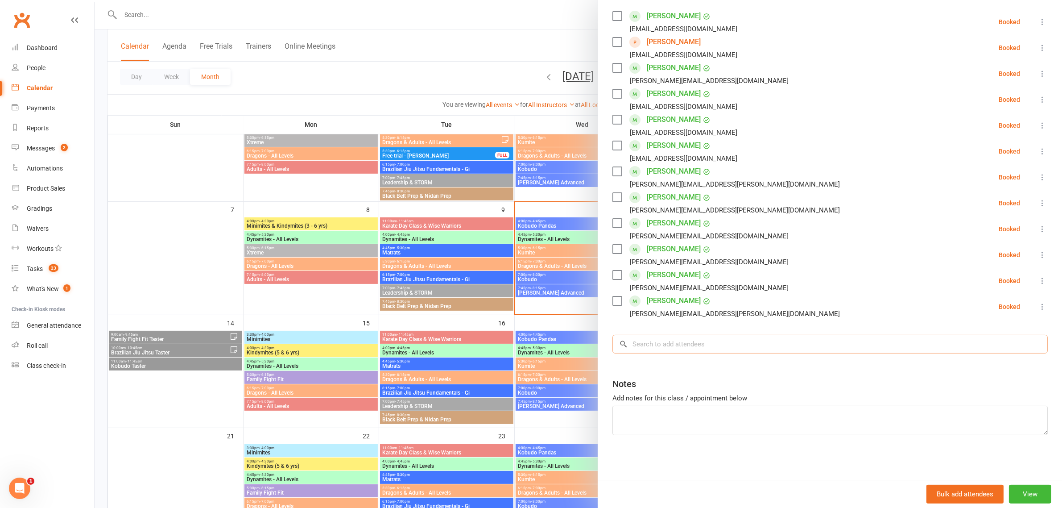
click at [699, 348] on input "search" at bounding box center [829, 344] width 435 height 19
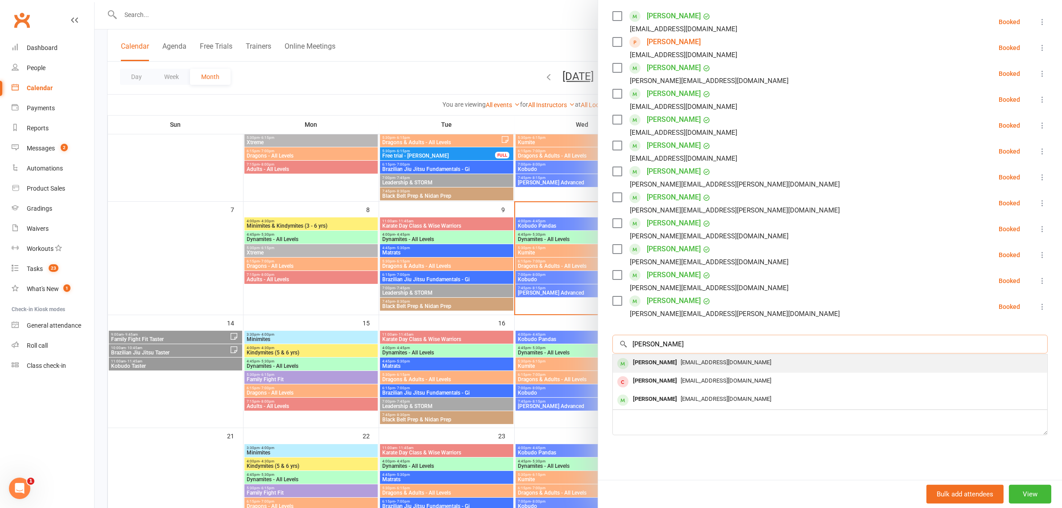
type input "theo vagueaz"
click at [699, 362] on span "p_vaguez@hotmail.com" at bounding box center [726, 362] width 91 height 7
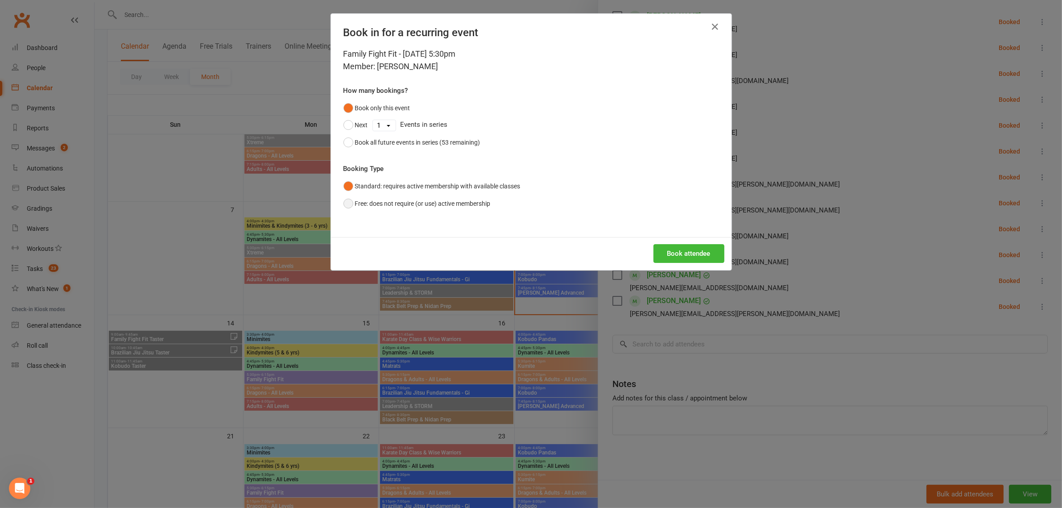
click at [343, 201] on button "Free: does not require (or use) active membership" at bounding box center [416, 203] width 147 height 17
click at [659, 253] on button "Book attendee" at bounding box center [689, 253] width 71 height 19
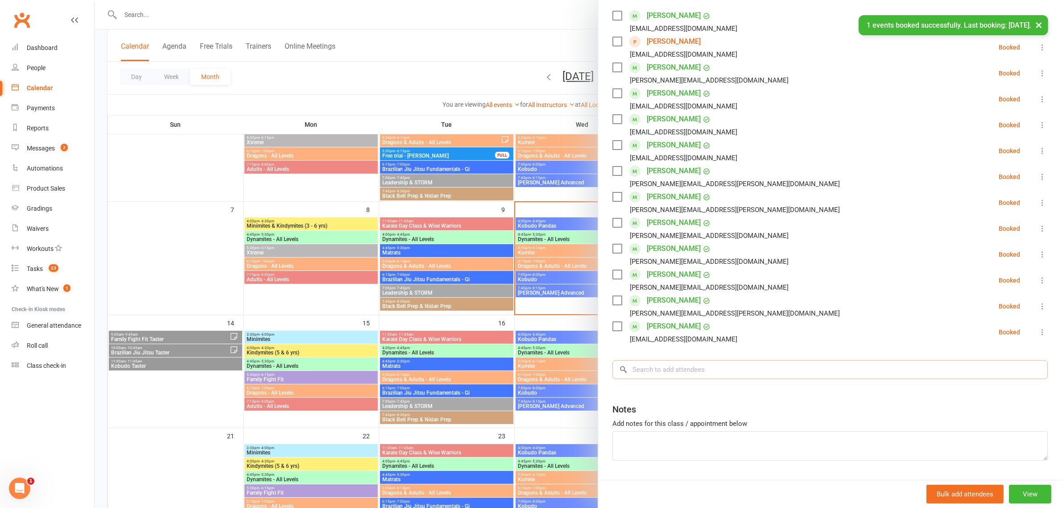
click at [692, 371] on input "search" at bounding box center [829, 369] width 435 height 19
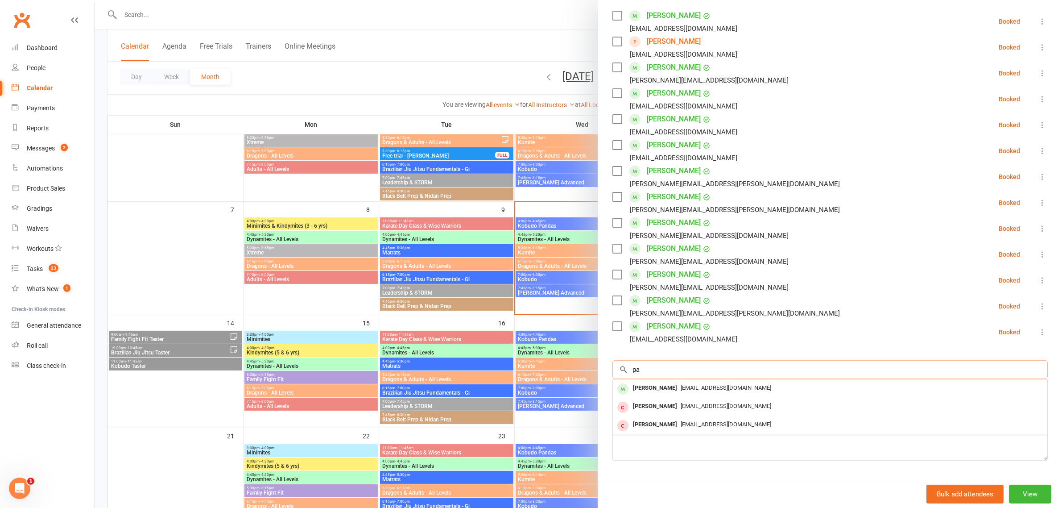
type input "p"
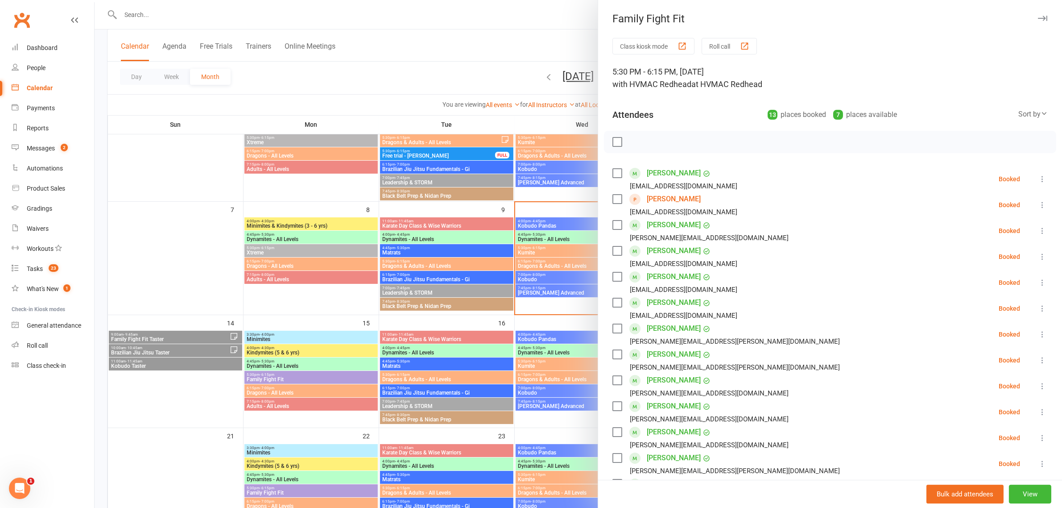
scroll to position [112, 0]
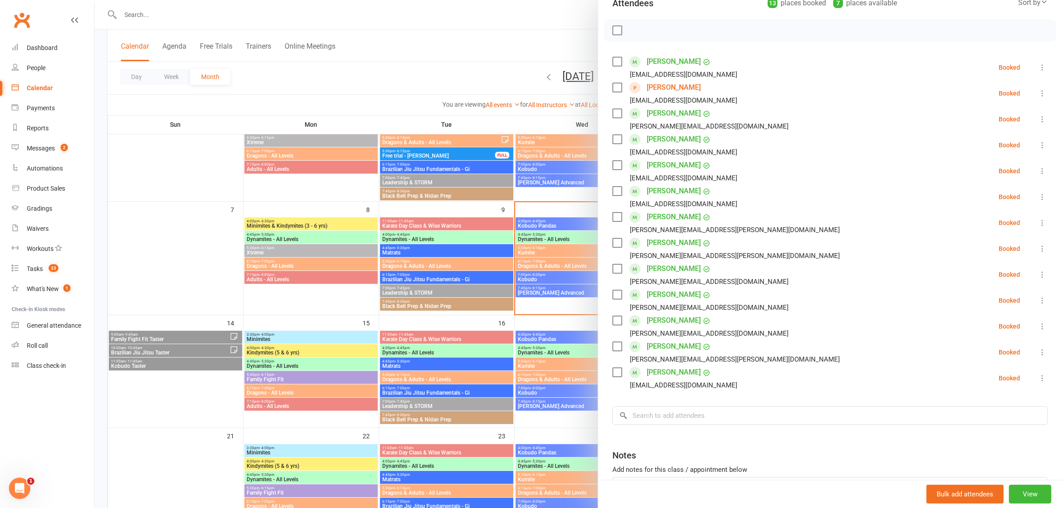
click at [421, 76] on div at bounding box center [579, 254] width 968 height 508
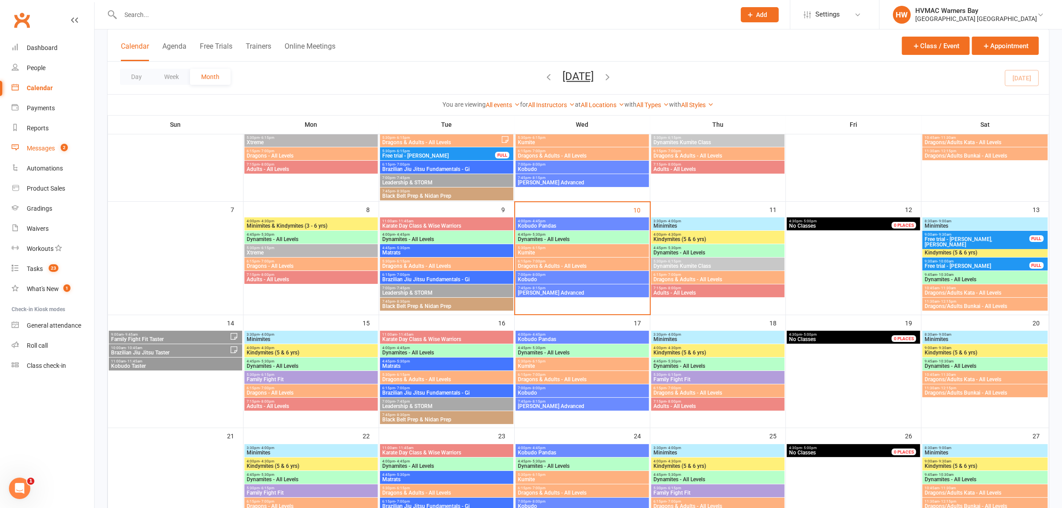
click at [37, 150] on div "Messages" at bounding box center [41, 148] width 28 height 7
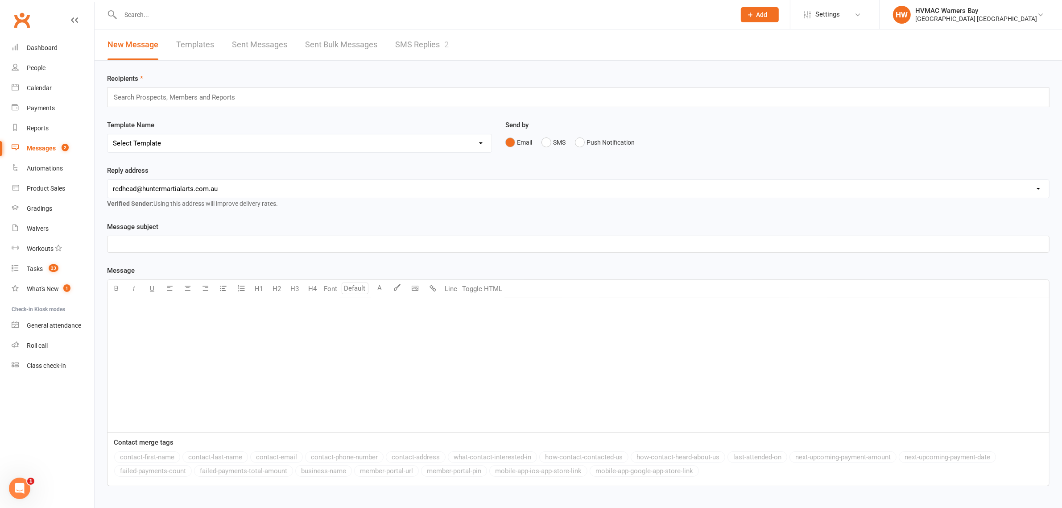
click at [411, 45] on link "SMS Replies 2" at bounding box center [422, 44] width 54 height 31
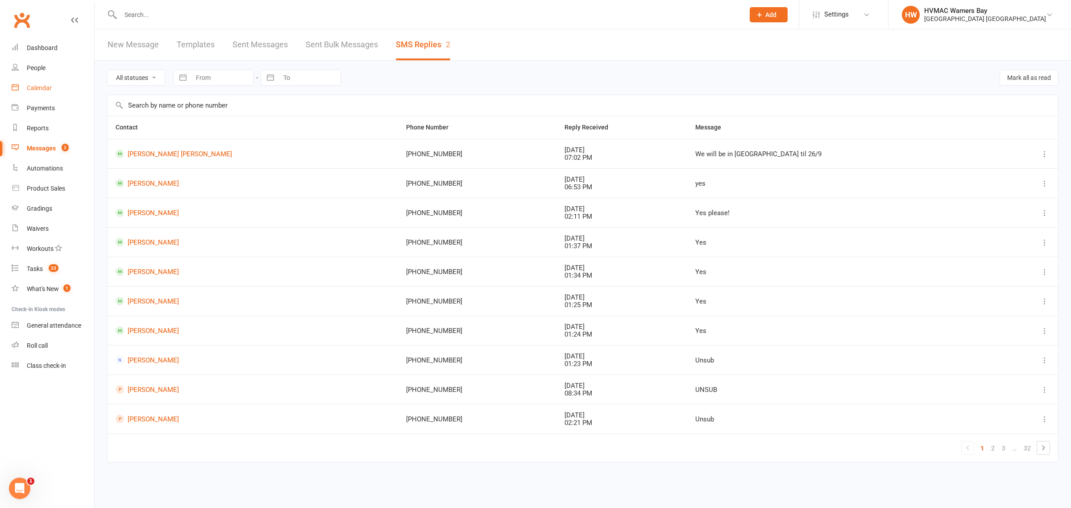
click at [41, 86] on div "Calendar" at bounding box center [39, 87] width 25 height 7
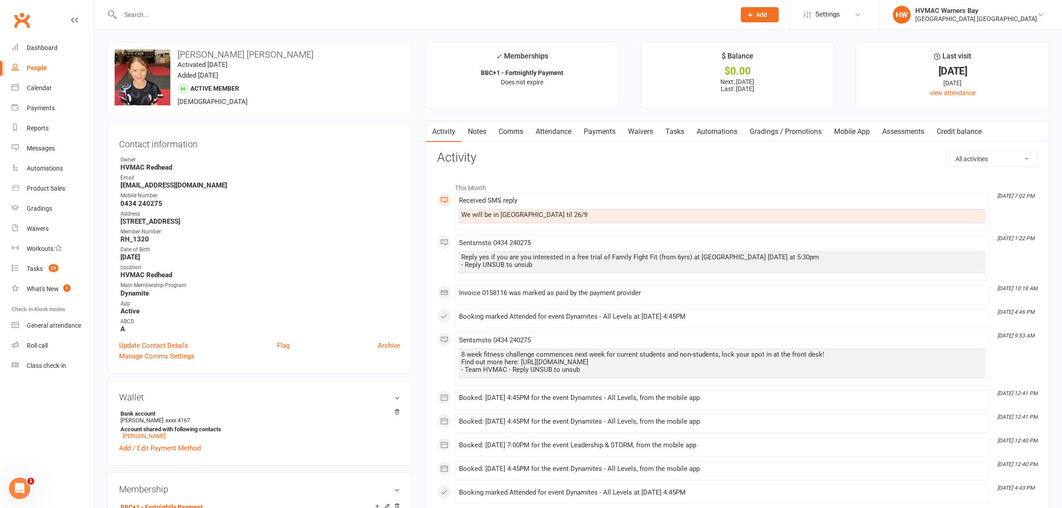
click at [478, 139] on link "Notes" at bounding box center [477, 131] width 31 height 21
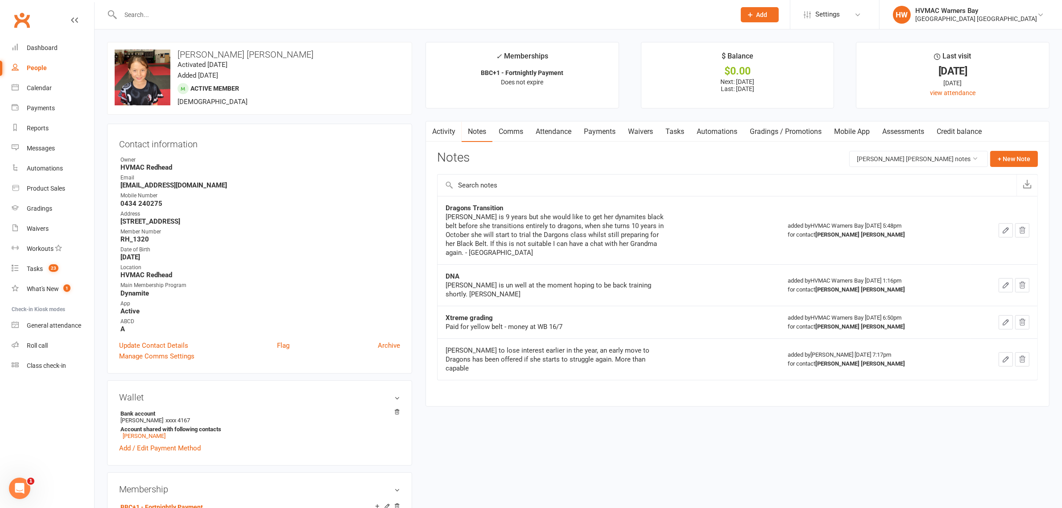
click at [512, 128] on link "Comms" at bounding box center [510, 131] width 37 height 21
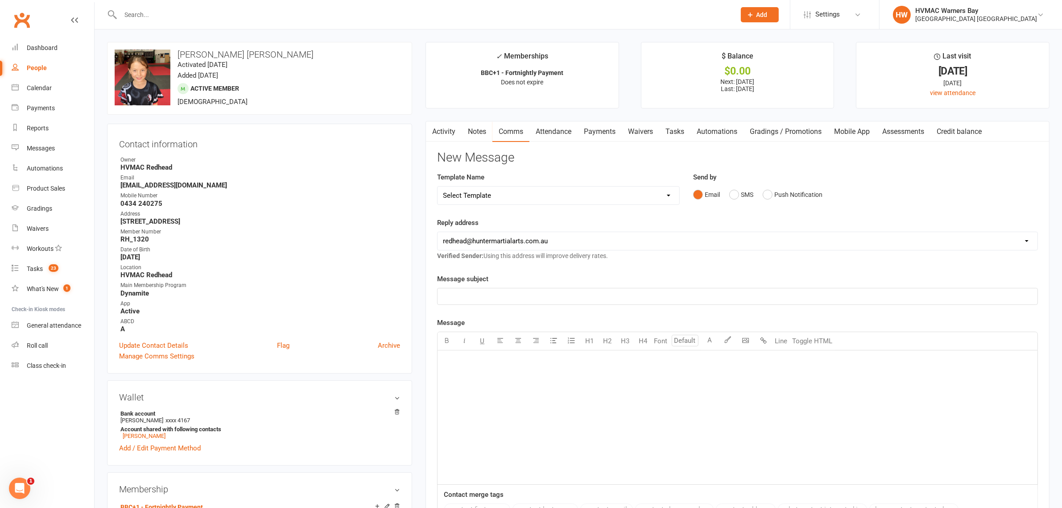
click at [446, 132] on link "Activity" at bounding box center [444, 131] width 36 height 21
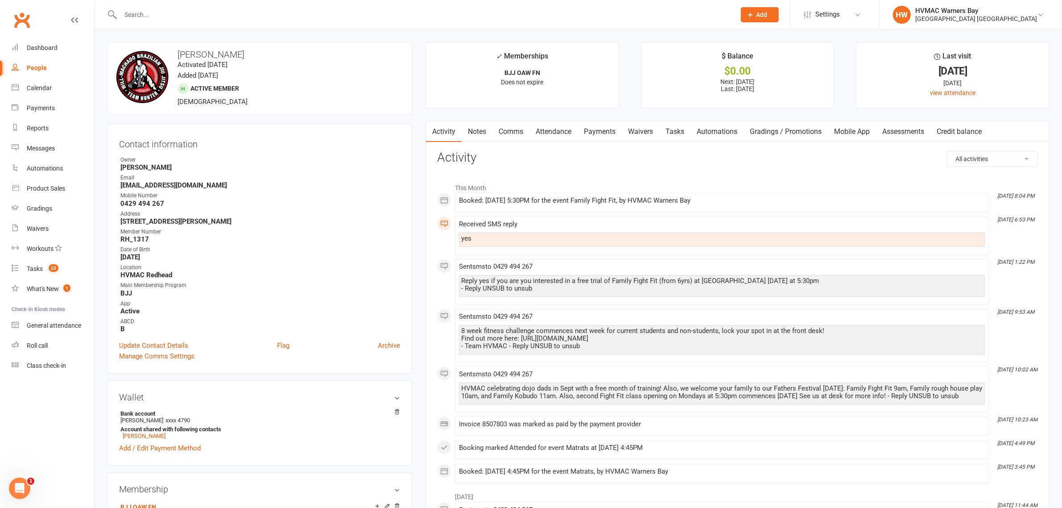
click at [516, 131] on link "Comms" at bounding box center [510, 131] width 37 height 21
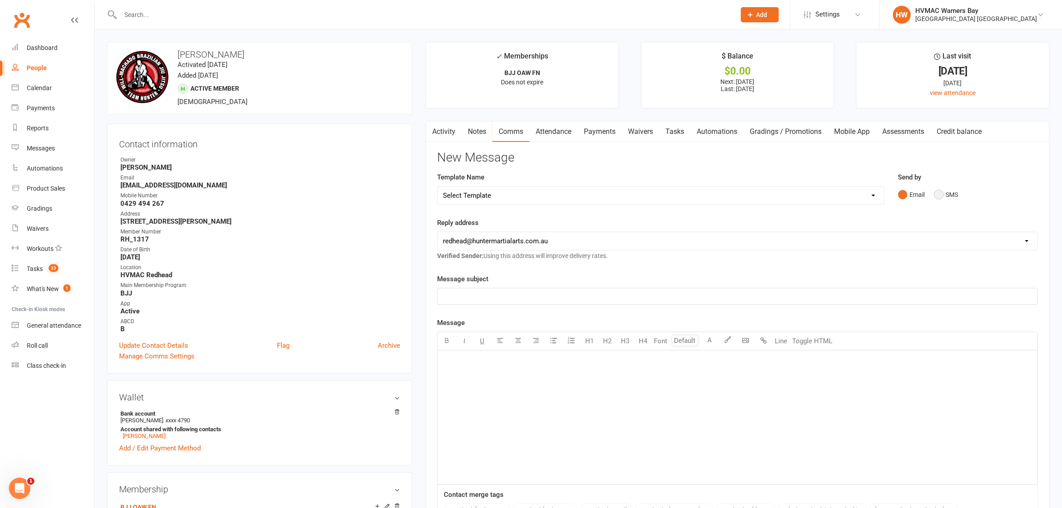
click at [939, 192] on button "SMS" at bounding box center [946, 194] width 24 height 17
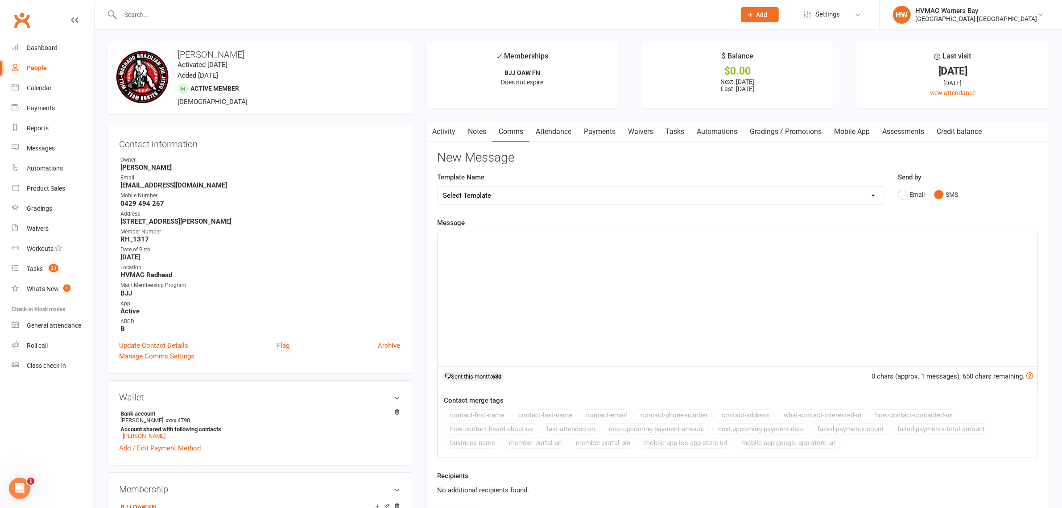
click at [611, 291] on div "﻿" at bounding box center [738, 299] width 600 height 134
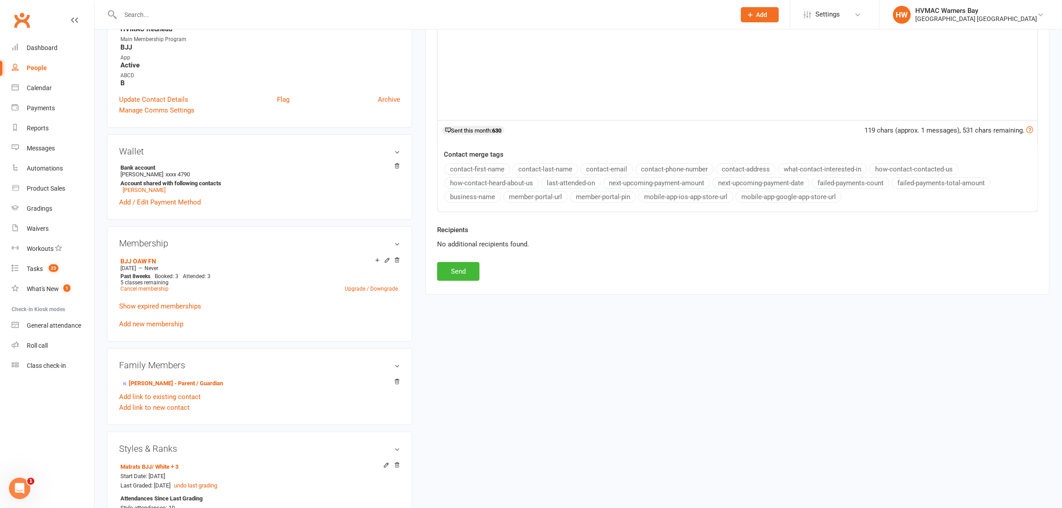
scroll to position [112, 0]
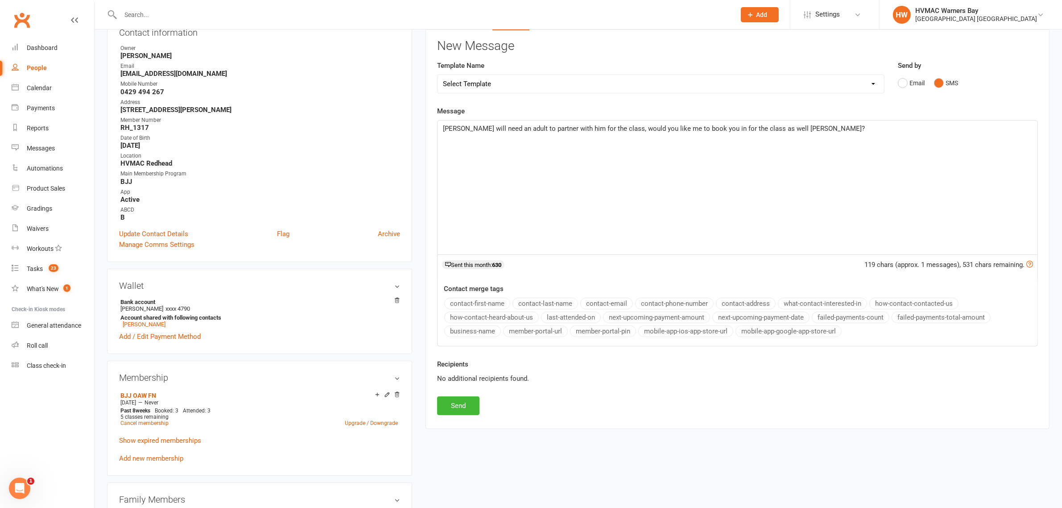
click at [729, 128] on span "Theo will need an adult to partner with him for the class, would you like me to…" at bounding box center [654, 128] width 422 height 8
click at [743, 128] on span "Theo will need an adult to partner with him for the class, would you like me to…" at bounding box center [667, 128] width 449 height 8
click at [464, 407] on button "Send" at bounding box center [458, 405] width 42 height 19
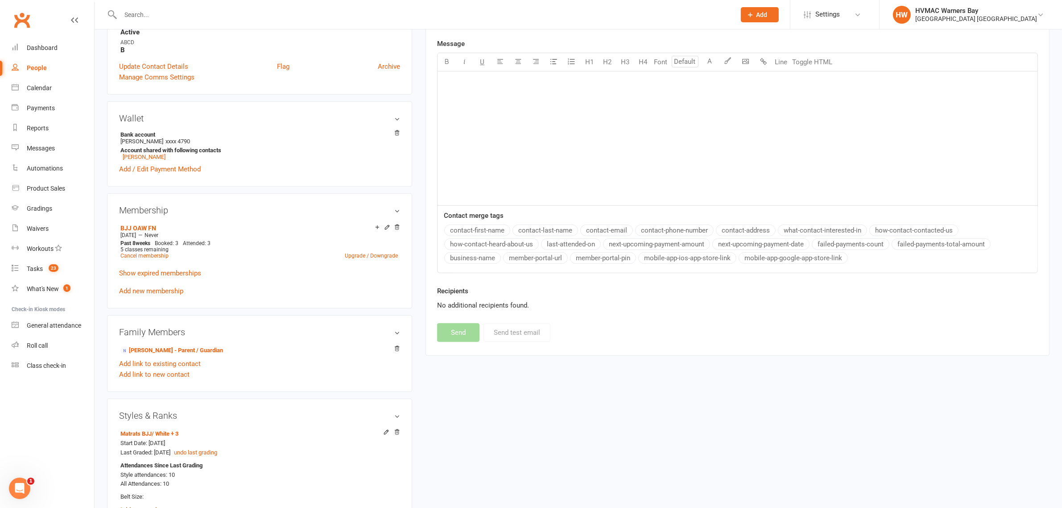
scroll to position [0, 0]
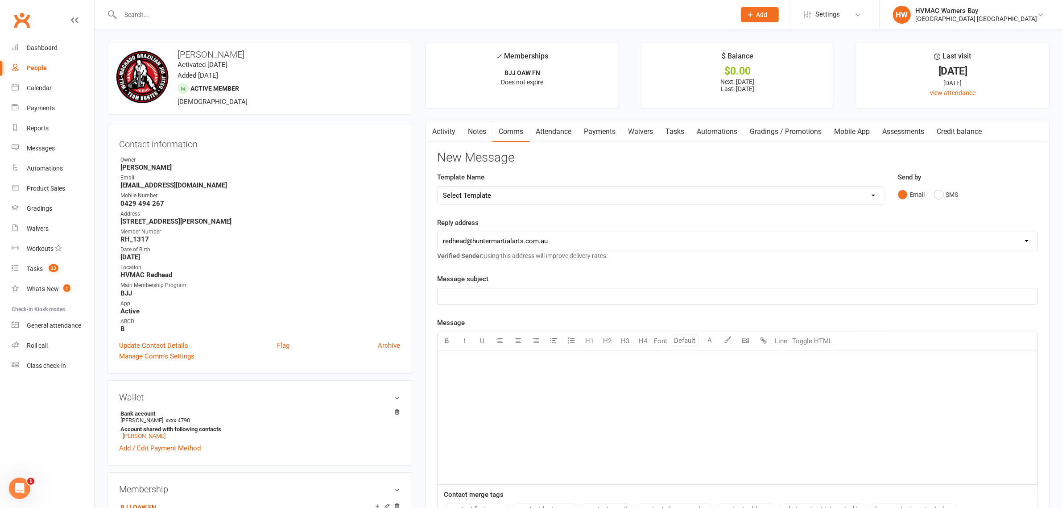
click at [972, 4] on li "HW HVMAC Warners Bay Hunter Valley Martial Arts Centre Redhead Signed in as: Hu…" at bounding box center [970, 14] width 183 height 29
click at [977, 15] on div "Hunter Valley Martial Arts Centre Redhead" at bounding box center [976, 19] width 122 height 8
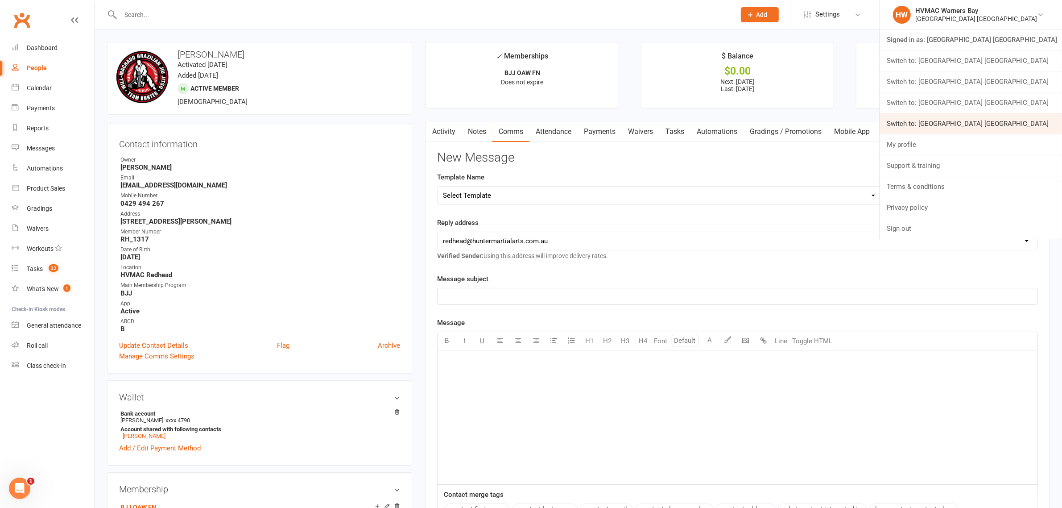
click at [1017, 115] on link "Switch to: Hunter Valley Martial Arts Centre Warners Bay" at bounding box center [971, 123] width 182 height 21
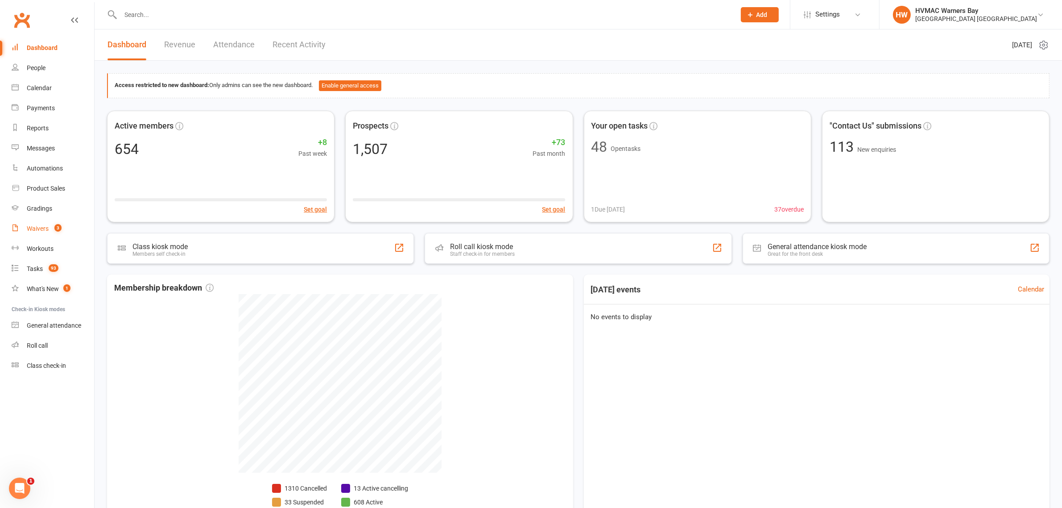
click at [50, 223] on link "Waivers 3" at bounding box center [53, 229] width 83 height 20
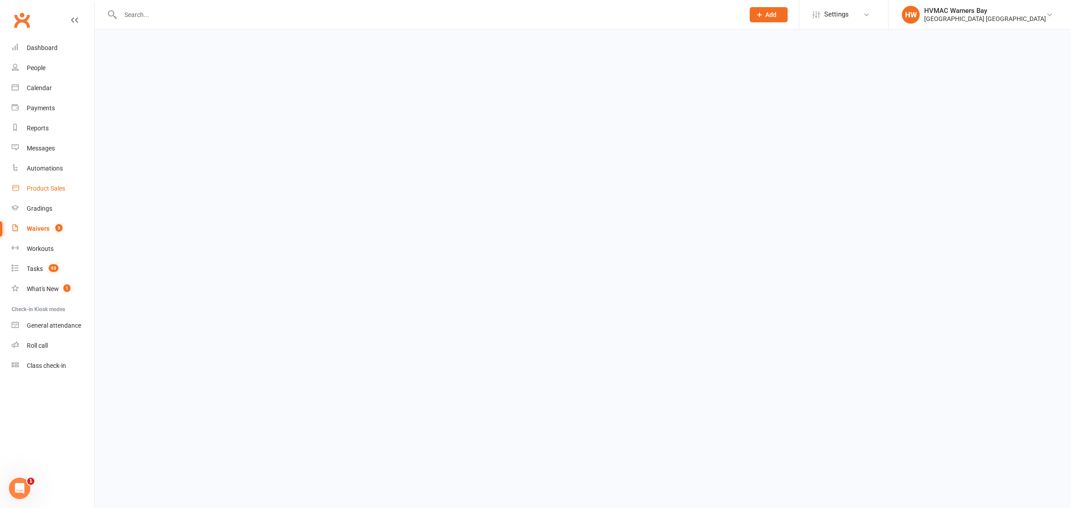
select select "100"
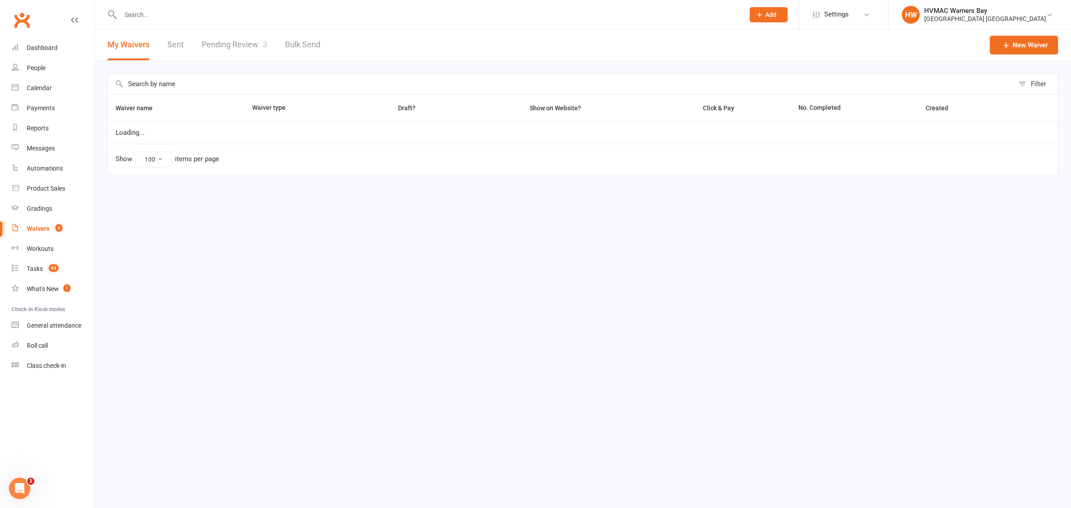
click at [242, 50] on link "Pending Review 3" at bounding box center [235, 44] width 66 height 31
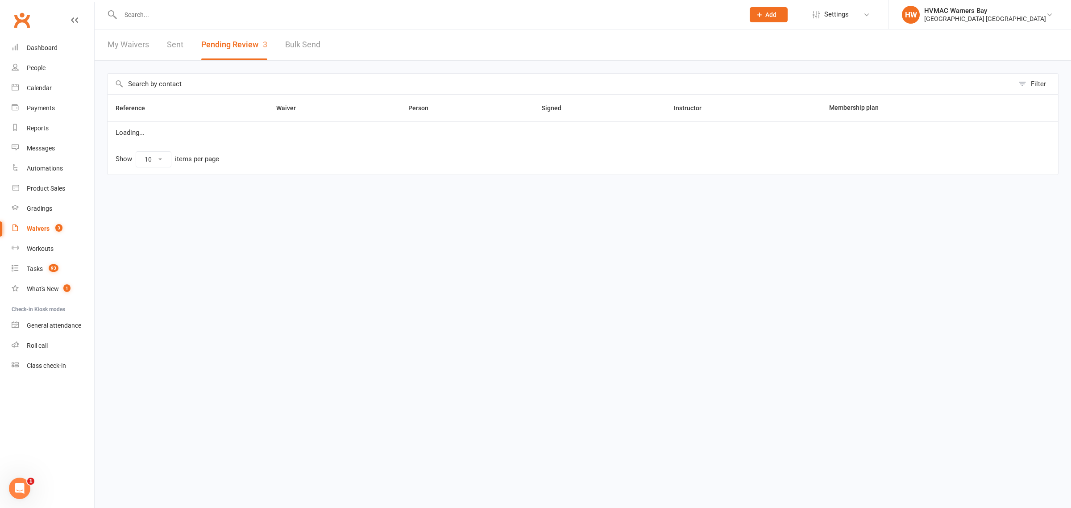
select select "100"
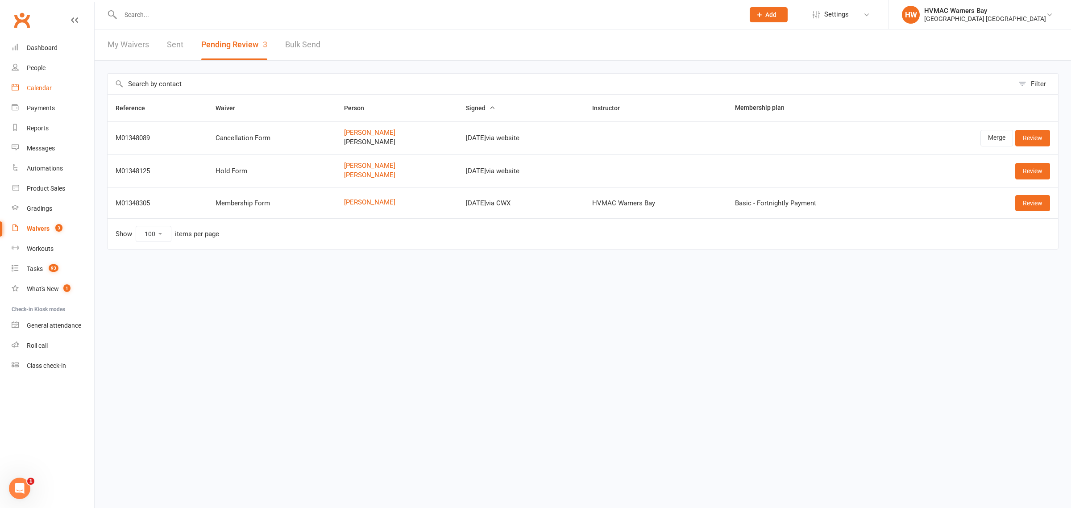
click at [56, 91] on link "Calendar" at bounding box center [53, 88] width 83 height 20
